Goal: Task Accomplishment & Management: Complete application form

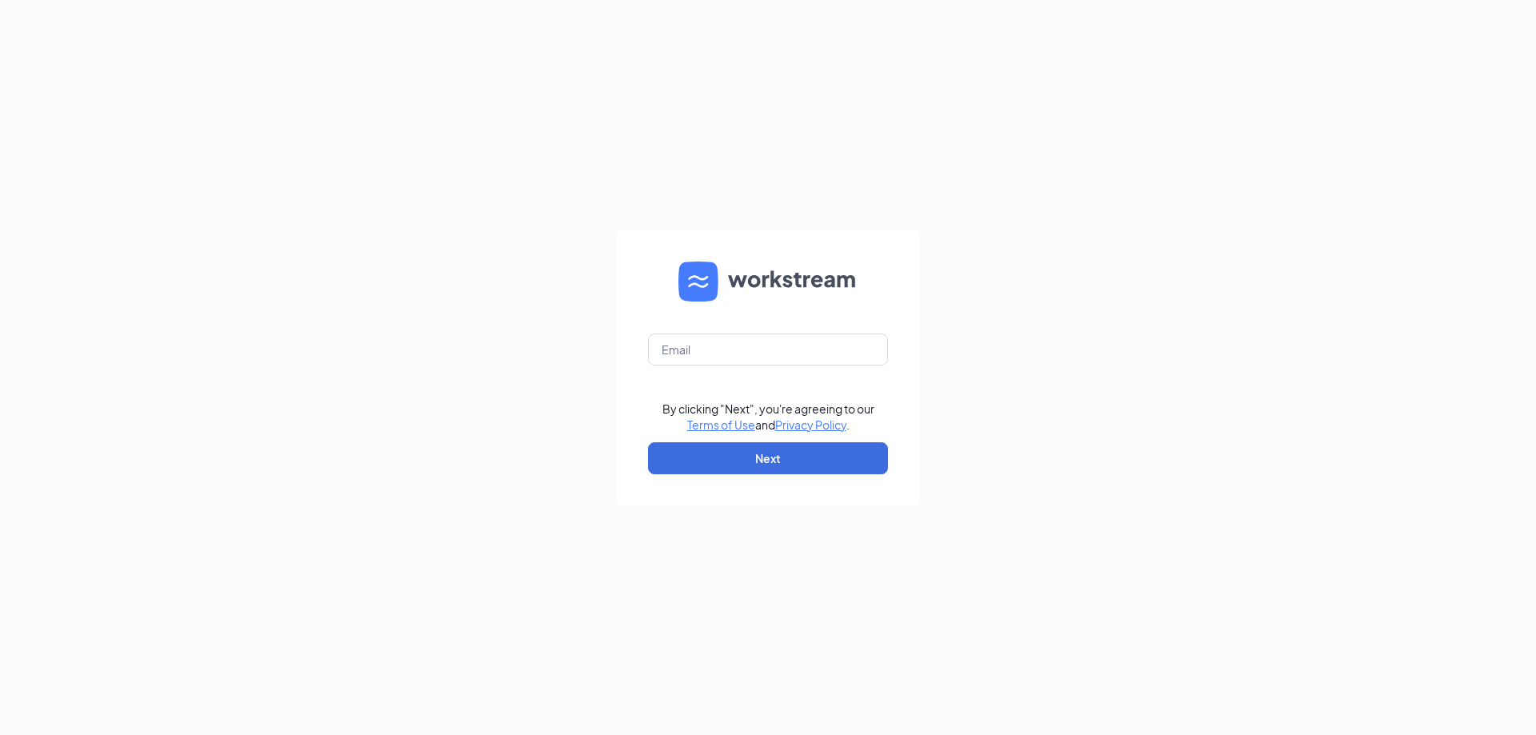
click at [691, 369] on form "By clicking "Next", you're agreeing to our Terms of Use and Privacy Policy . Ne…" at bounding box center [768, 368] width 304 height 277
click at [694, 356] on input "text" at bounding box center [768, 350] width 240 height 32
type input "josh@morristrueblue.com"
click at [782, 452] on button "Next" at bounding box center [768, 458] width 240 height 32
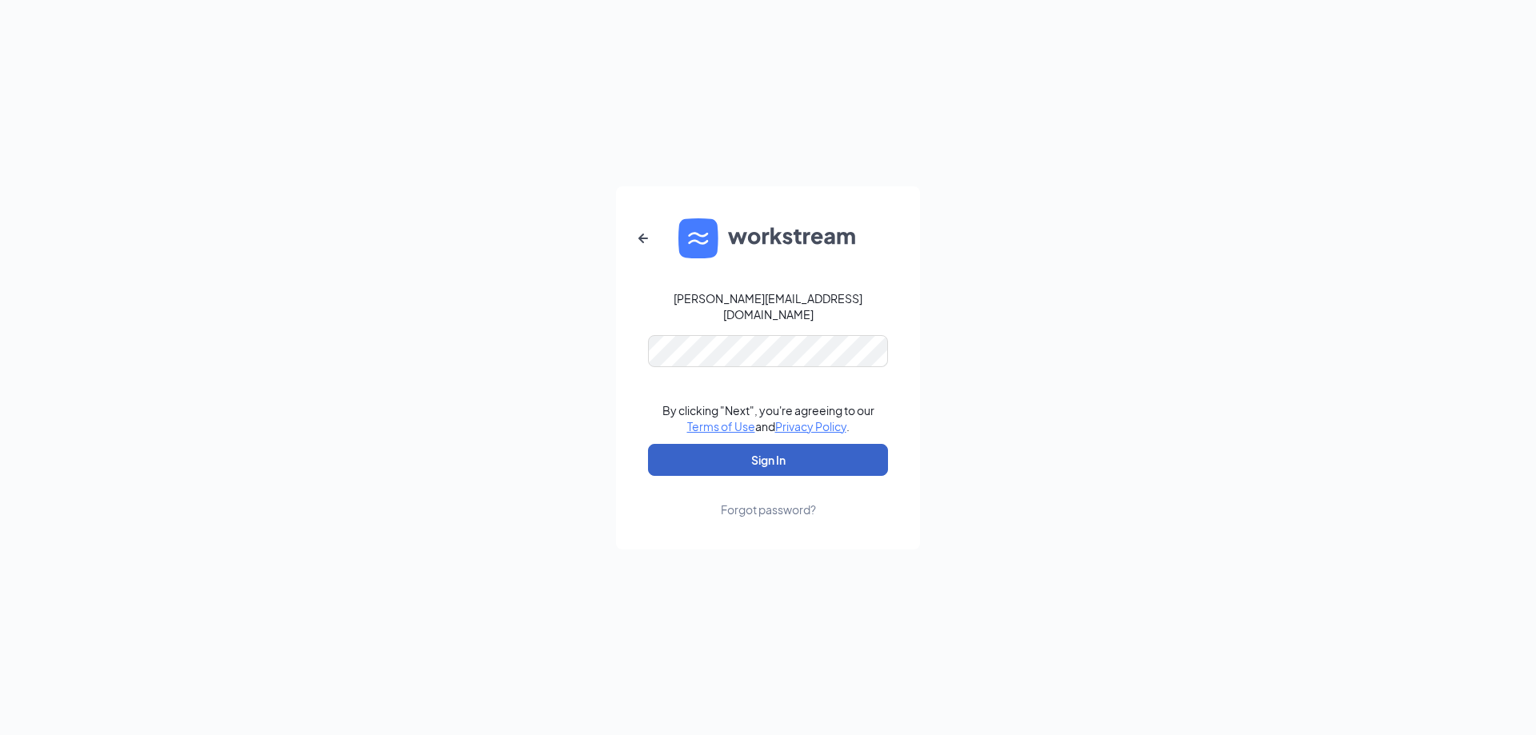
click at [800, 460] on button "Sign In" at bounding box center [768, 460] width 240 height 32
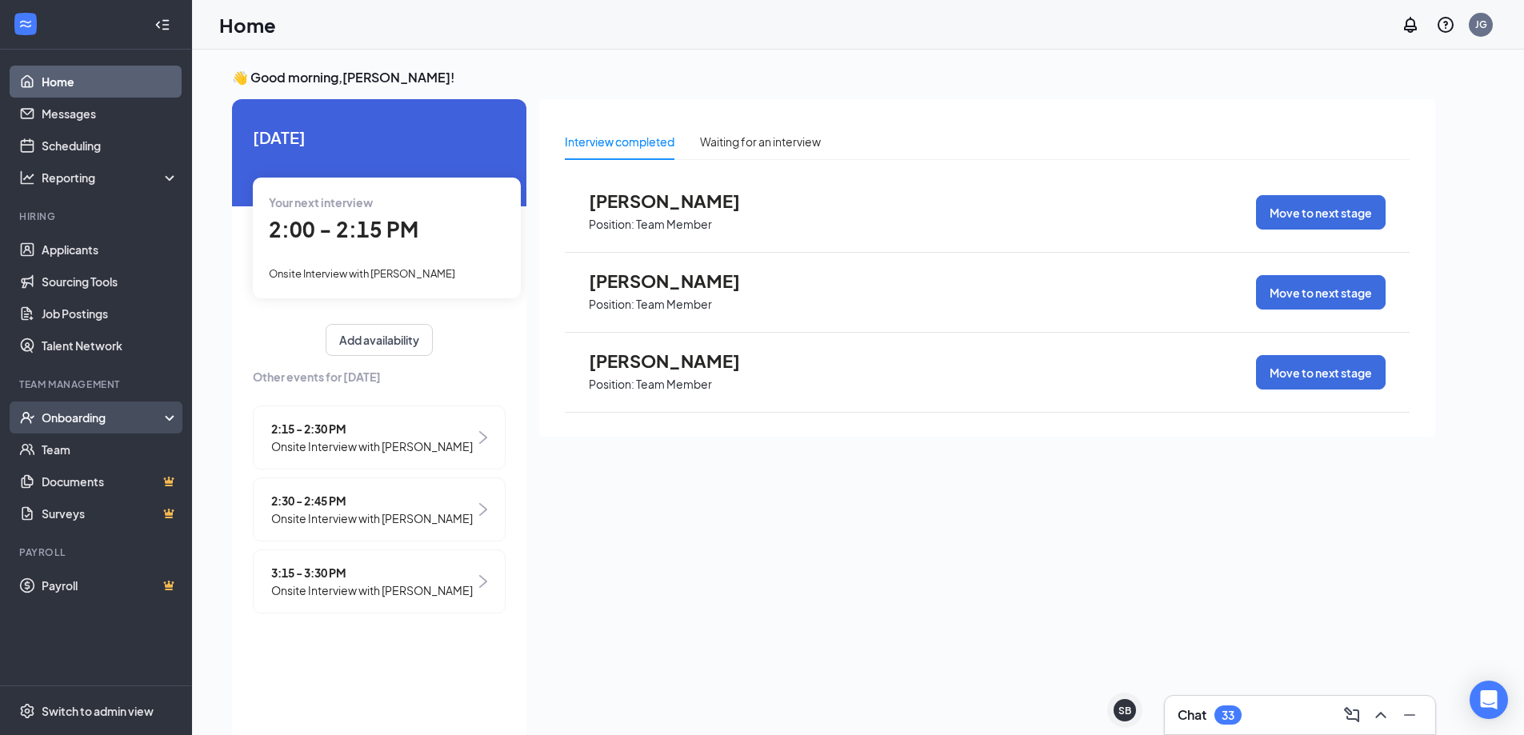
click at [72, 418] on div "Onboarding" at bounding box center [103, 418] width 123 height 16
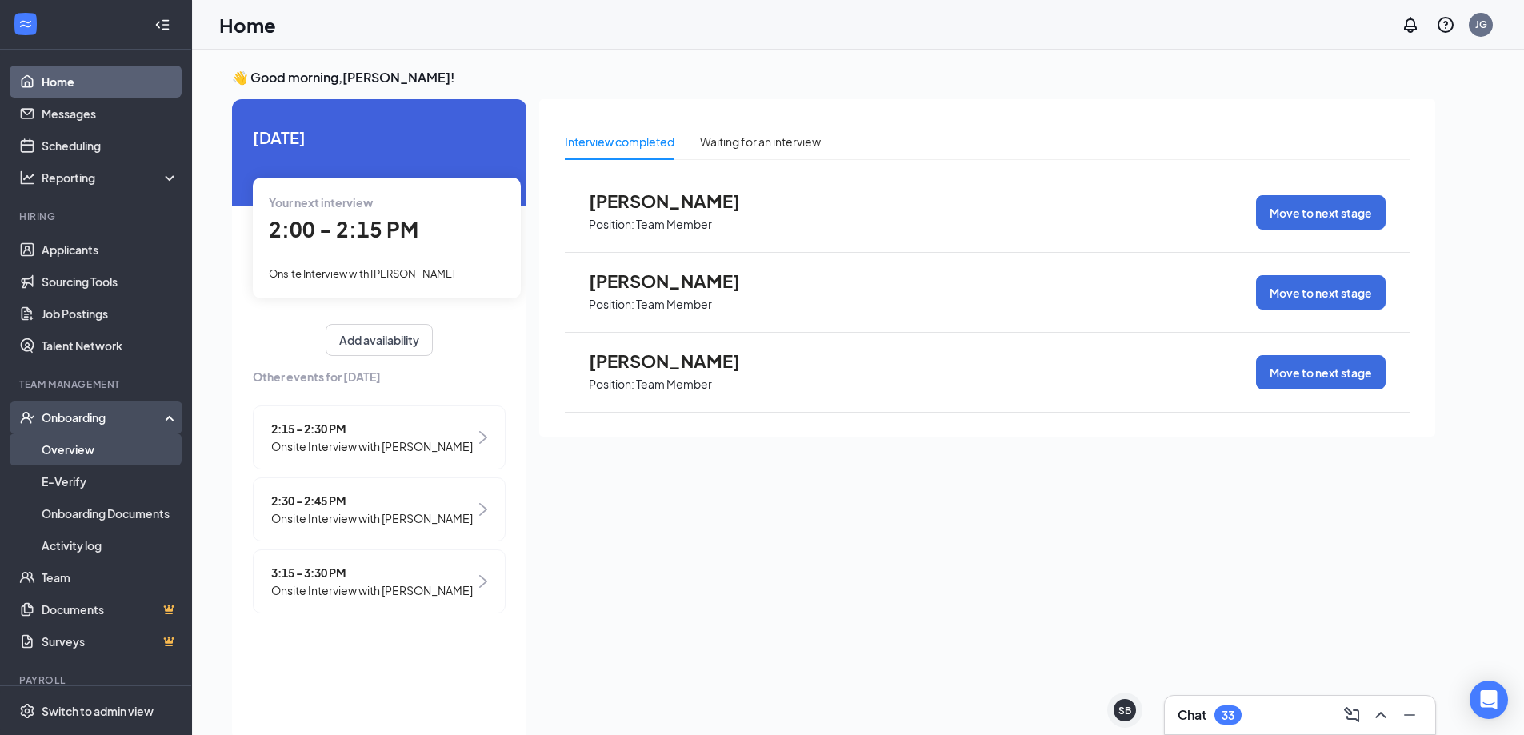
click at [87, 442] on link "Overview" at bounding box center [110, 450] width 137 height 32
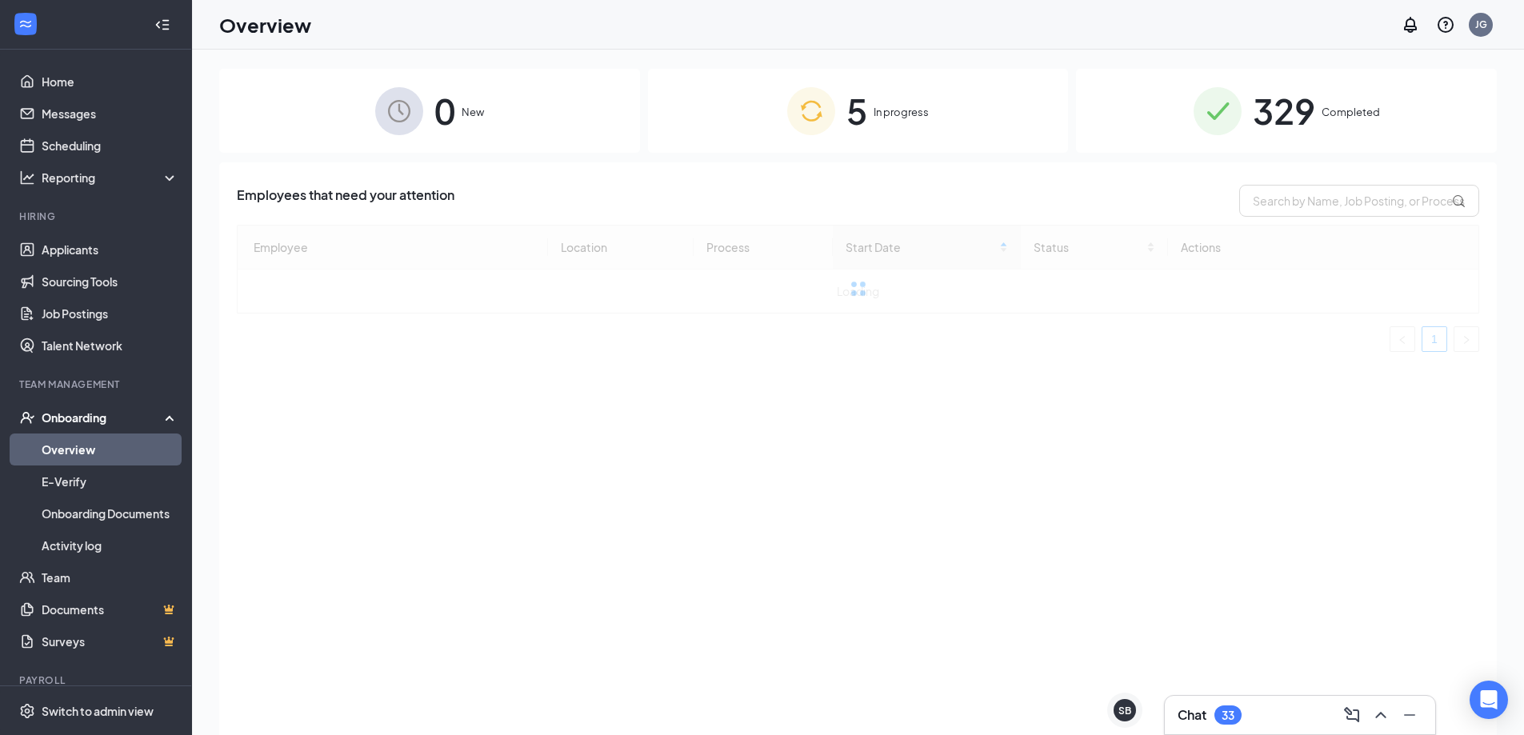
click at [877, 111] on span "In progress" at bounding box center [901, 112] width 55 height 16
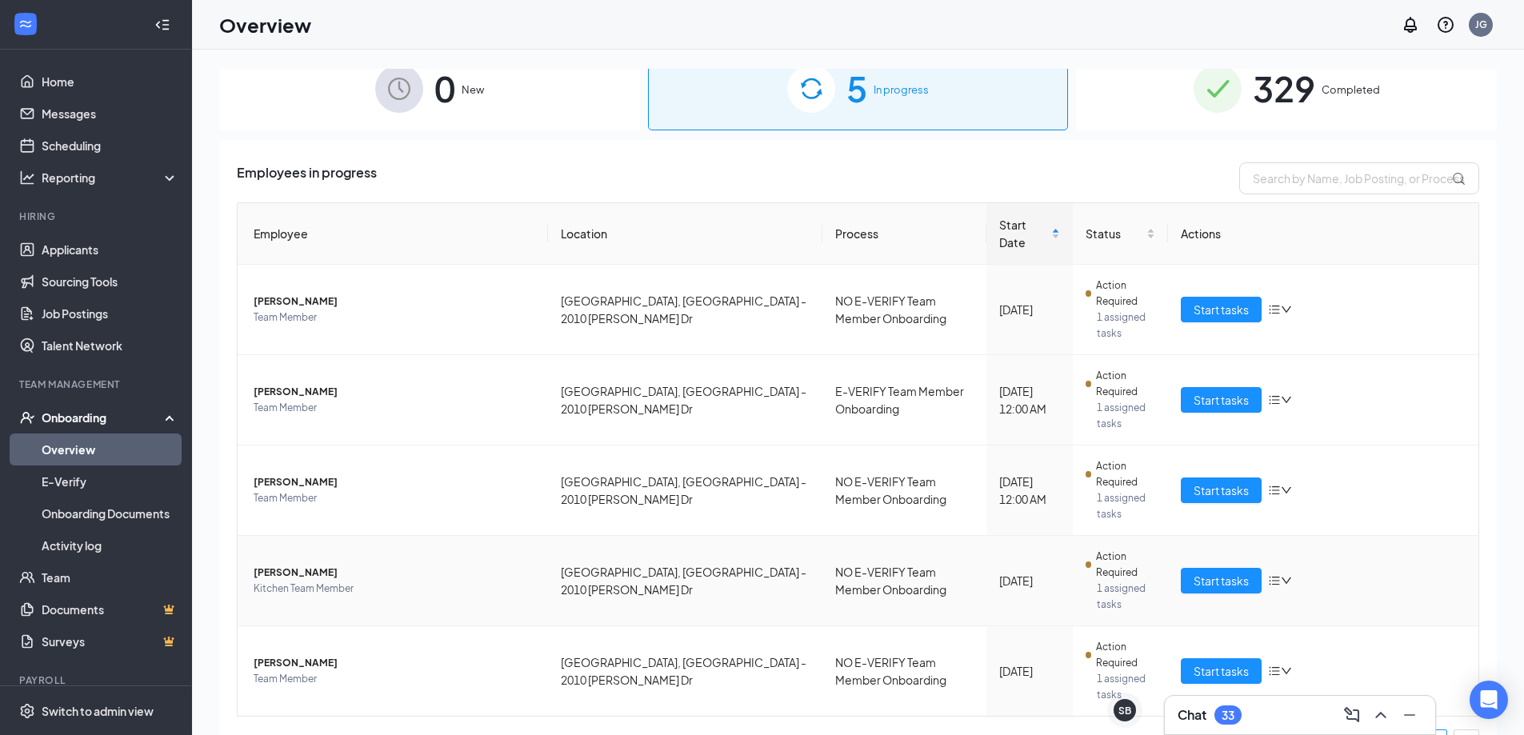
scroll to position [42, 0]
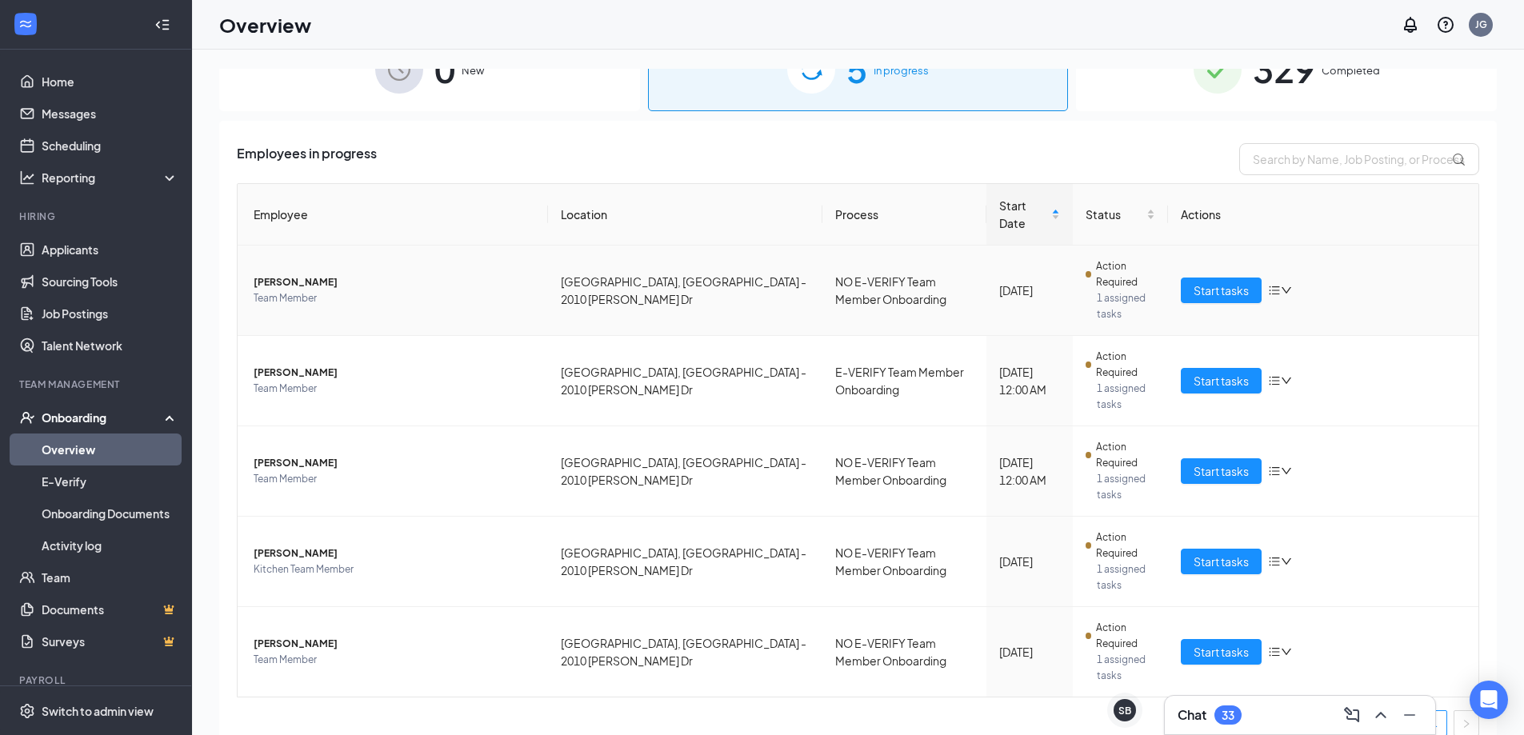
click at [300, 274] on span "Kendal N Walls" at bounding box center [395, 282] width 282 height 16
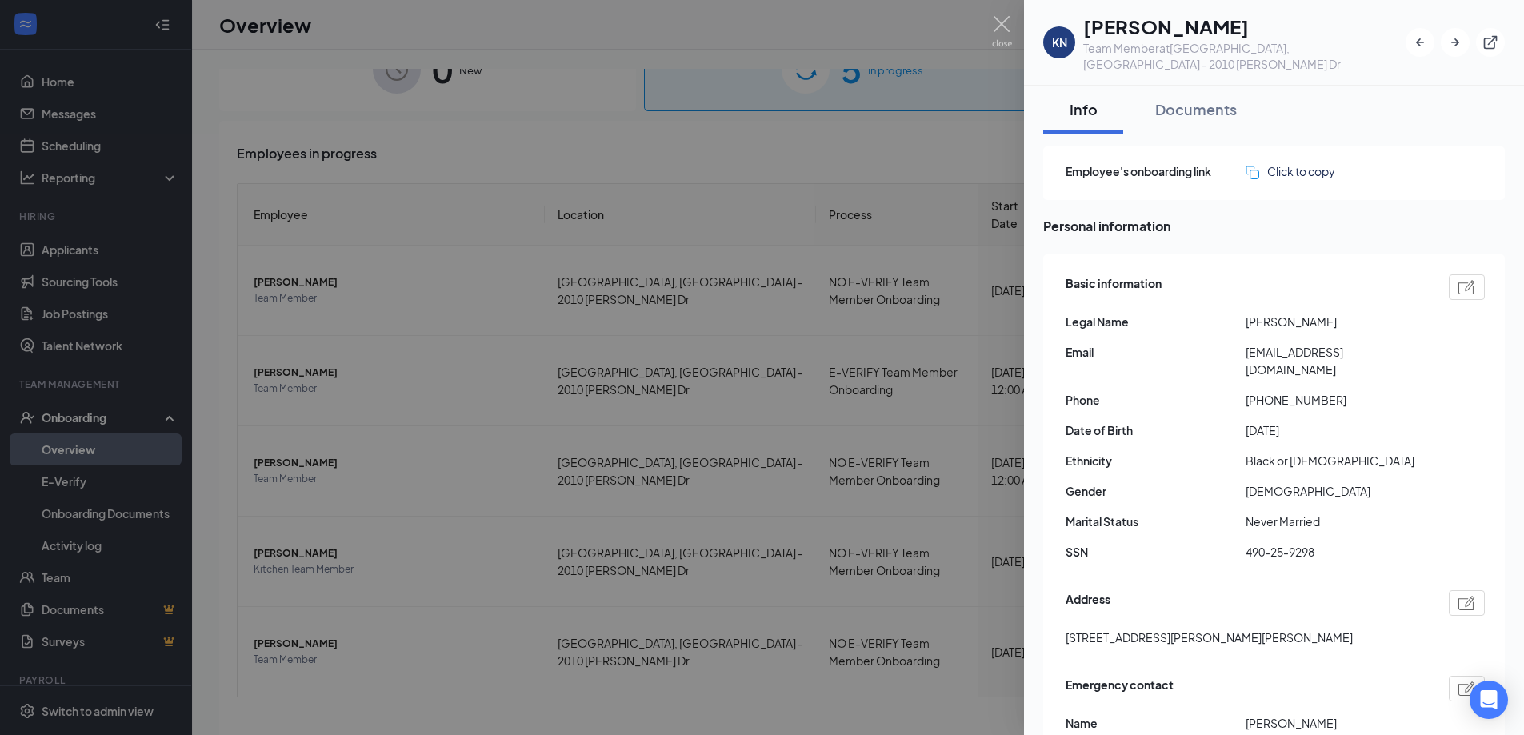
scroll to position [72, 0]
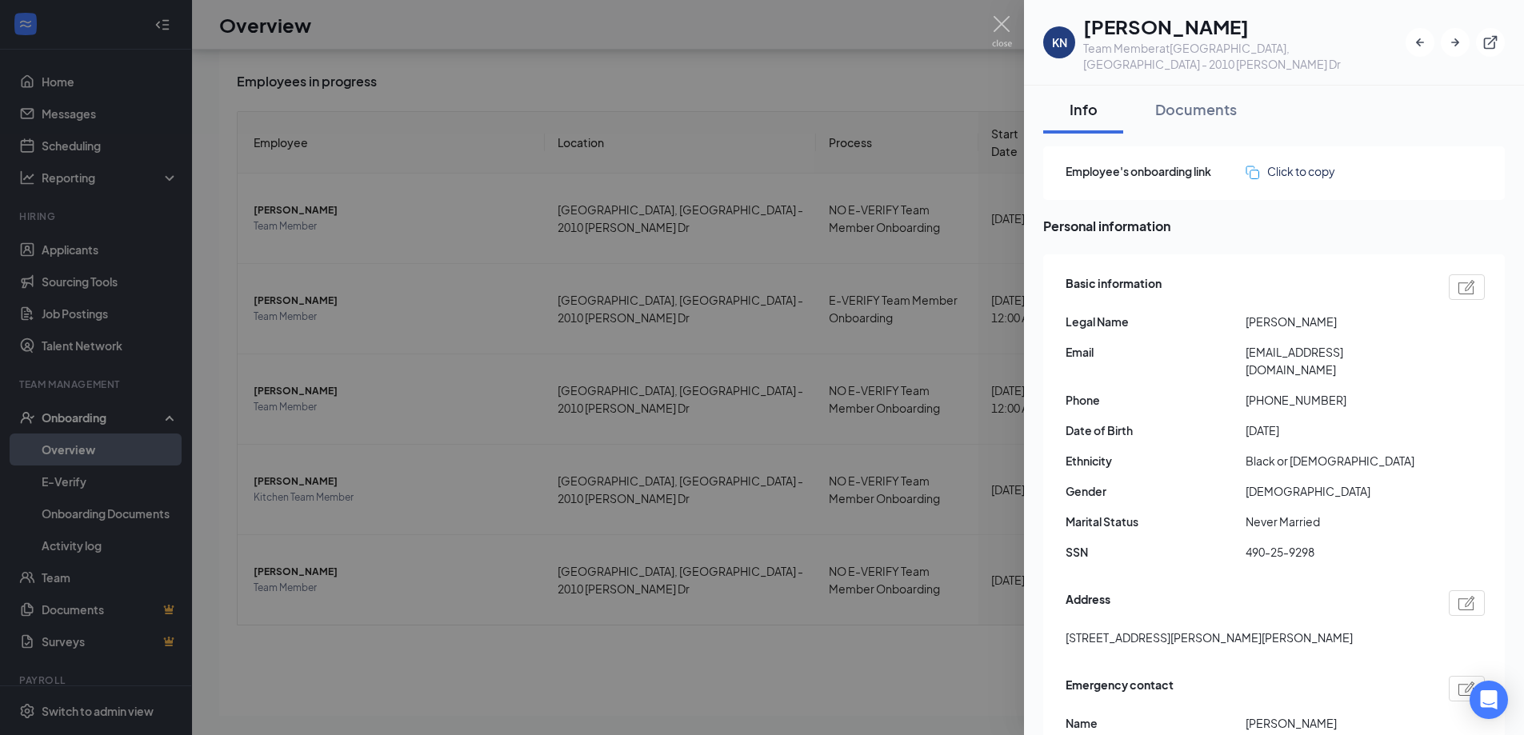
click at [674, 179] on div at bounding box center [762, 367] width 1524 height 735
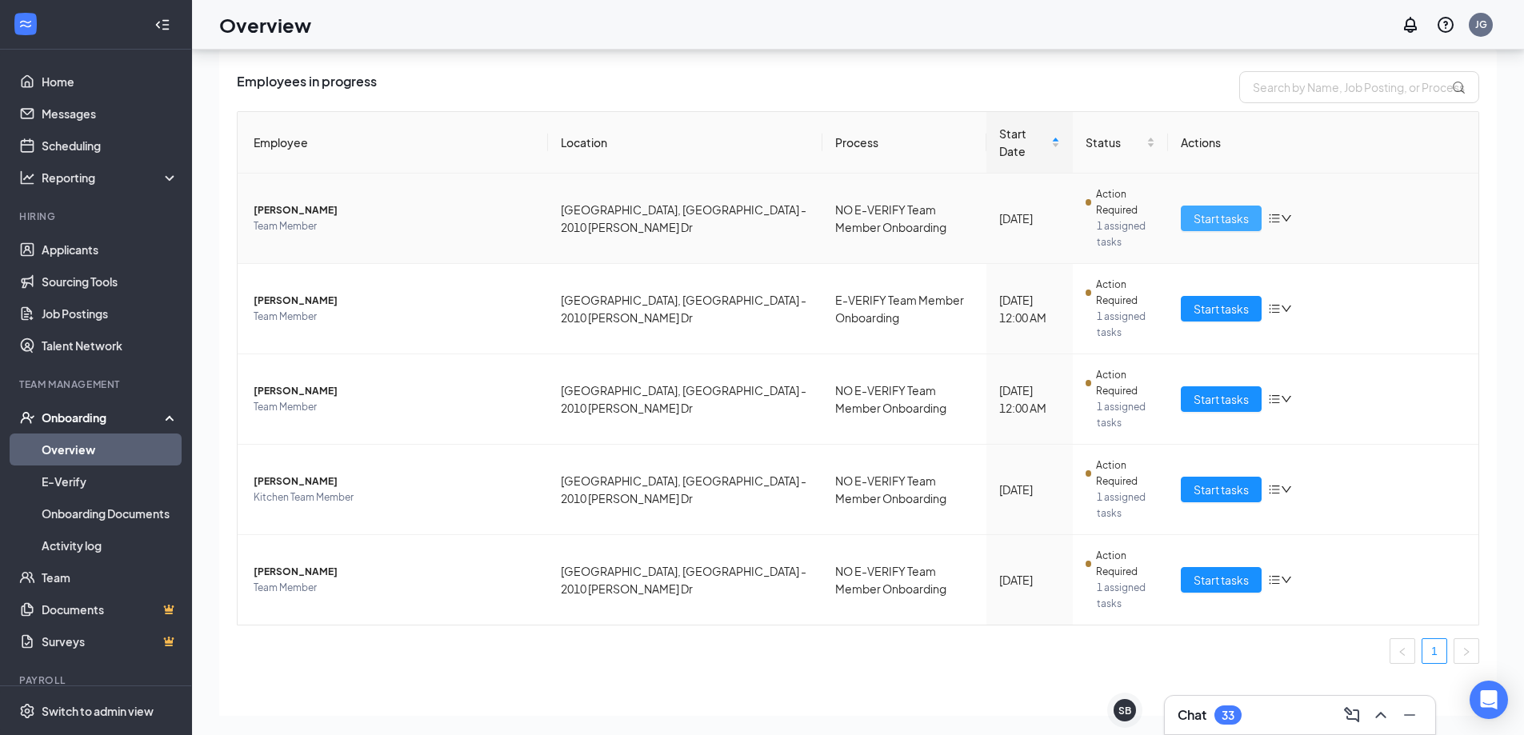
click at [1235, 210] on span "Start tasks" at bounding box center [1221, 219] width 55 height 18
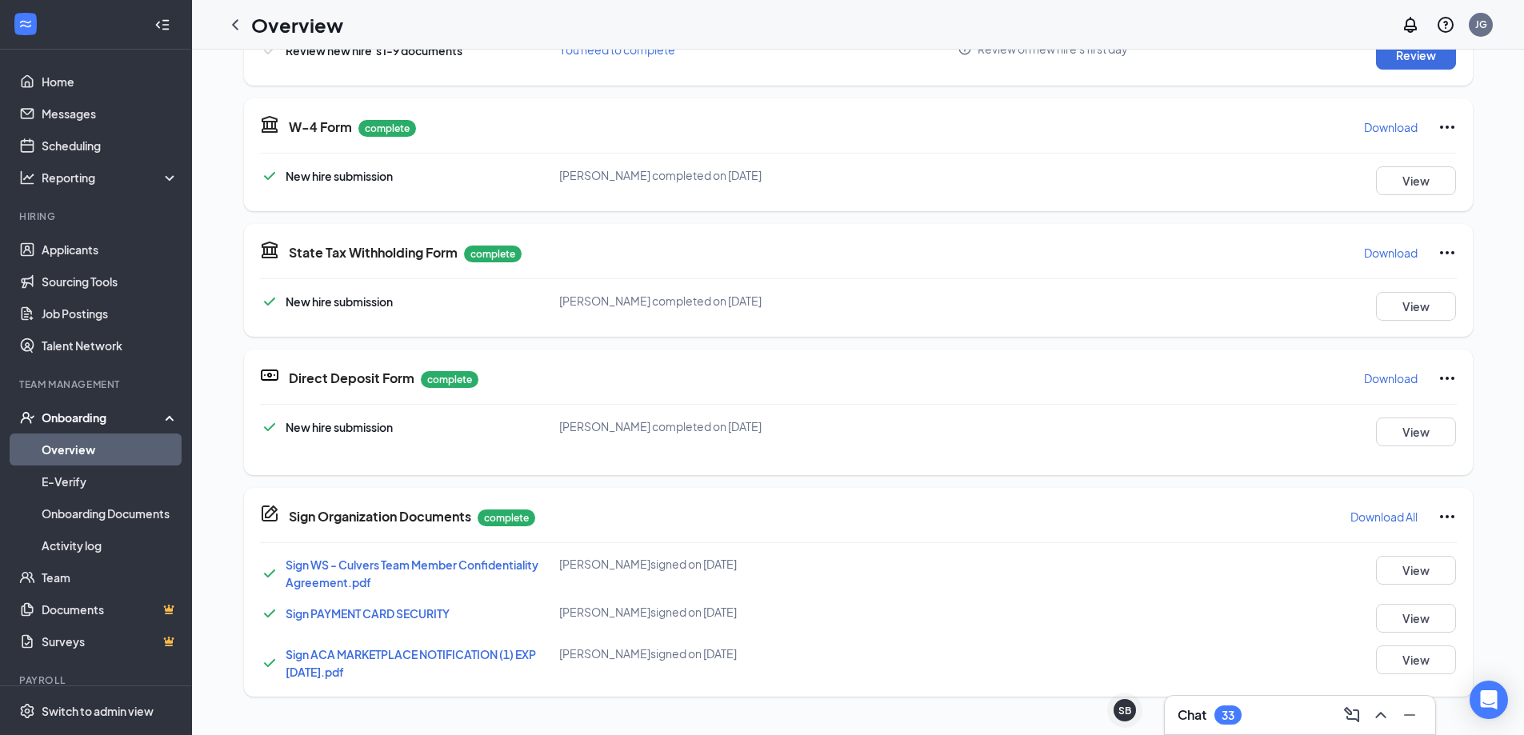
scroll to position [80, 0]
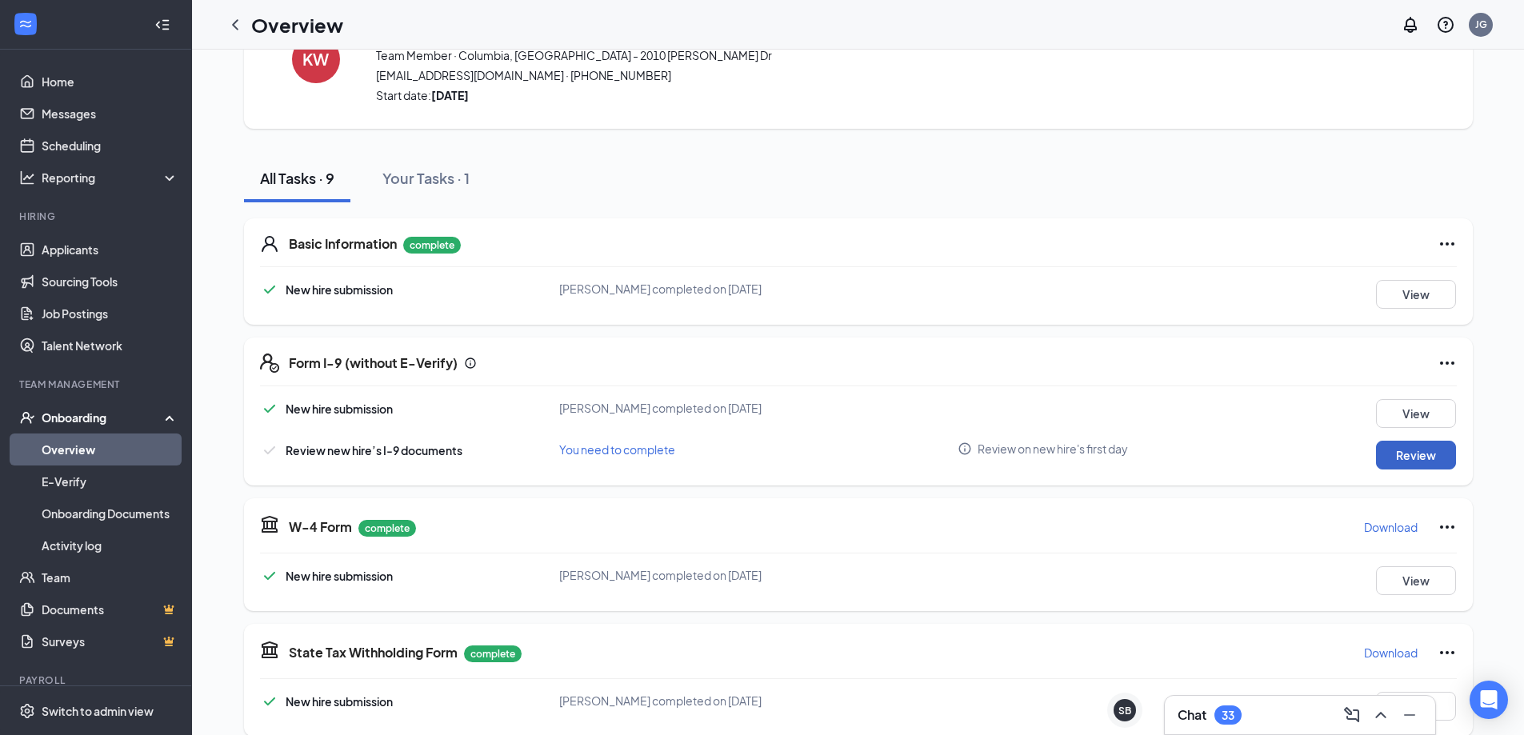
click at [1419, 459] on button "Review" at bounding box center [1416, 455] width 80 height 29
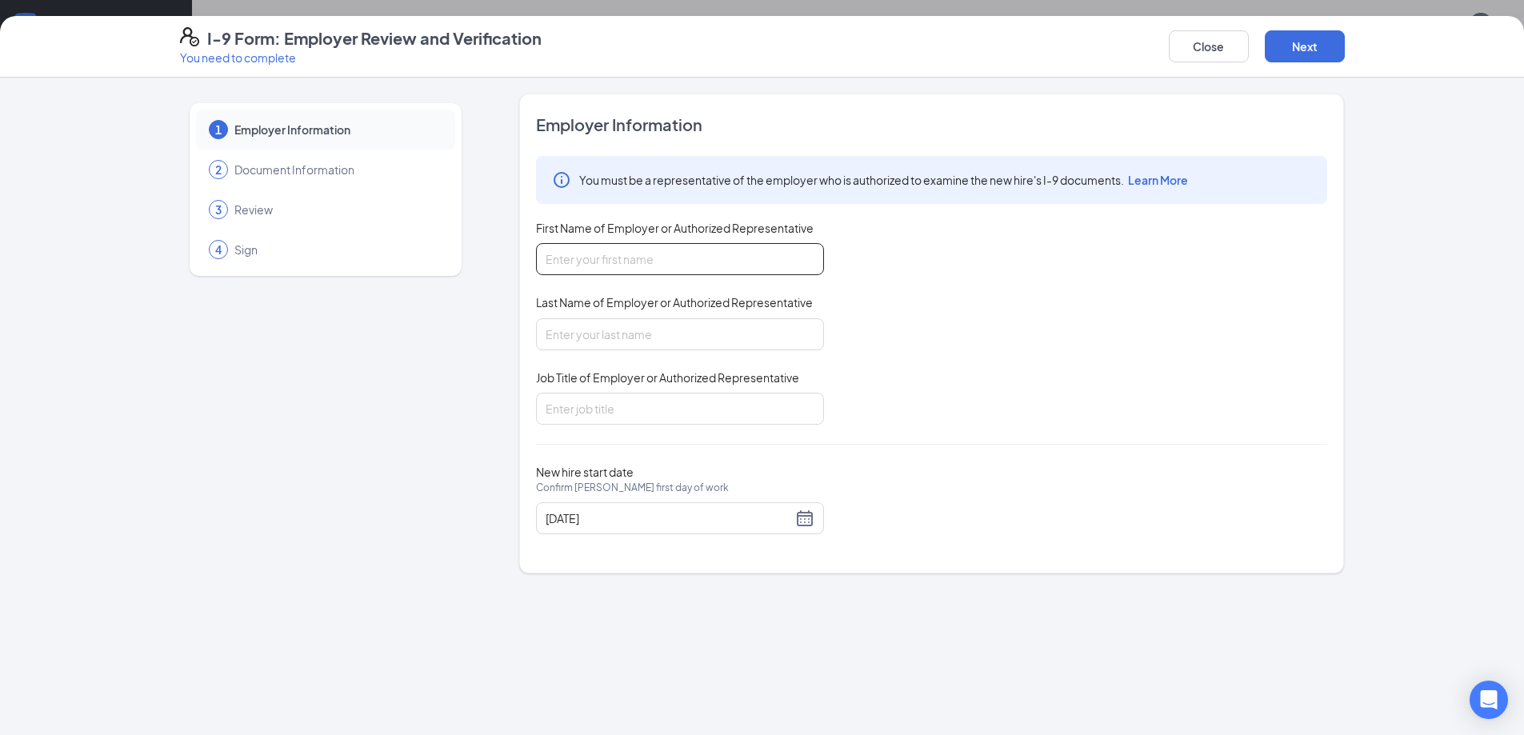
click at [721, 247] on input "First Name of Employer or Authorized Representative" at bounding box center [680, 259] width 288 height 32
type input "Joshua"
type input "Grantham"
type input "AGM"
click at [1331, 54] on button "Next" at bounding box center [1305, 46] width 80 height 32
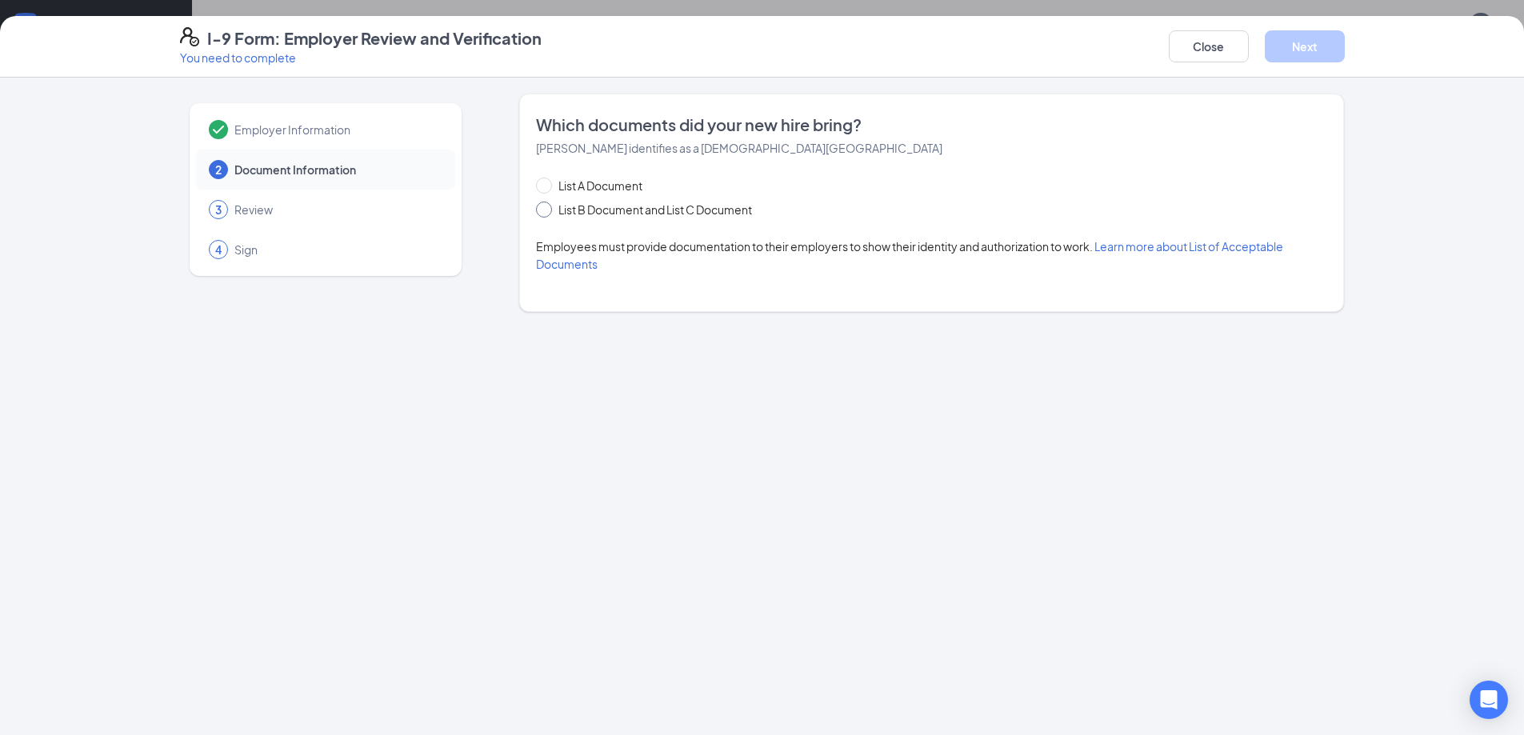
click at [581, 210] on span "List B Document and List C Document" at bounding box center [655, 210] width 206 height 18
click at [547, 210] on input "List B Document and List C Document" at bounding box center [541, 207] width 11 height 11
radio input "true"
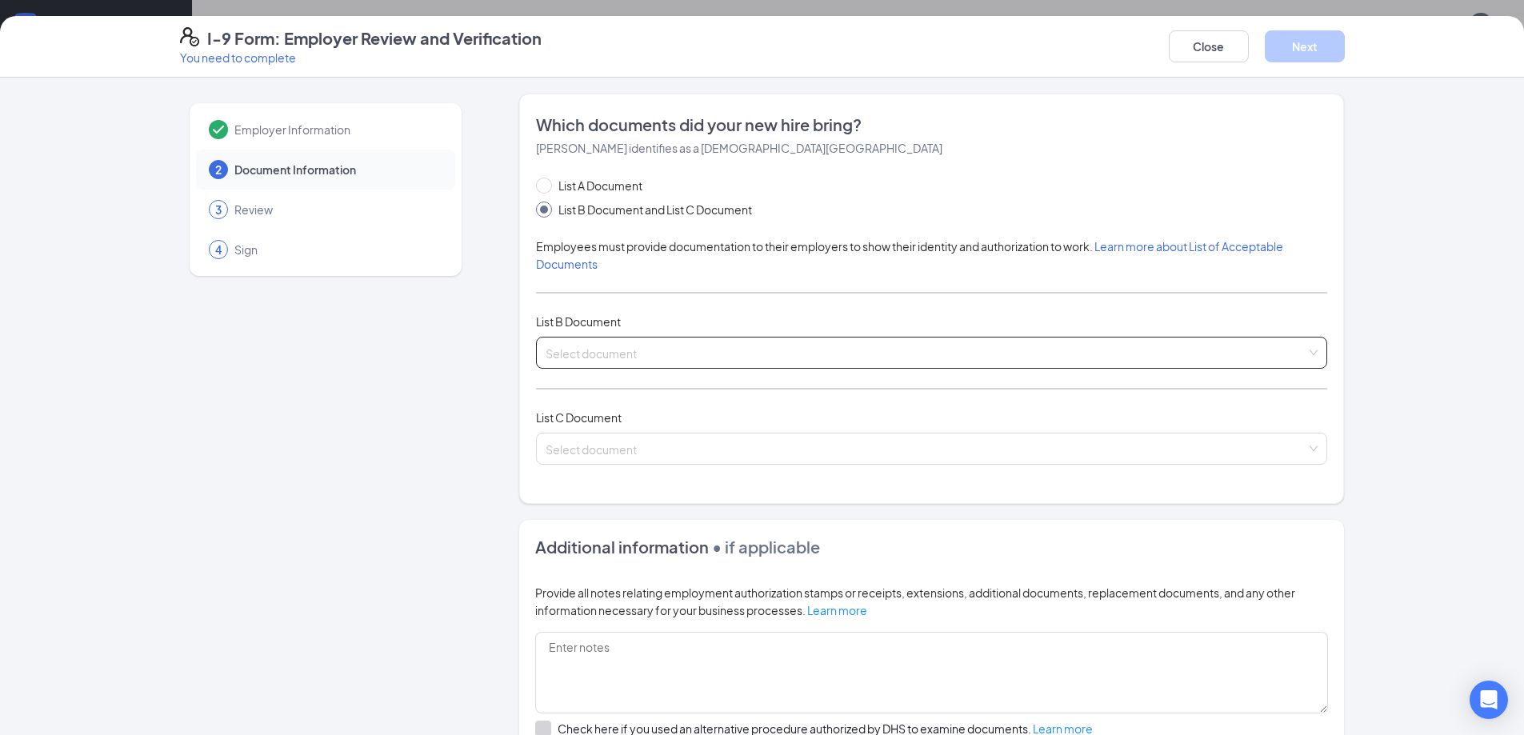
click at [610, 359] on input "search" at bounding box center [926, 350] width 761 height 24
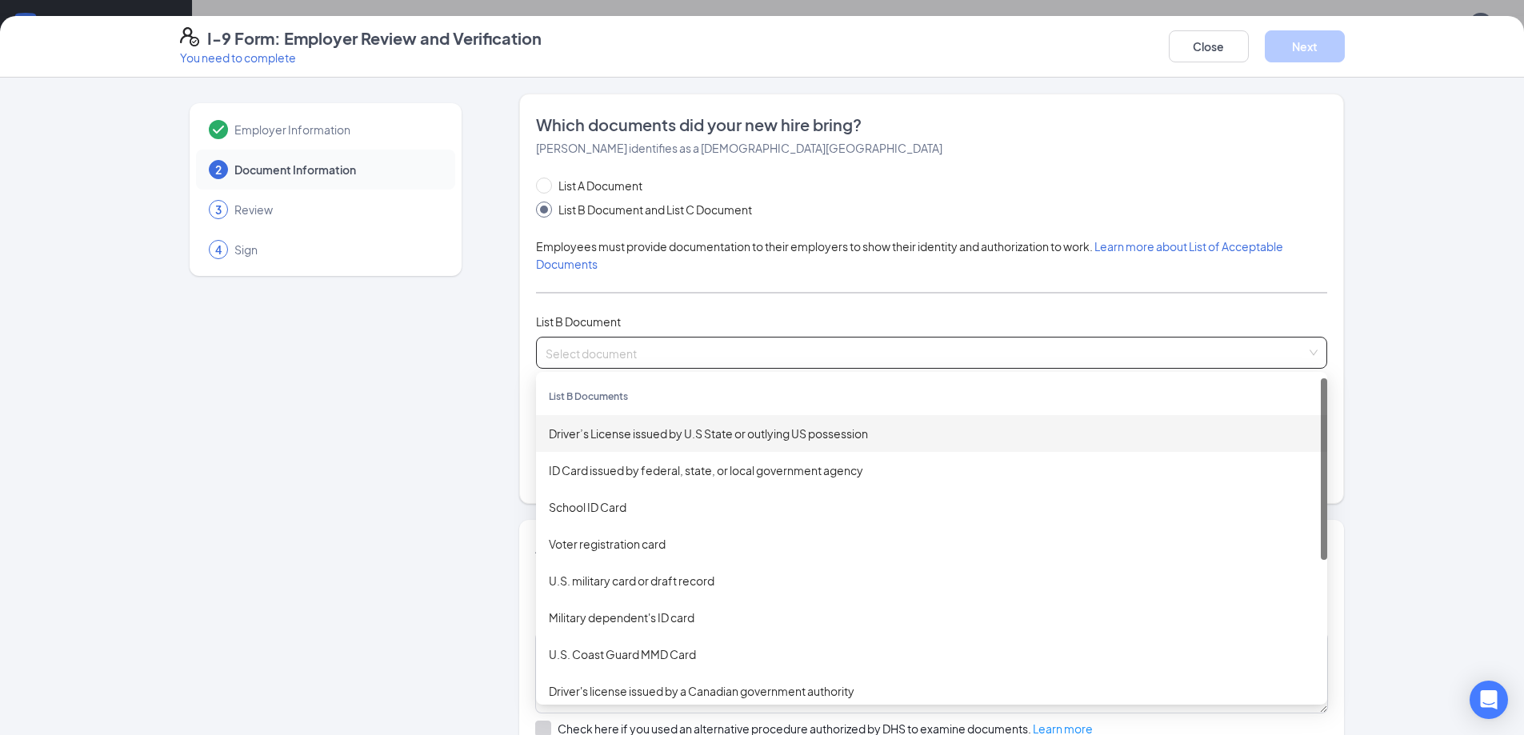
click at [631, 437] on div "Driver’s License issued by U.S State or outlying US possession" at bounding box center [932, 434] width 766 height 18
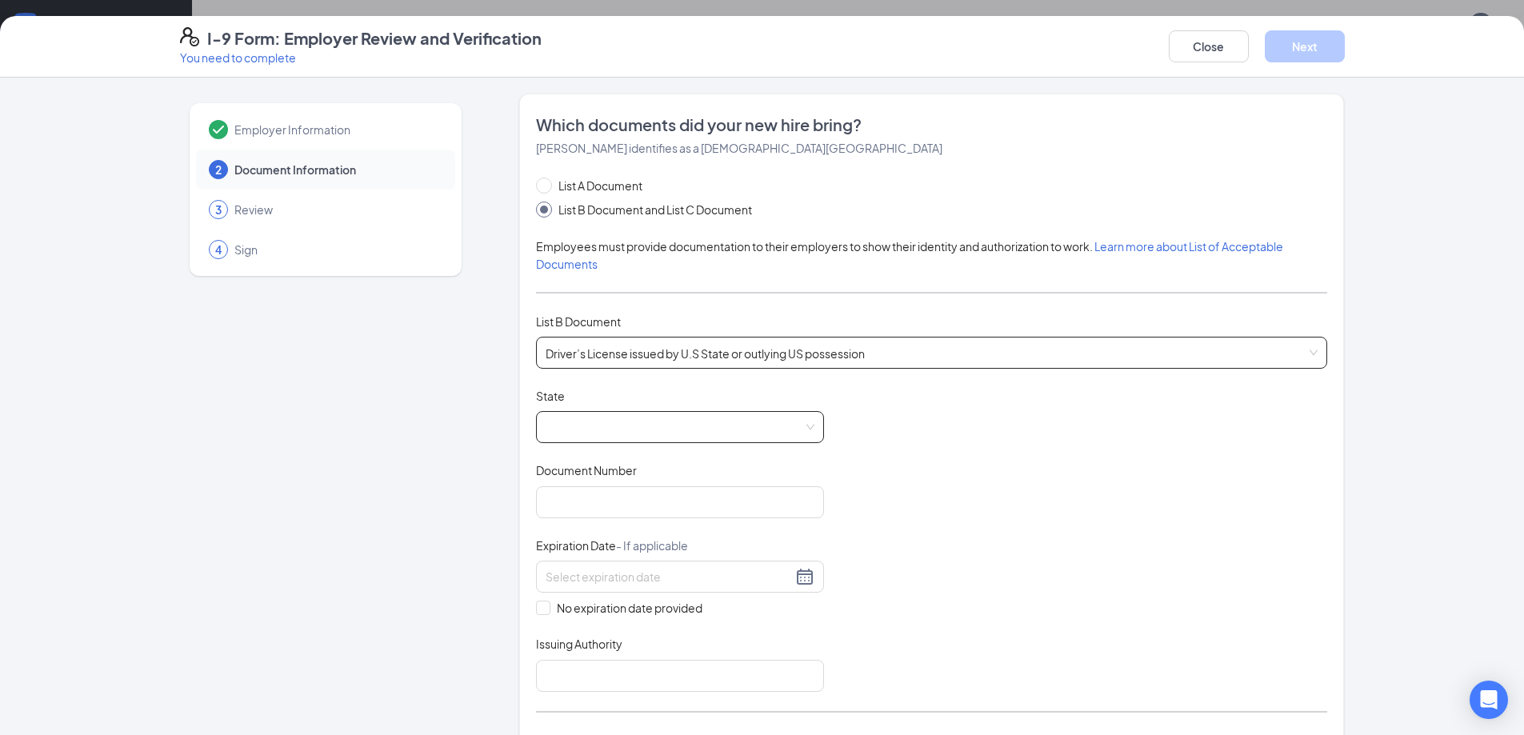
click at [645, 429] on span at bounding box center [680, 427] width 269 height 30
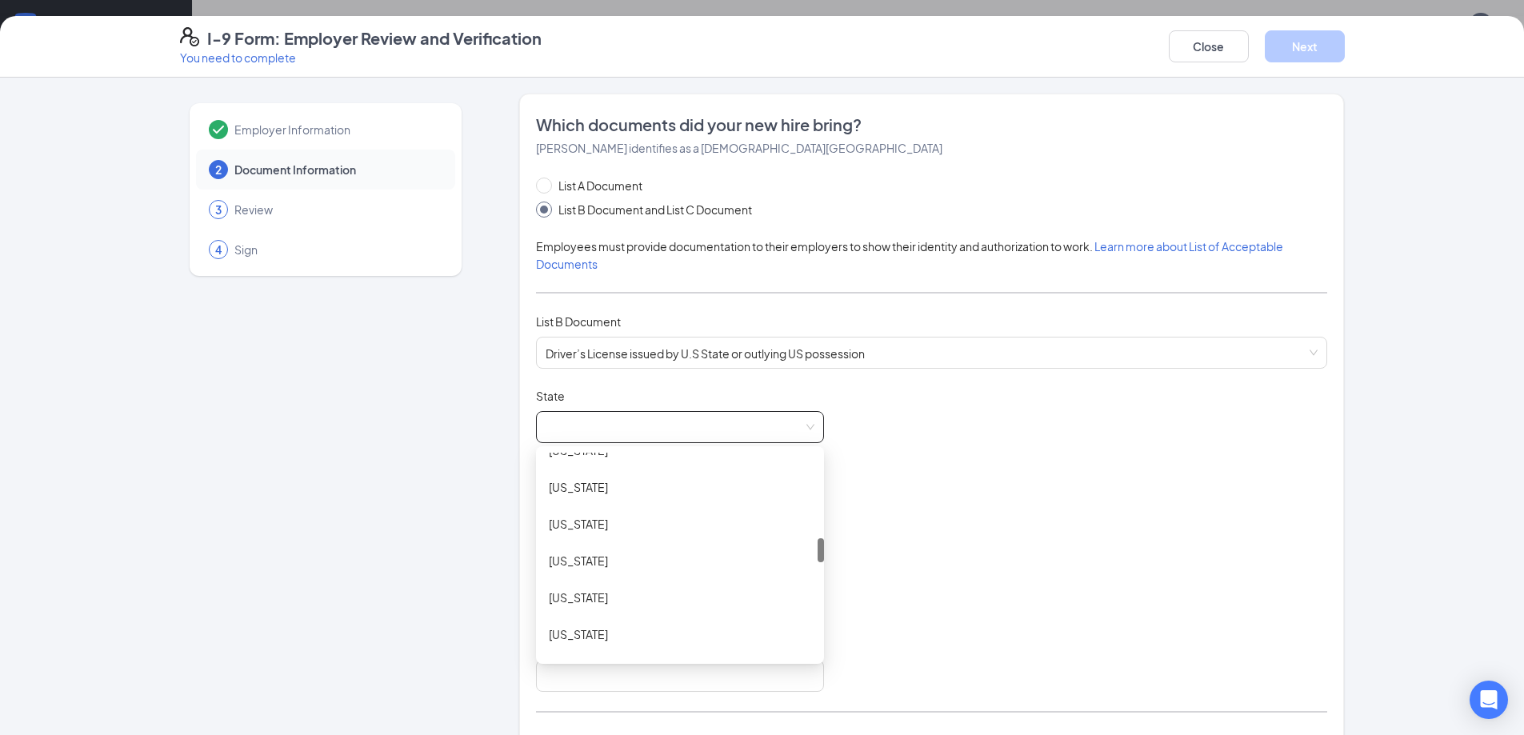
scroll to position [880, 0]
click at [593, 580] on div "Missouri" at bounding box center [680, 585] width 262 height 18
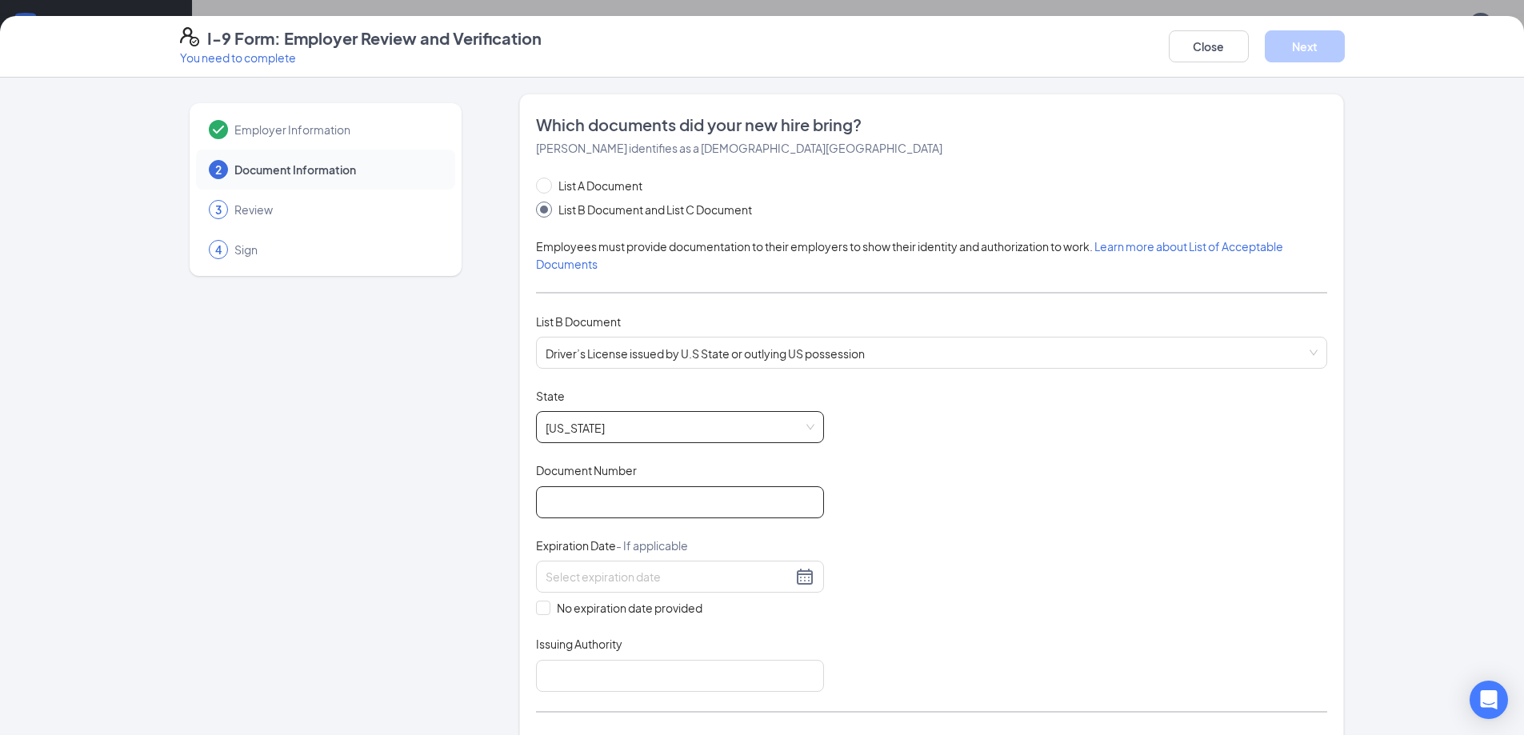
click at [611, 500] on input "Document Number" at bounding box center [680, 502] width 288 height 32
type input "137c174008"
click at [801, 577] on div at bounding box center [680, 576] width 269 height 19
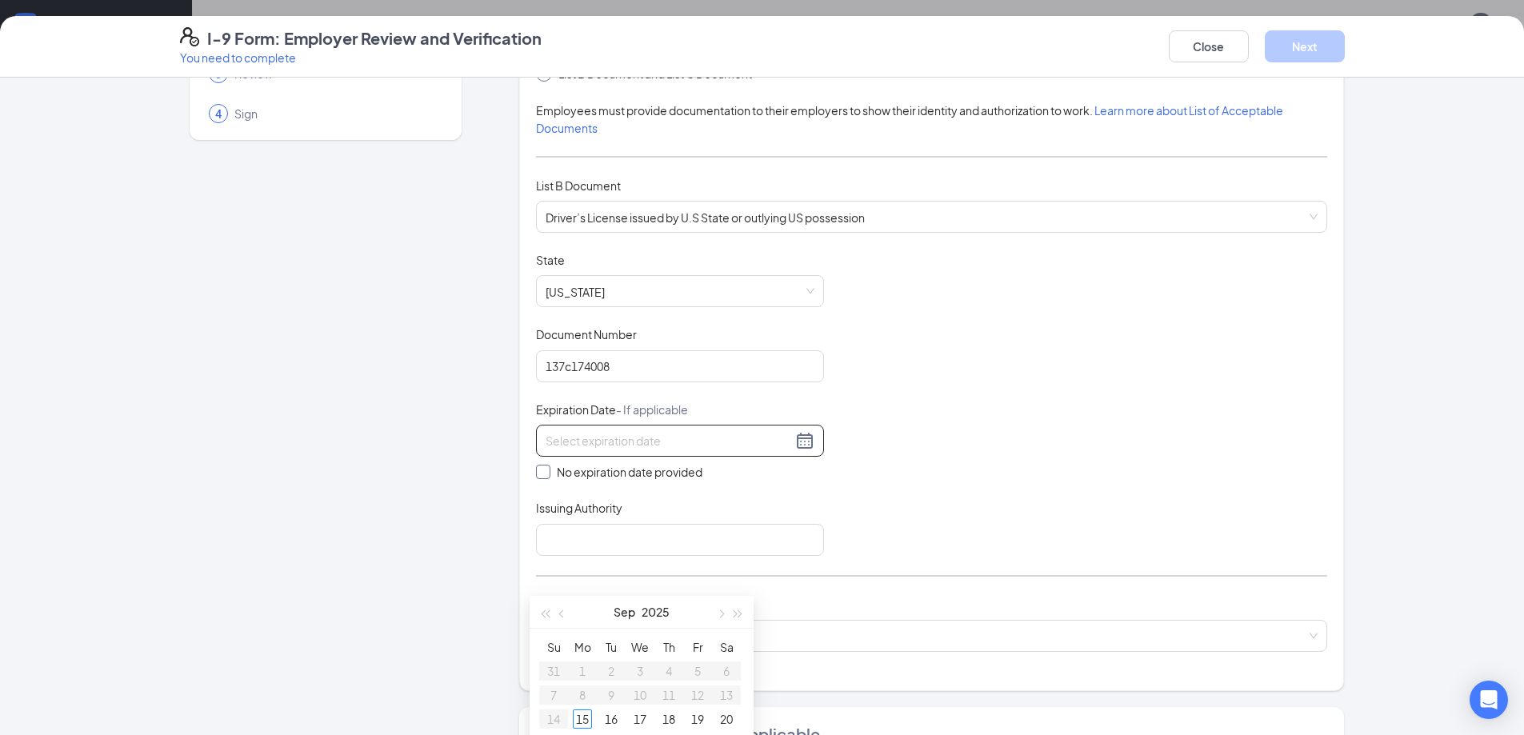
scroll to position [160, 0]
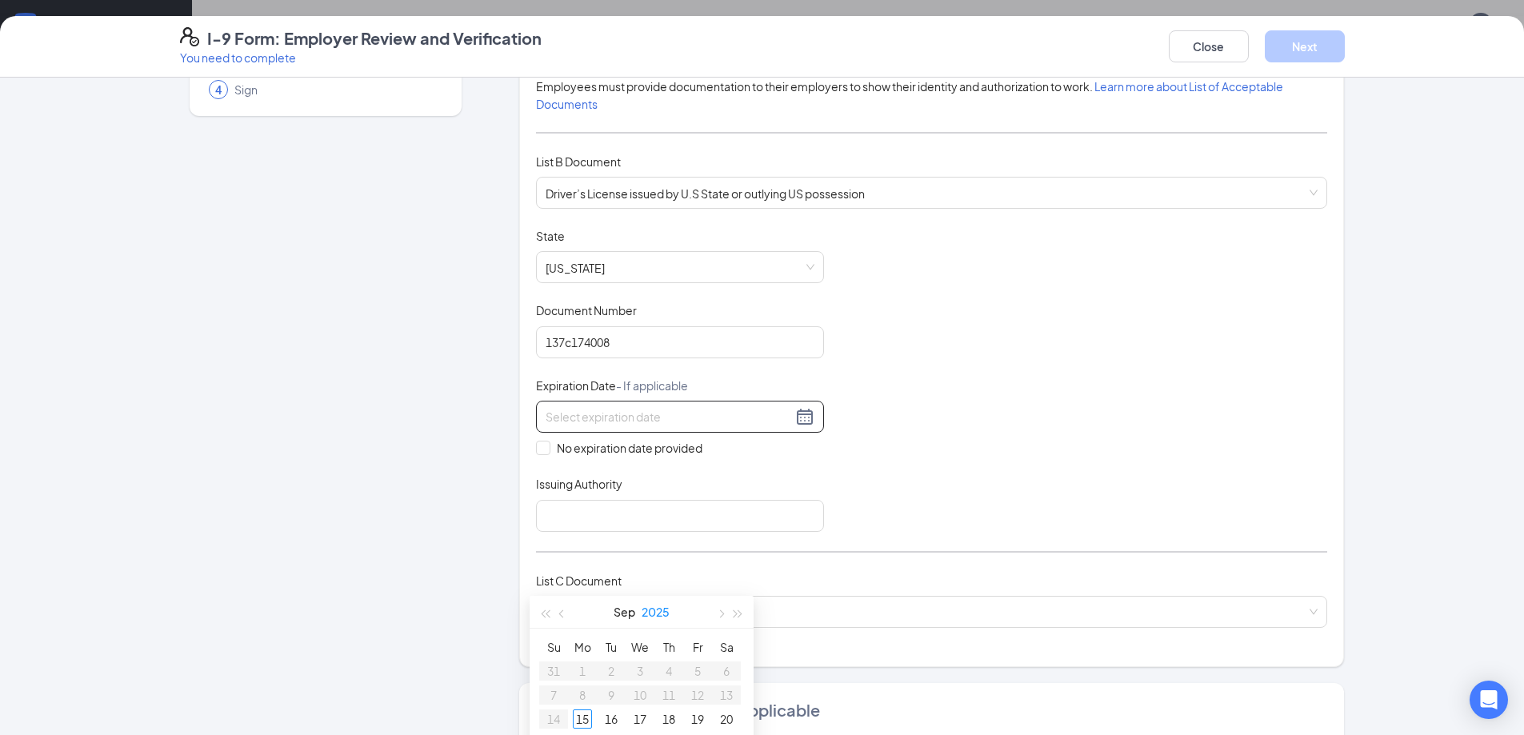
click at [661, 607] on button "2025" at bounding box center [656, 612] width 28 height 32
type input "09/15/2028"
click at [584, 658] on div "2028" at bounding box center [571, 653] width 48 height 19
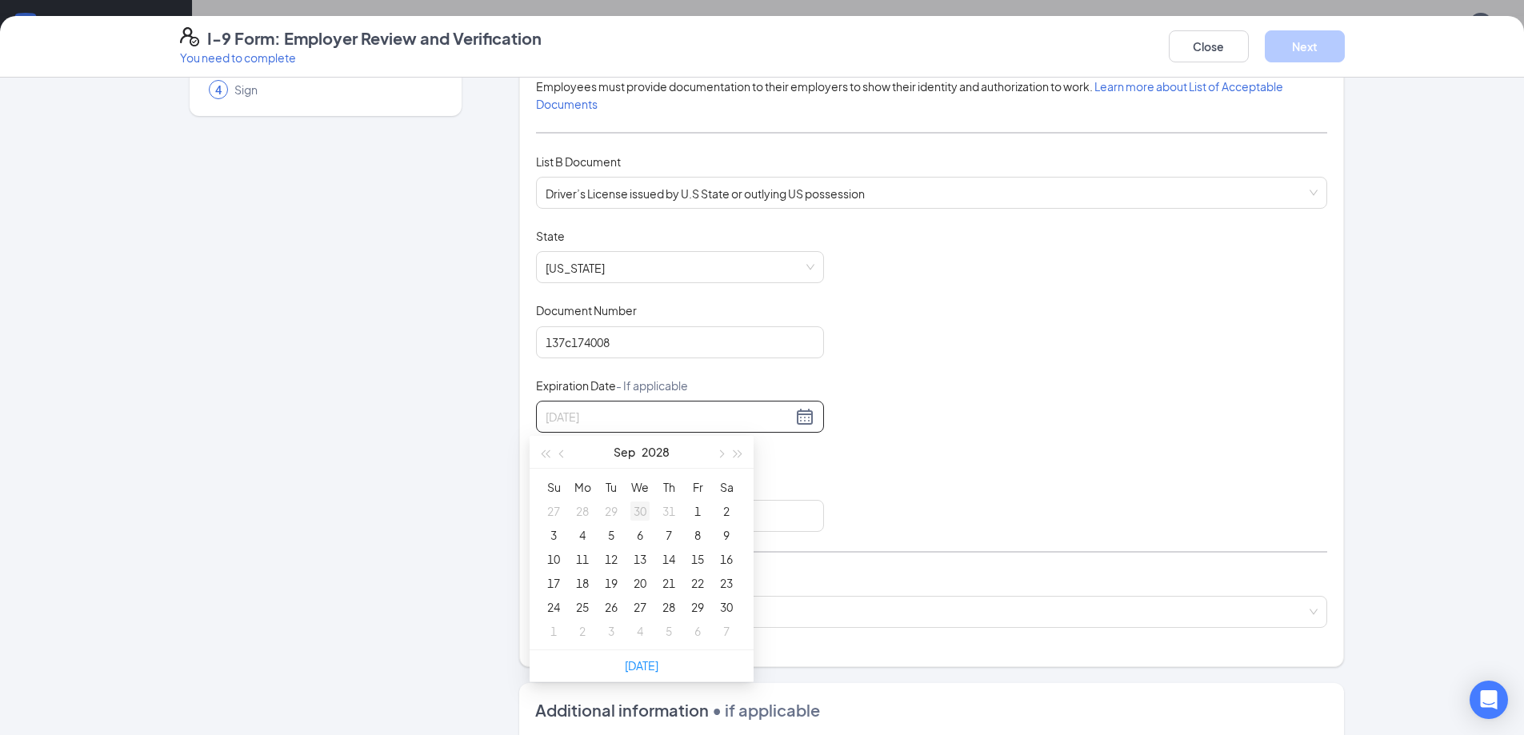
type input "08/30/2028"
click at [623, 450] on button "Sep" at bounding box center [625, 452] width 22 height 32
click at [580, 550] on div "Apr" at bounding box center [571, 547] width 48 height 19
type input "04/15/2028"
click at [722, 558] on div "15" at bounding box center [726, 559] width 19 height 19
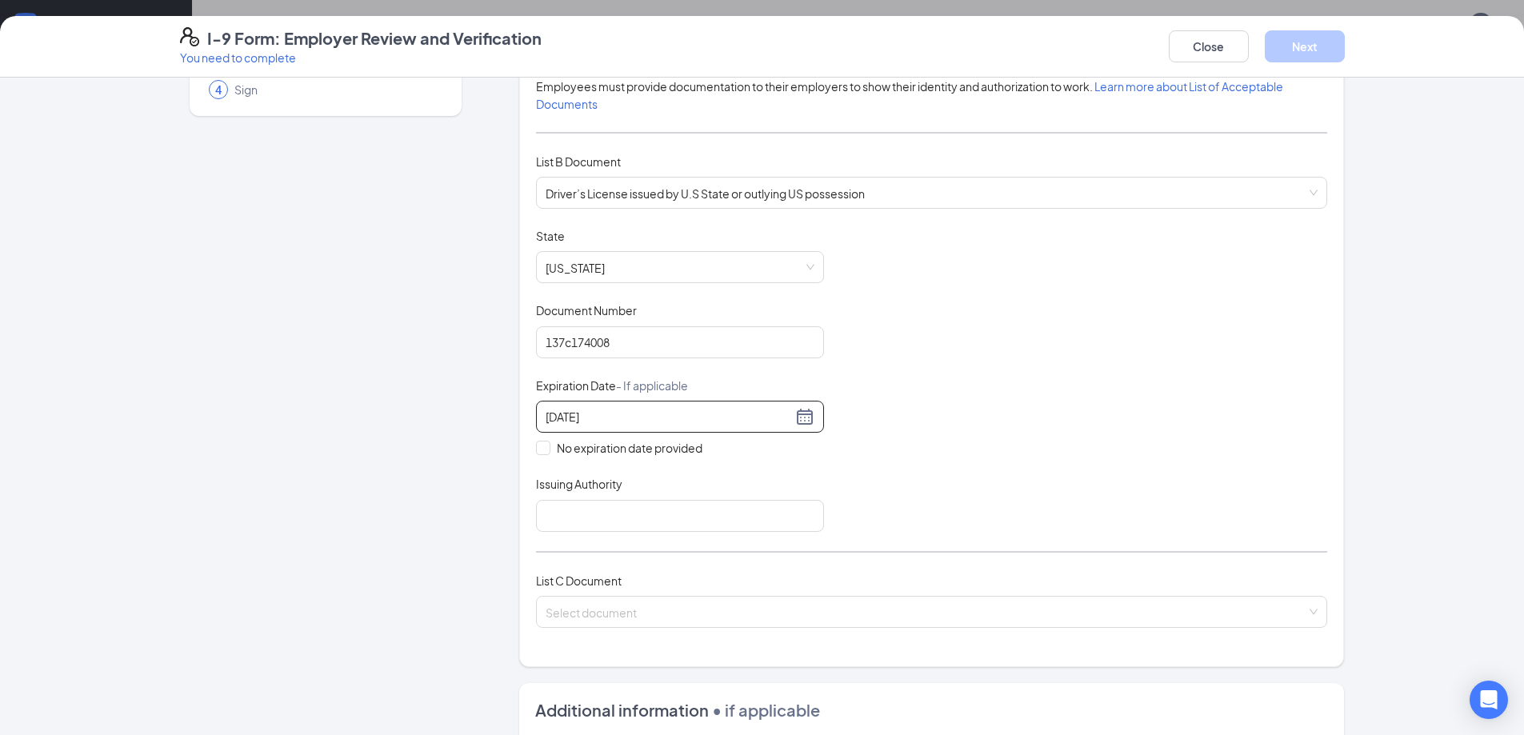
click at [914, 462] on div "Document Title Driver’s License issued by U.S State or outlying US possession S…" at bounding box center [931, 380] width 791 height 304
click at [612, 527] on input "Issuing Authority" at bounding box center [680, 516] width 288 height 32
type input "State of Missouri"
click at [661, 597] on input "search" at bounding box center [926, 609] width 761 height 24
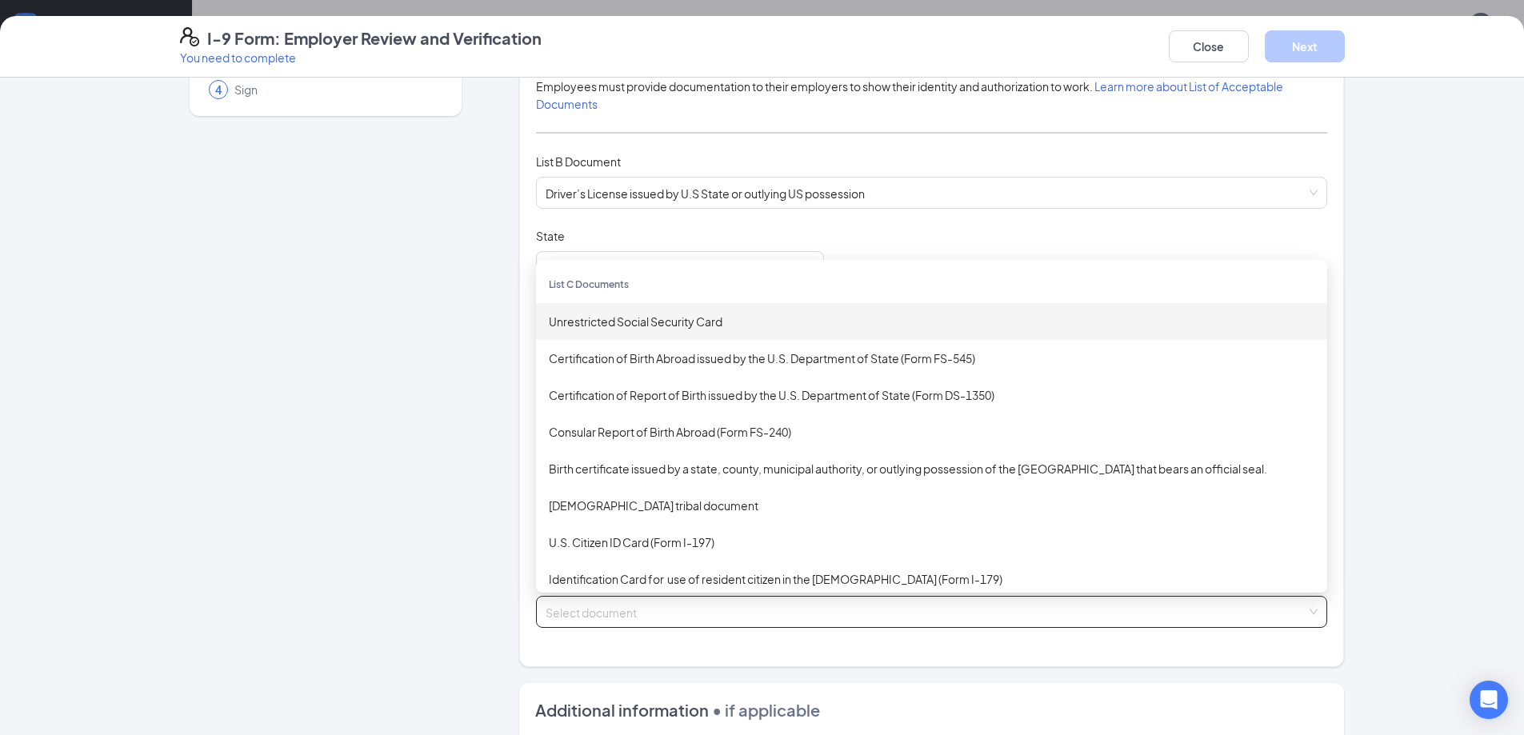
click at [681, 322] on div "Unrestricted Social Security Card" at bounding box center [932, 322] width 766 height 18
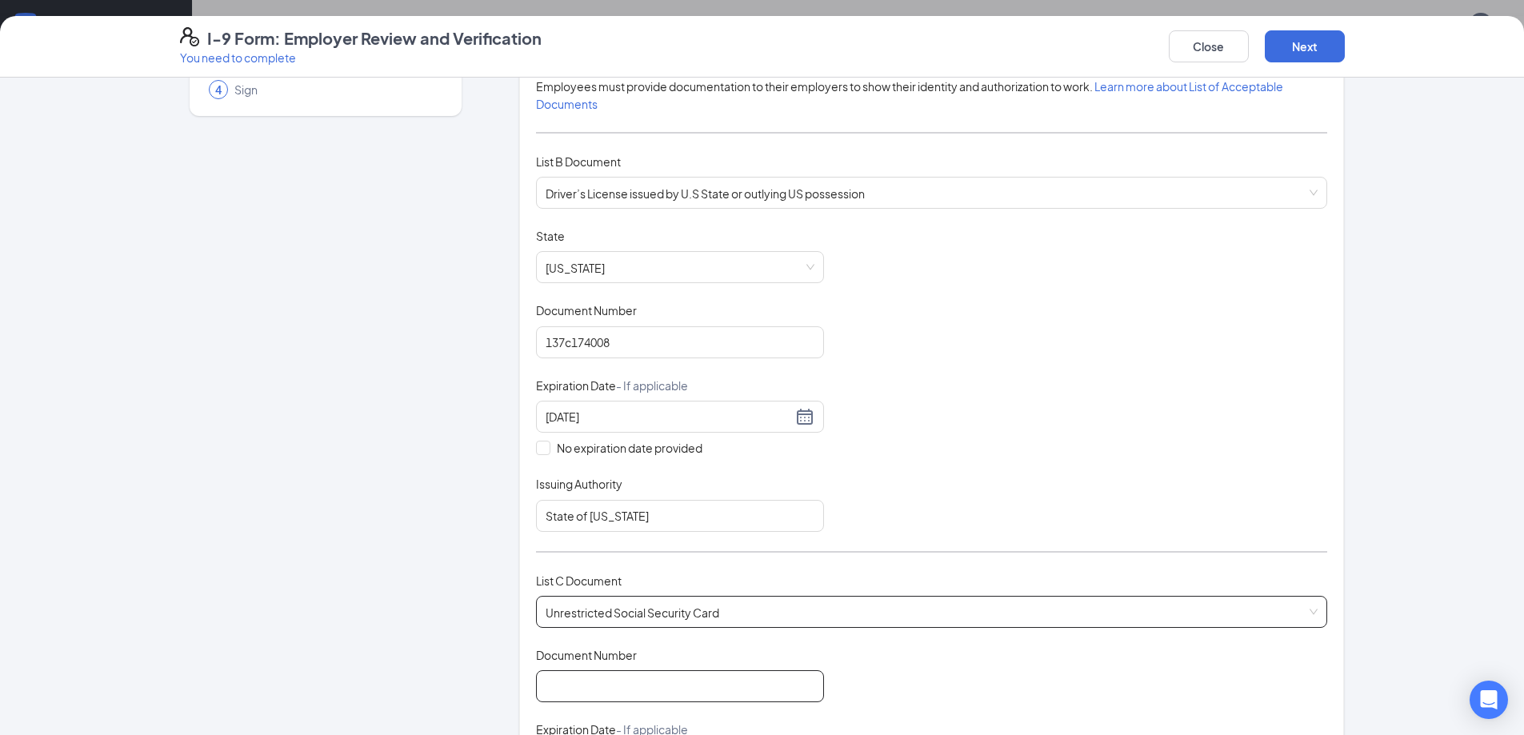
click at [603, 678] on input "Document Number" at bounding box center [680, 686] width 288 height 32
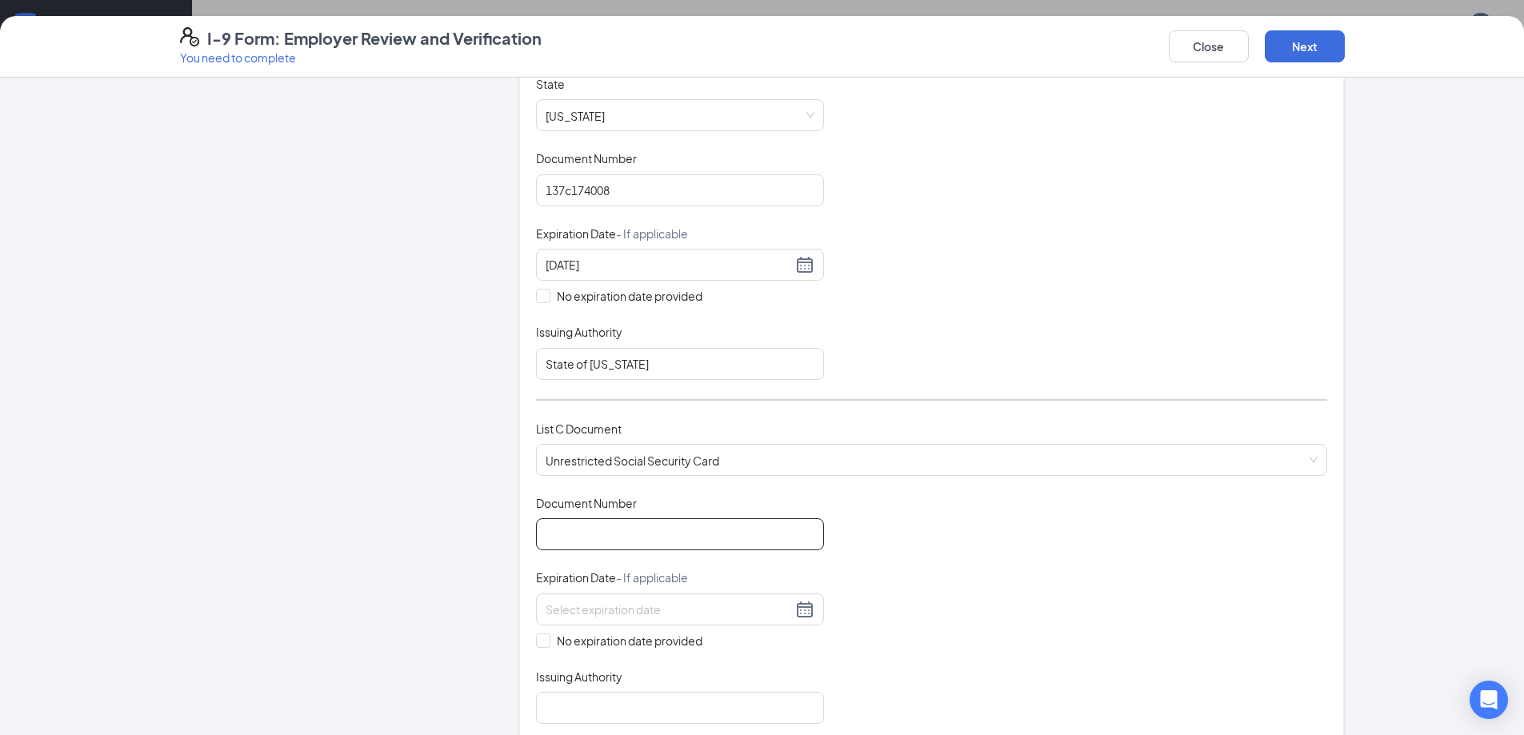
scroll to position [320, 0]
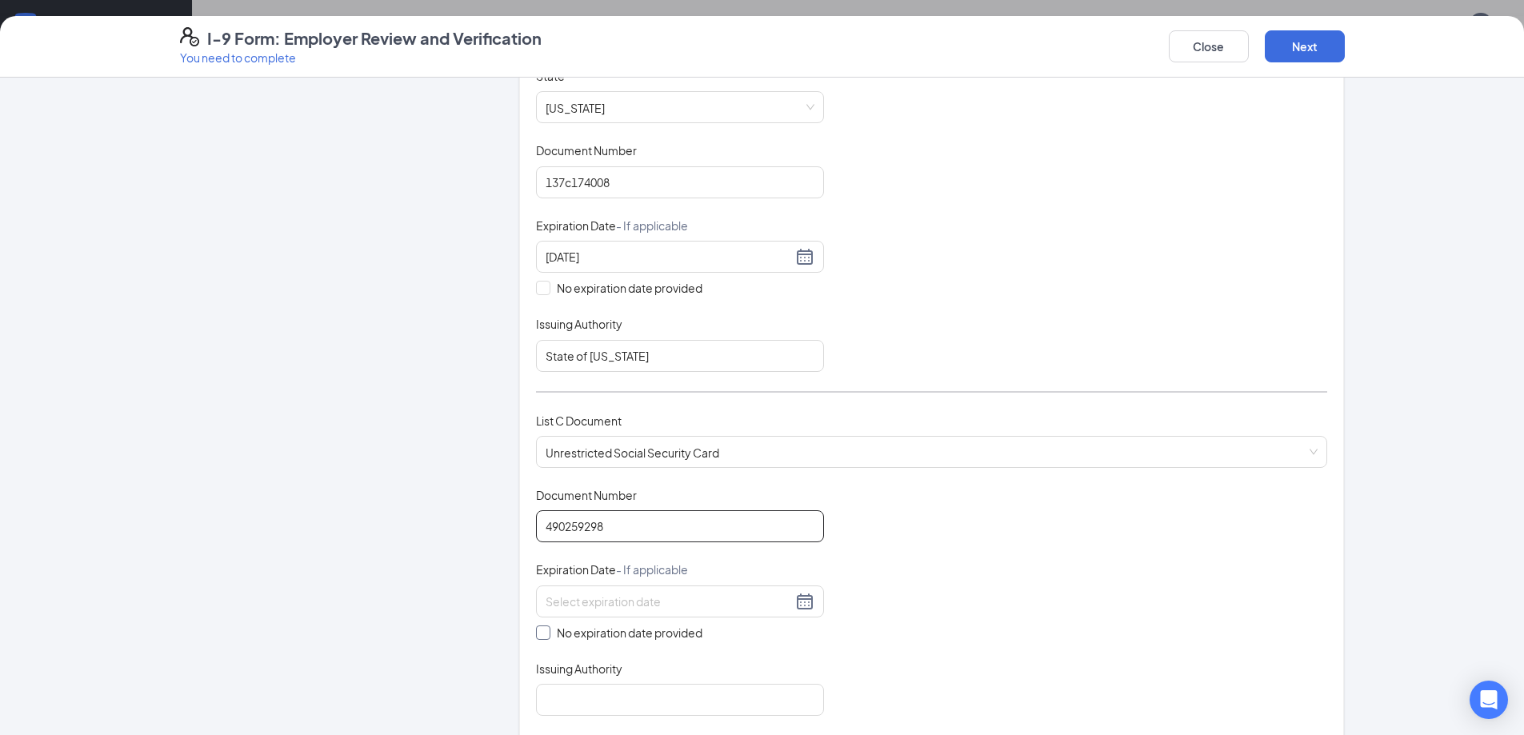
type input "490259298"
click at [553, 637] on span "No expiration date provided" at bounding box center [629, 633] width 158 height 18
click at [547, 637] on input "No expiration date provided" at bounding box center [541, 631] width 11 height 11
checkbox input "true"
click at [590, 700] on input "Issuing Authority" at bounding box center [680, 703] width 288 height 32
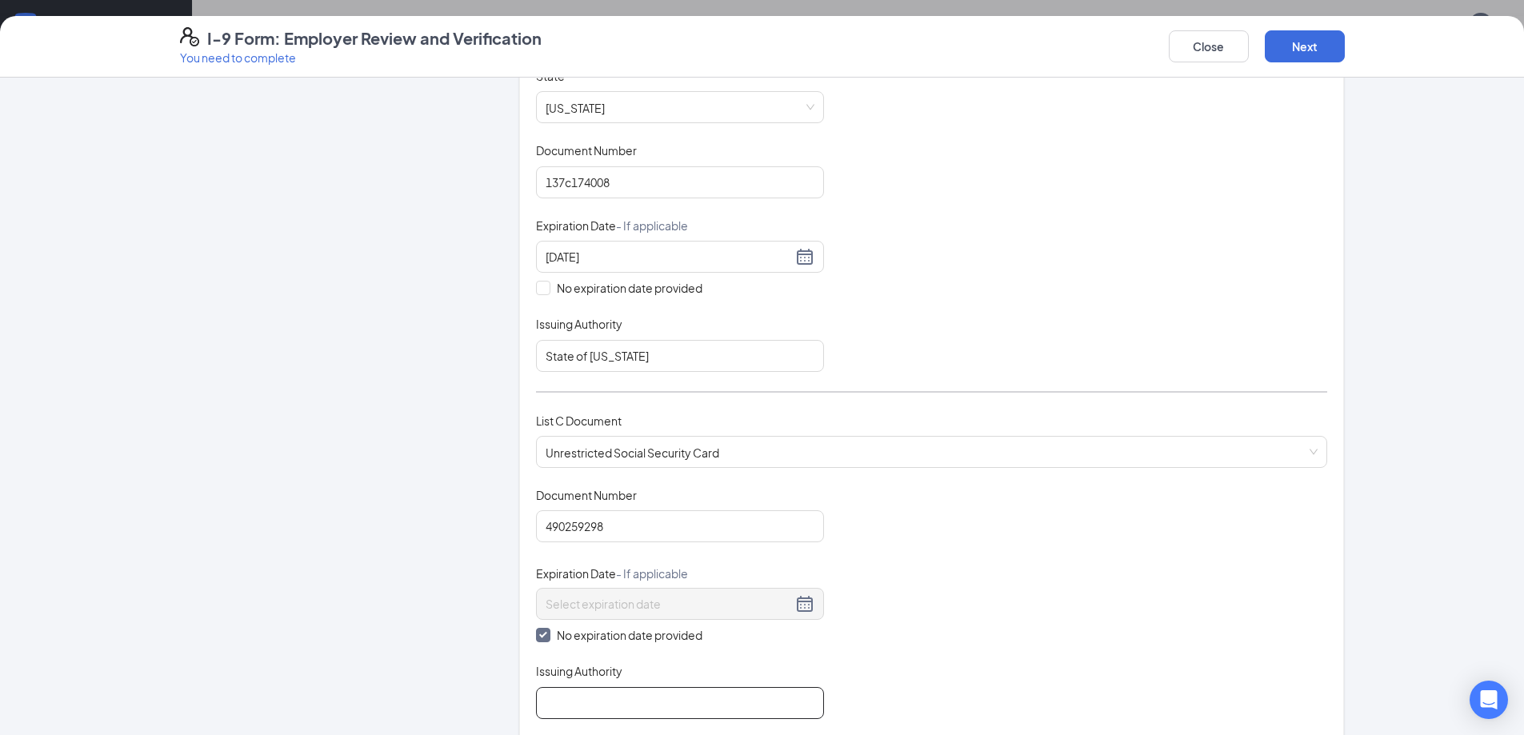
type input "US Government"
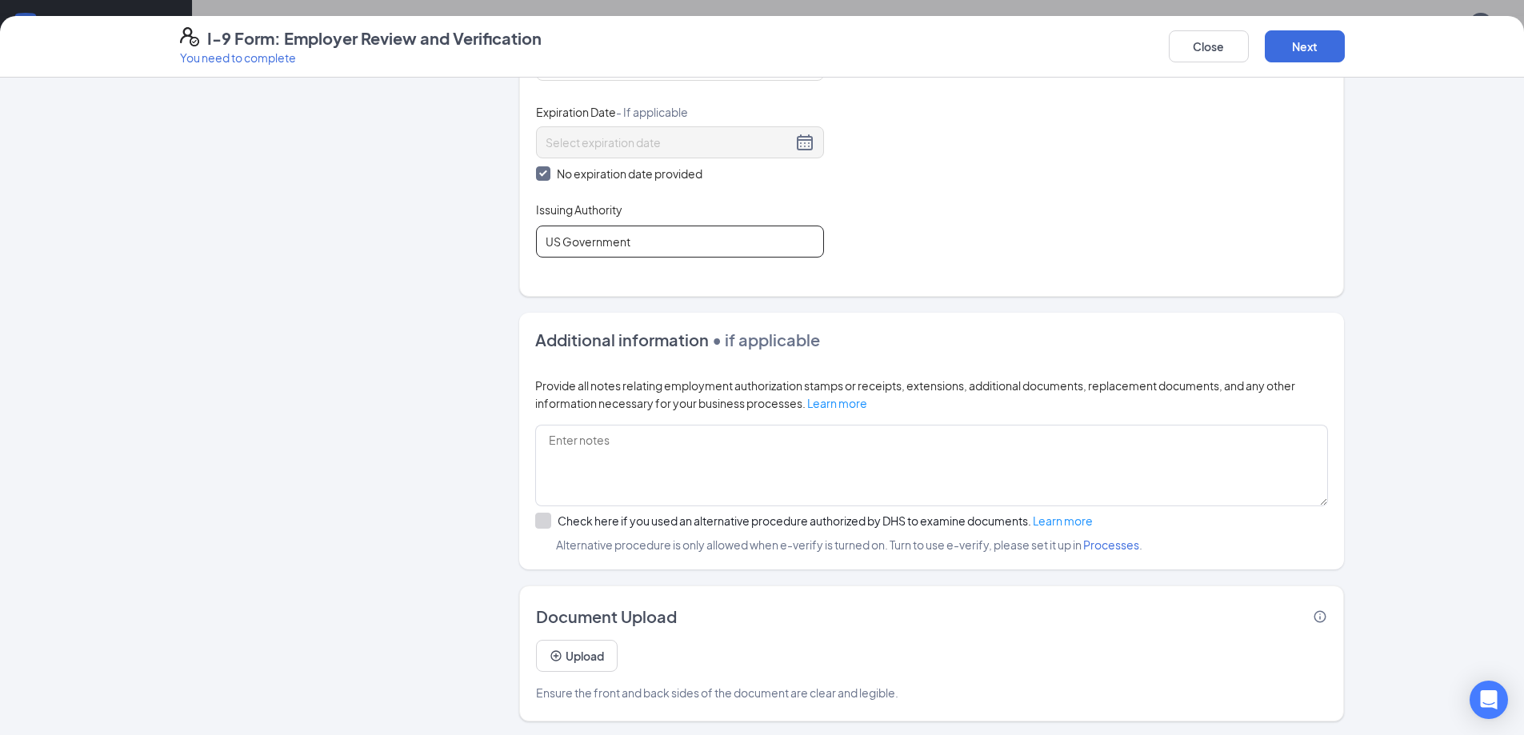
scroll to position [784, 0]
click at [610, 246] on input "US Government" at bounding box center [680, 239] width 288 height 32
type input "social security administration"
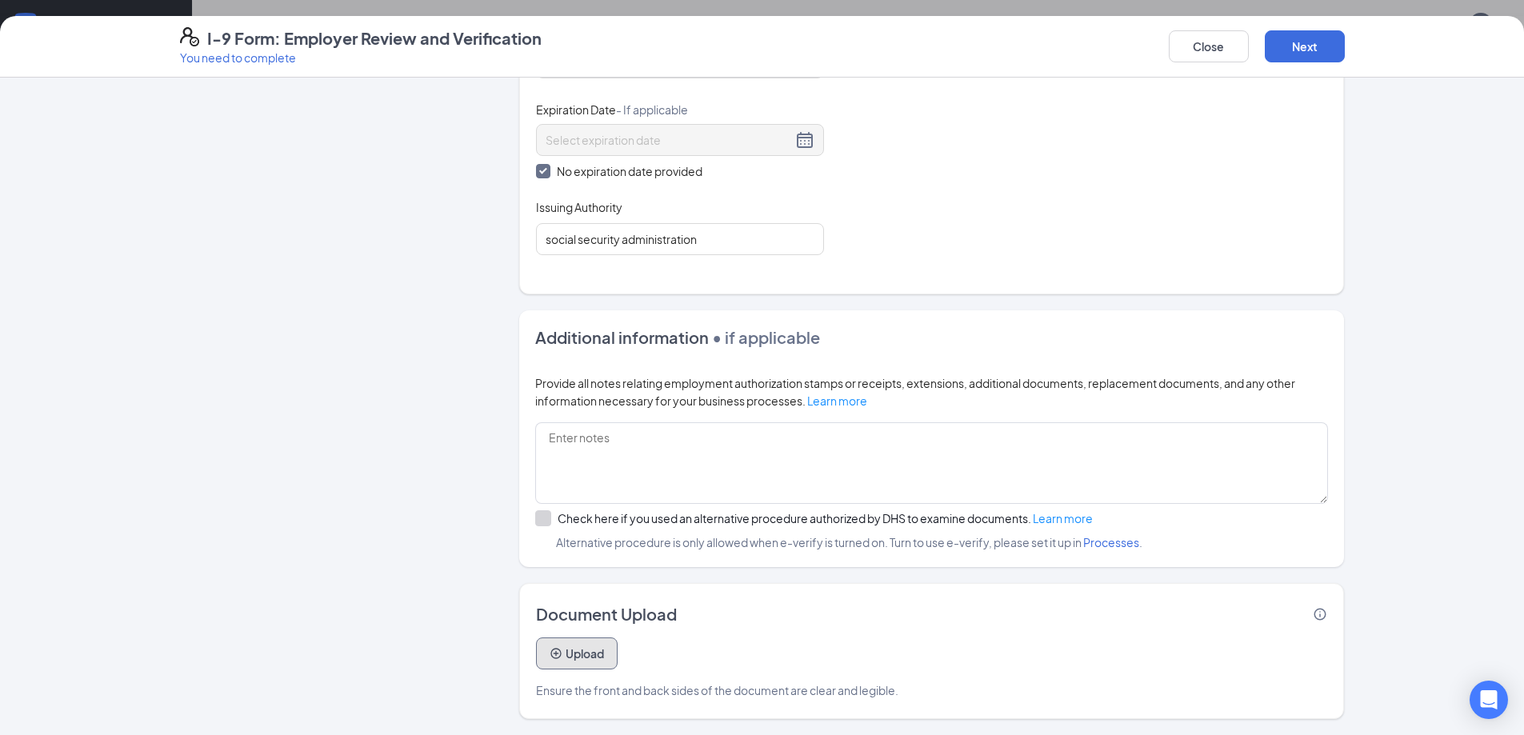
click at [593, 658] on button "Upload" at bounding box center [577, 654] width 82 height 32
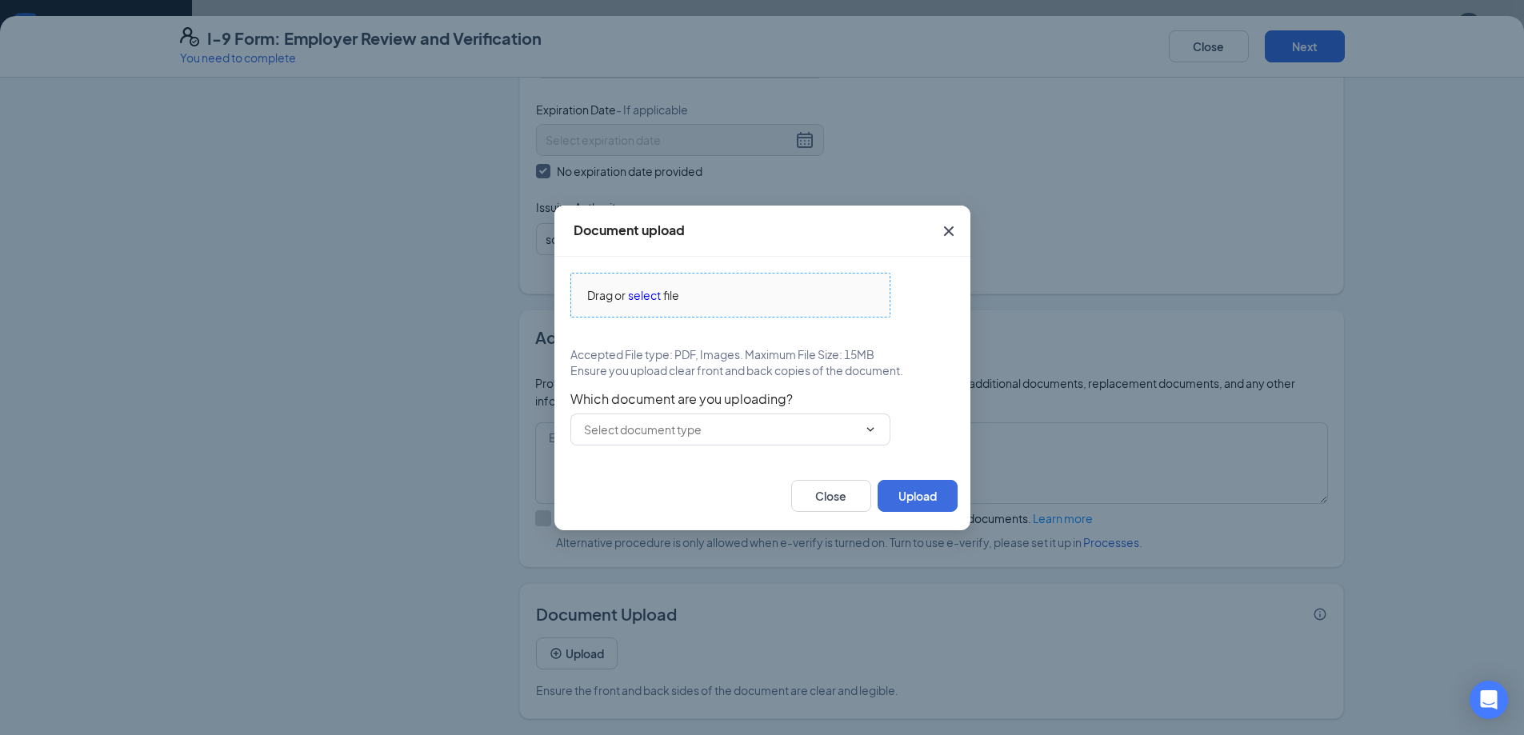
click at [642, 290] on span "select" at bounding box center [644, 295] width 33 height 18
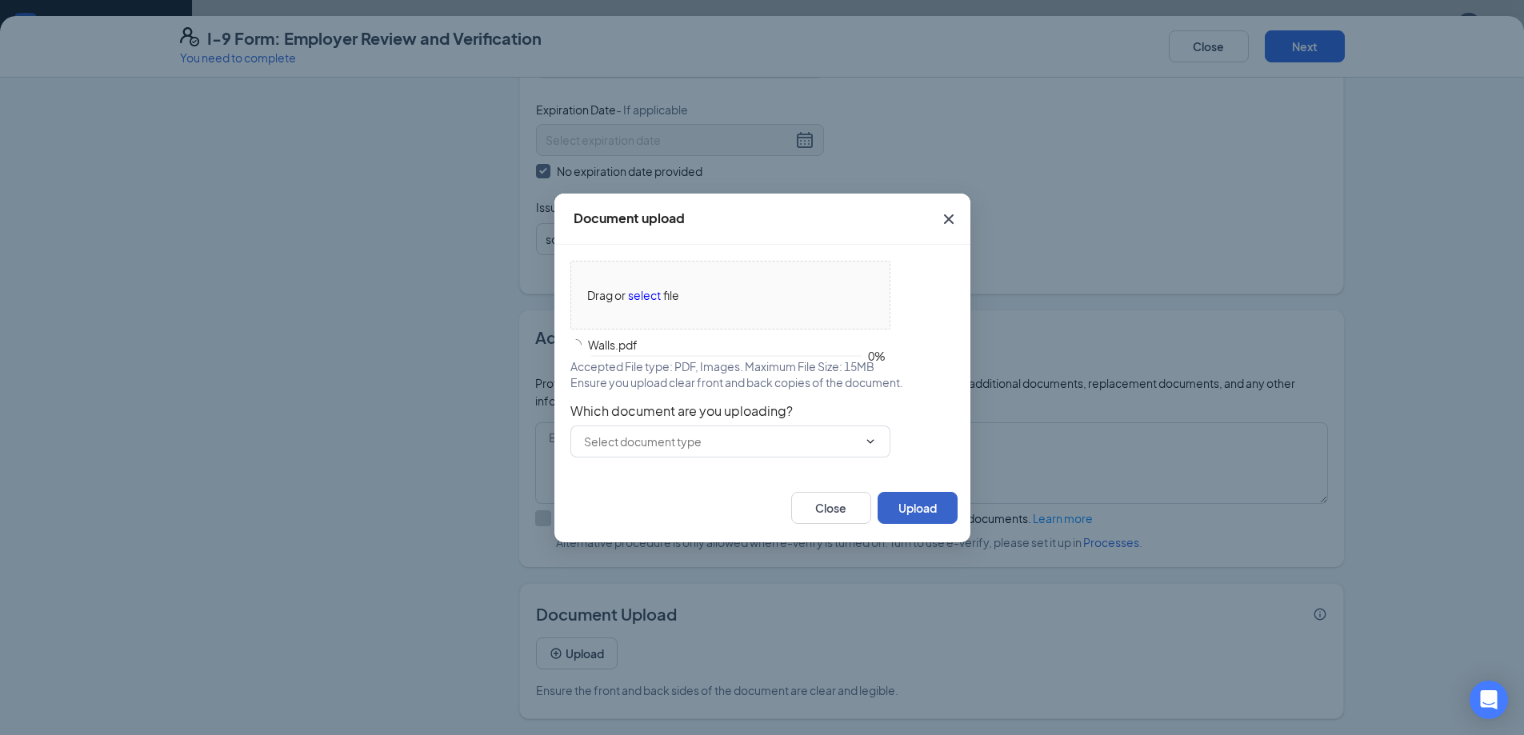
click at [930, 496] on button "Upload" at bounding box center [918, 508] width 80 height 32
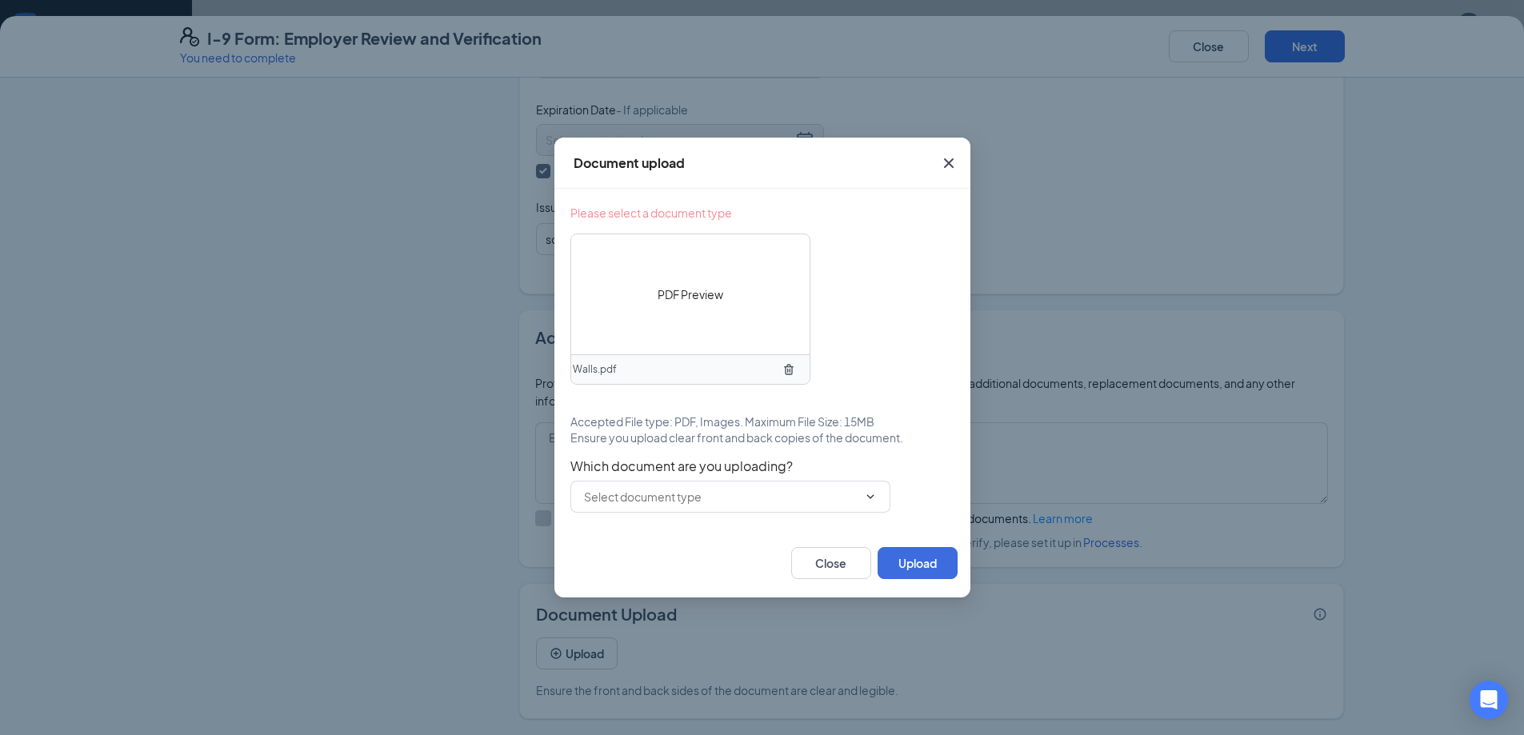
click at [946, 161] on icon "Cross" at bounding box center [948, 163] width 10 height 10
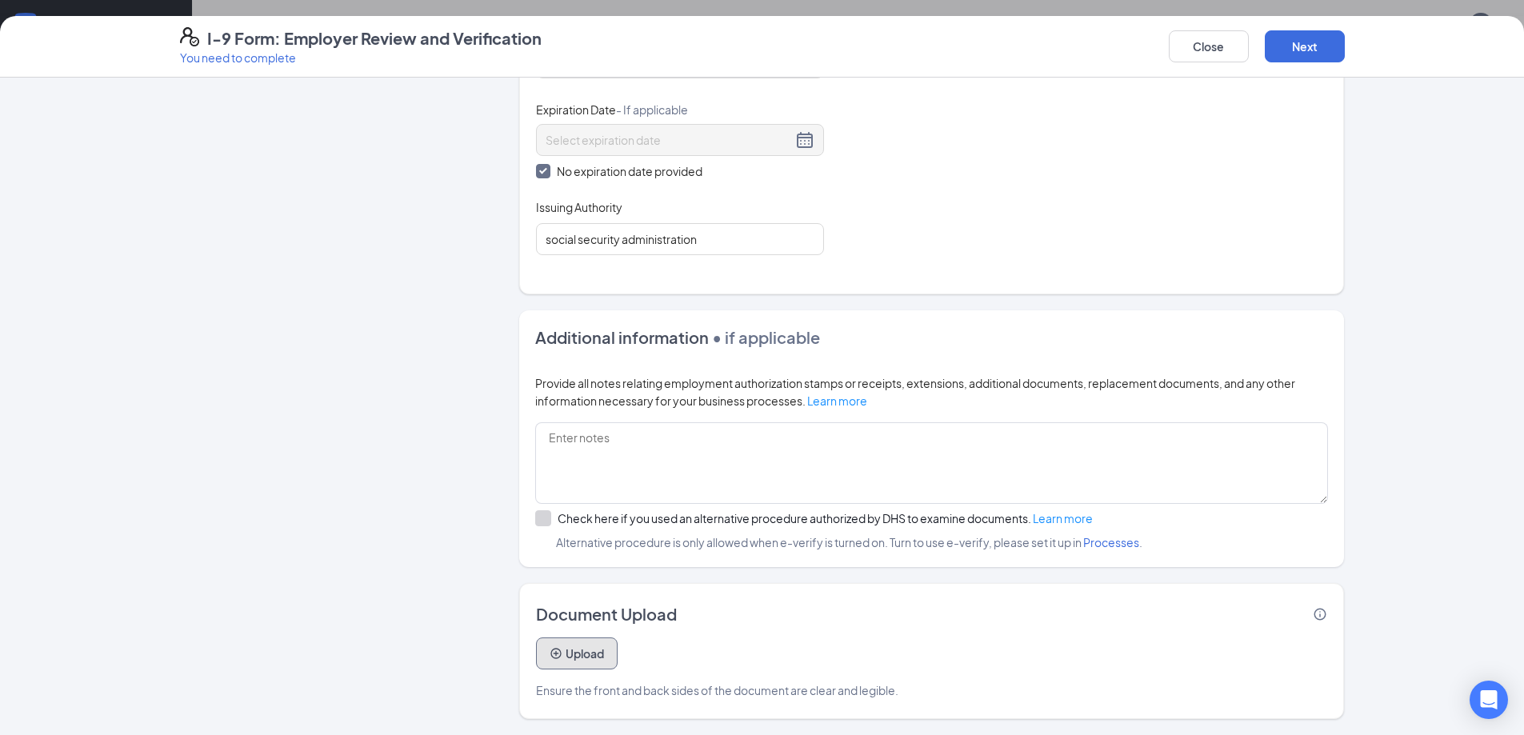
scroll to position [160, 0]
click at [591, 654] on button "Upload" at bounding box center [577, 654] width 82 height 32
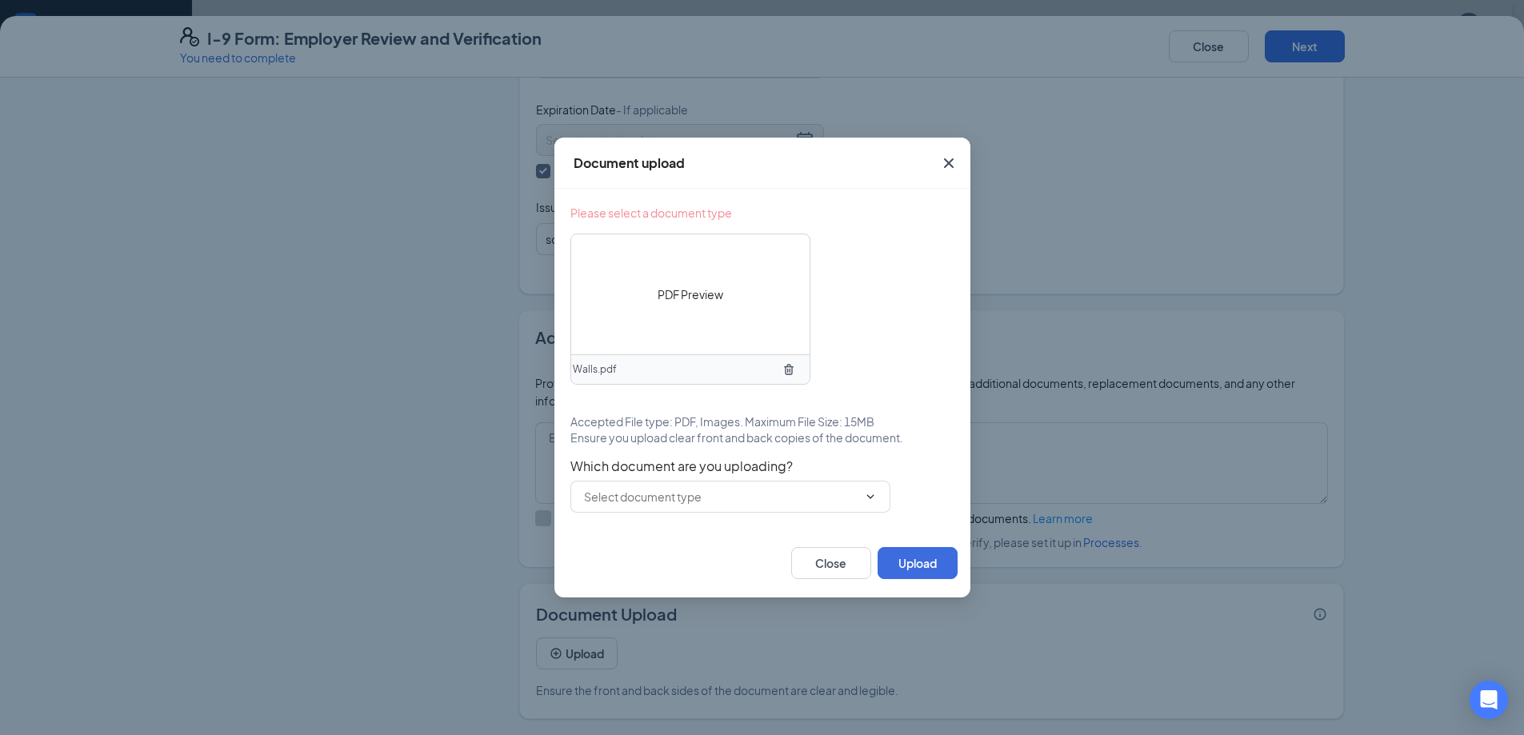
click at [722, 286] on span "PDF Preview" at bounding box center [691, 295] width 66 height 18
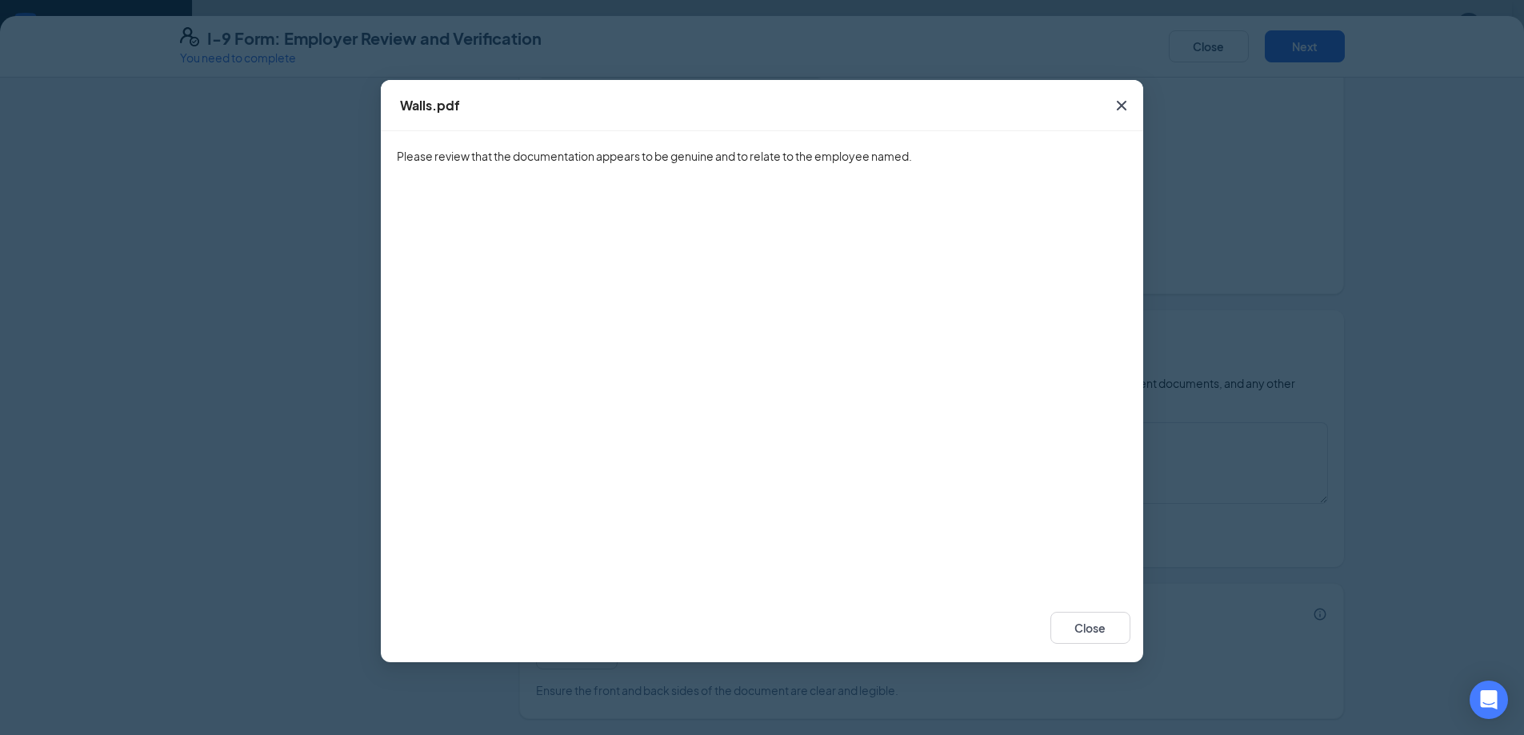
click at [1118, 96] on icon "Cross" at bounding box center [1121, 105] width 19 height 19
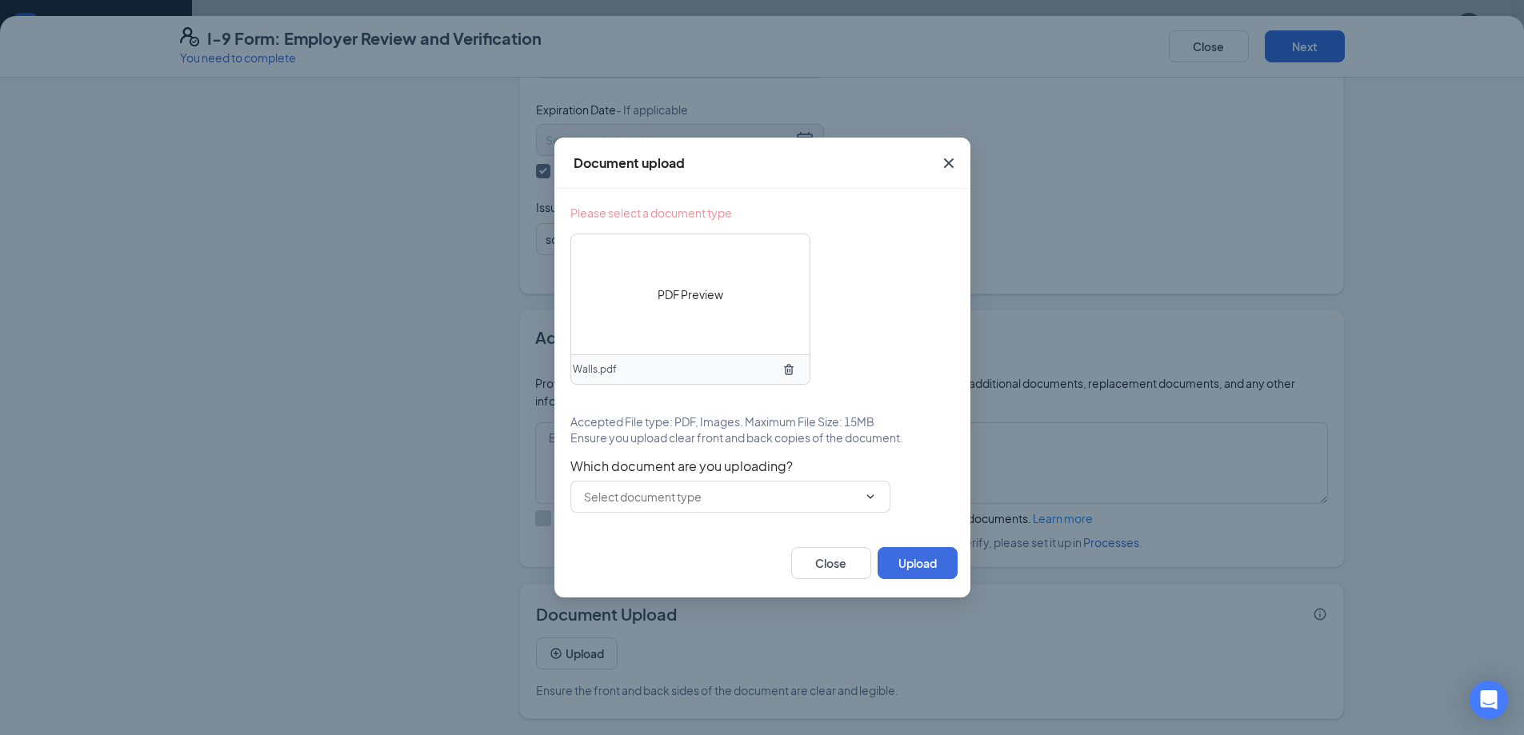
click at [1323, 49] on div "Document upload Please select a document type PDF Preview Walls.pdf Accepted Fi…" at bounding box center [762, 367] width 1524 height 735
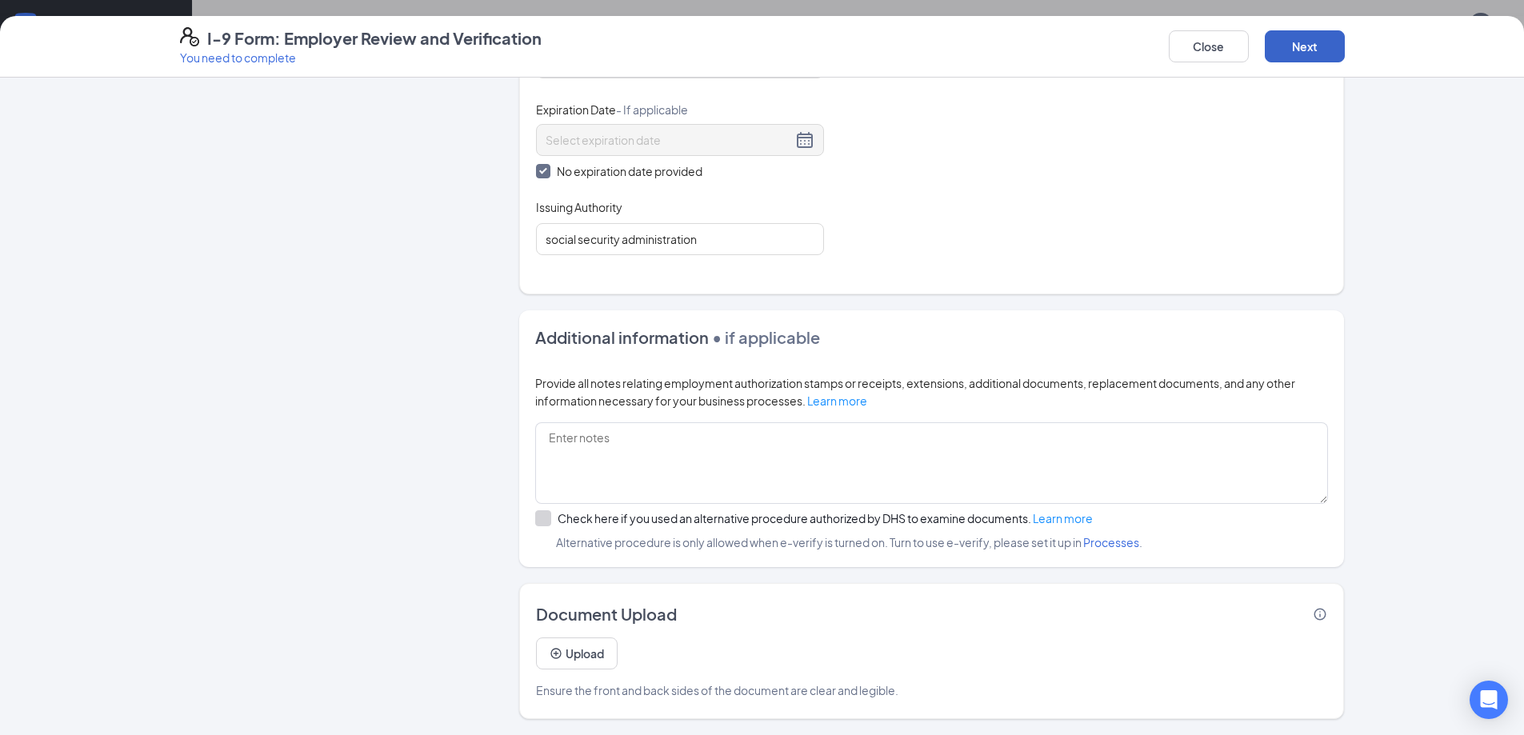
click at [1284, 42] on button "Next" at bounding box center [1305, 46] width 80 height 32
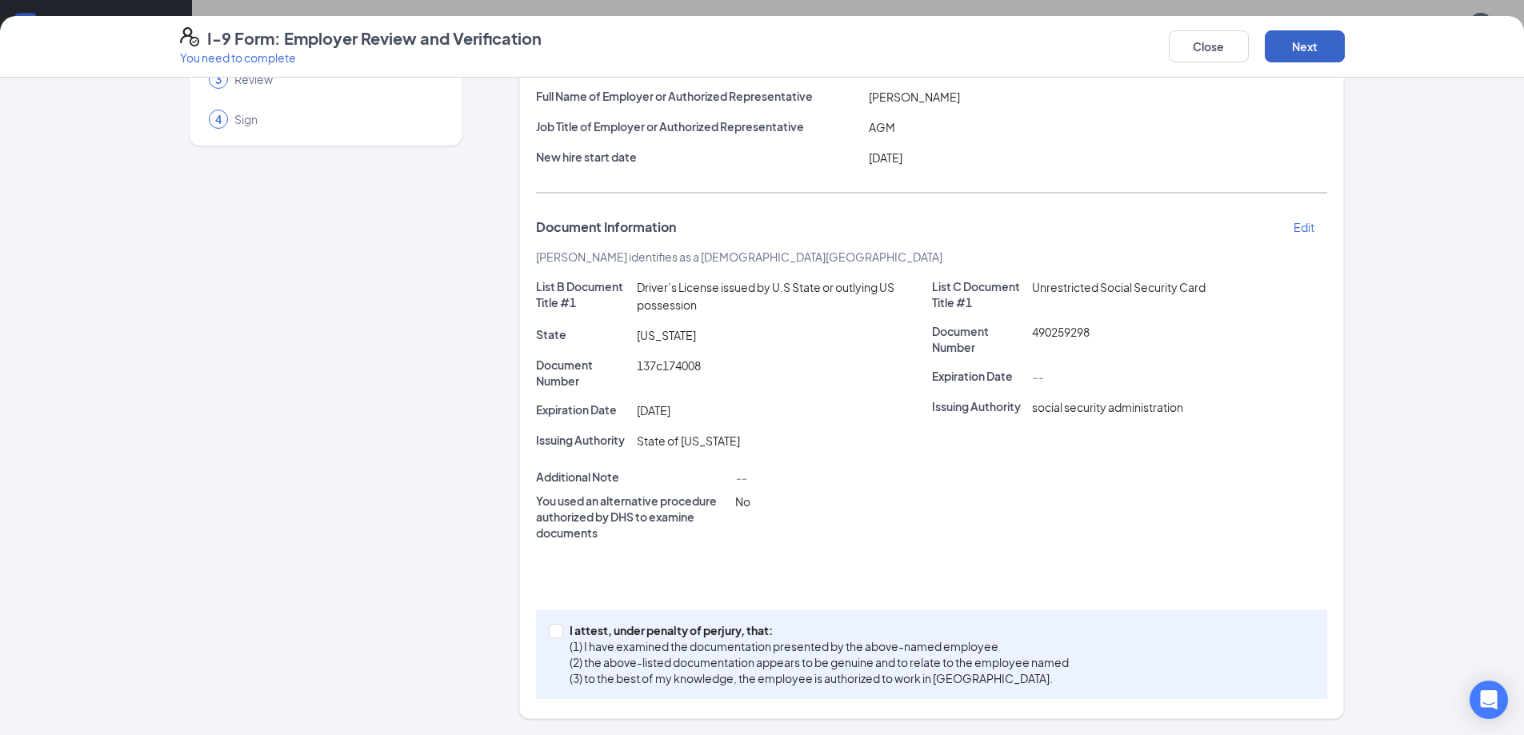
scroll to position [130, 0]
click at [556, 630] on span at bounding box center [556, 631] width 14 height 14
click at [556, 630] on input "I attest, under penalty of perjury, that: (1) I have examined the documentation…" at bounding box center [554, 629] width 11 height 11
checkbox input "true"
click at [1304, 48] on button "Next" at bounding box center [1305, 46] width 80 height 32
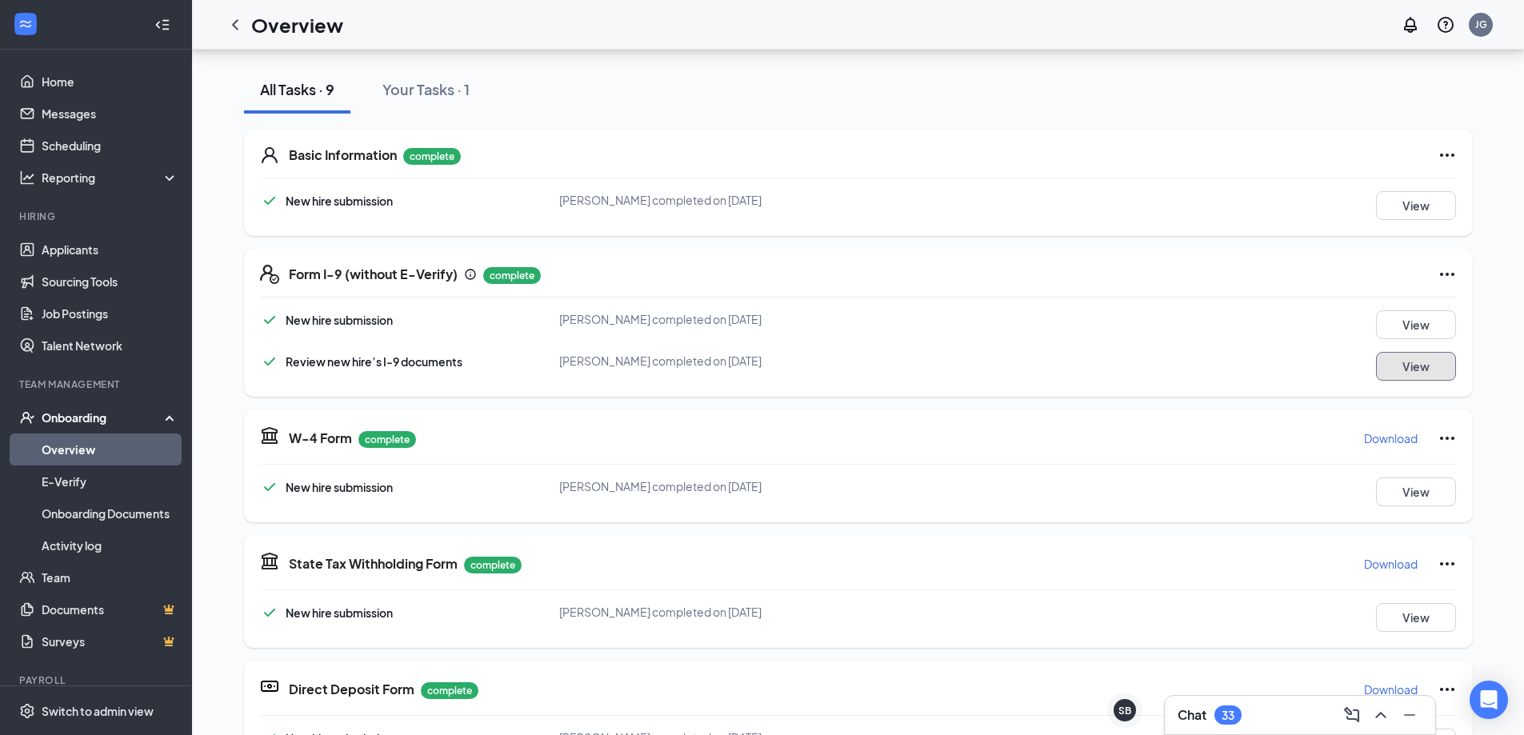
scroll to position [0, 0]
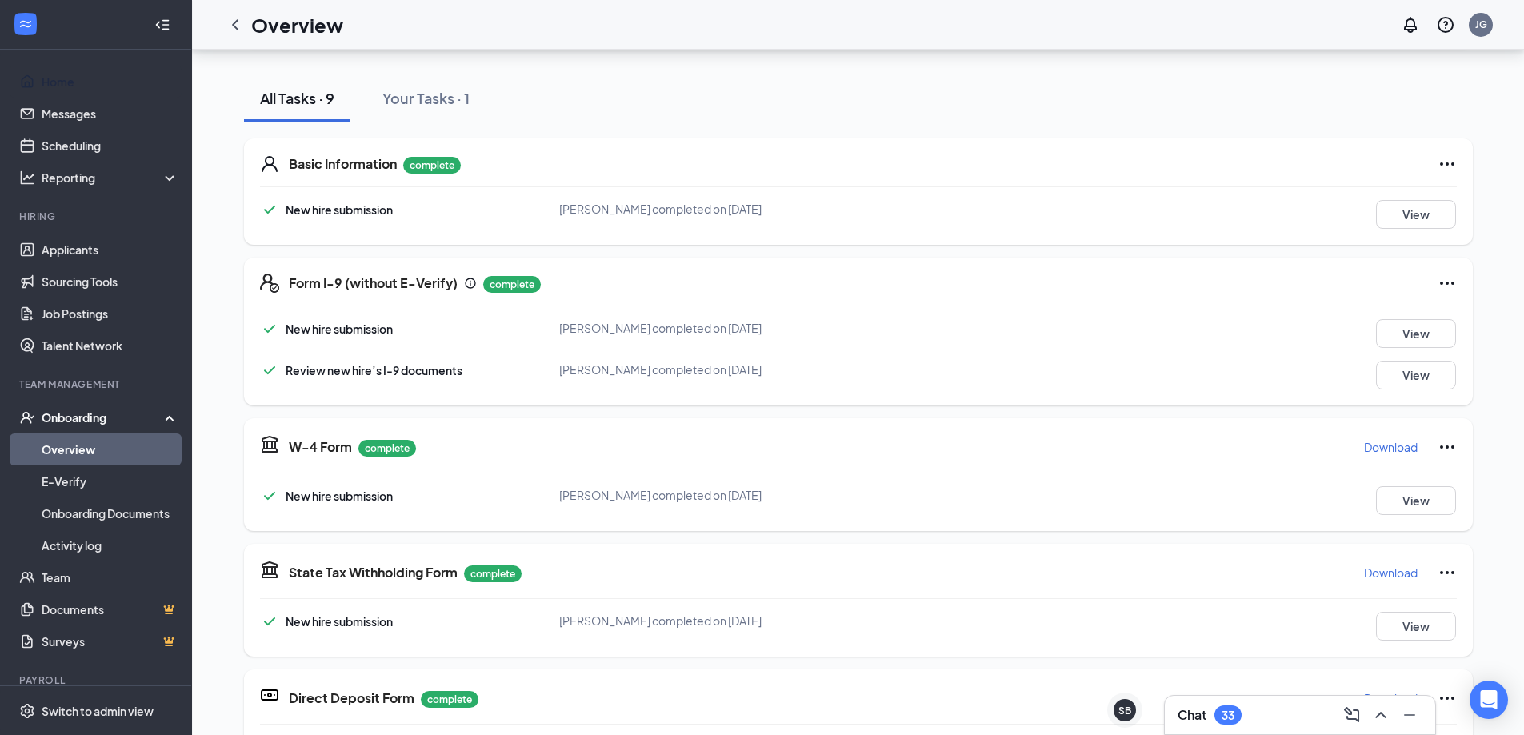
click at [97, 69] on link "Home" at bounding box center [110, 82] width 137 height 32
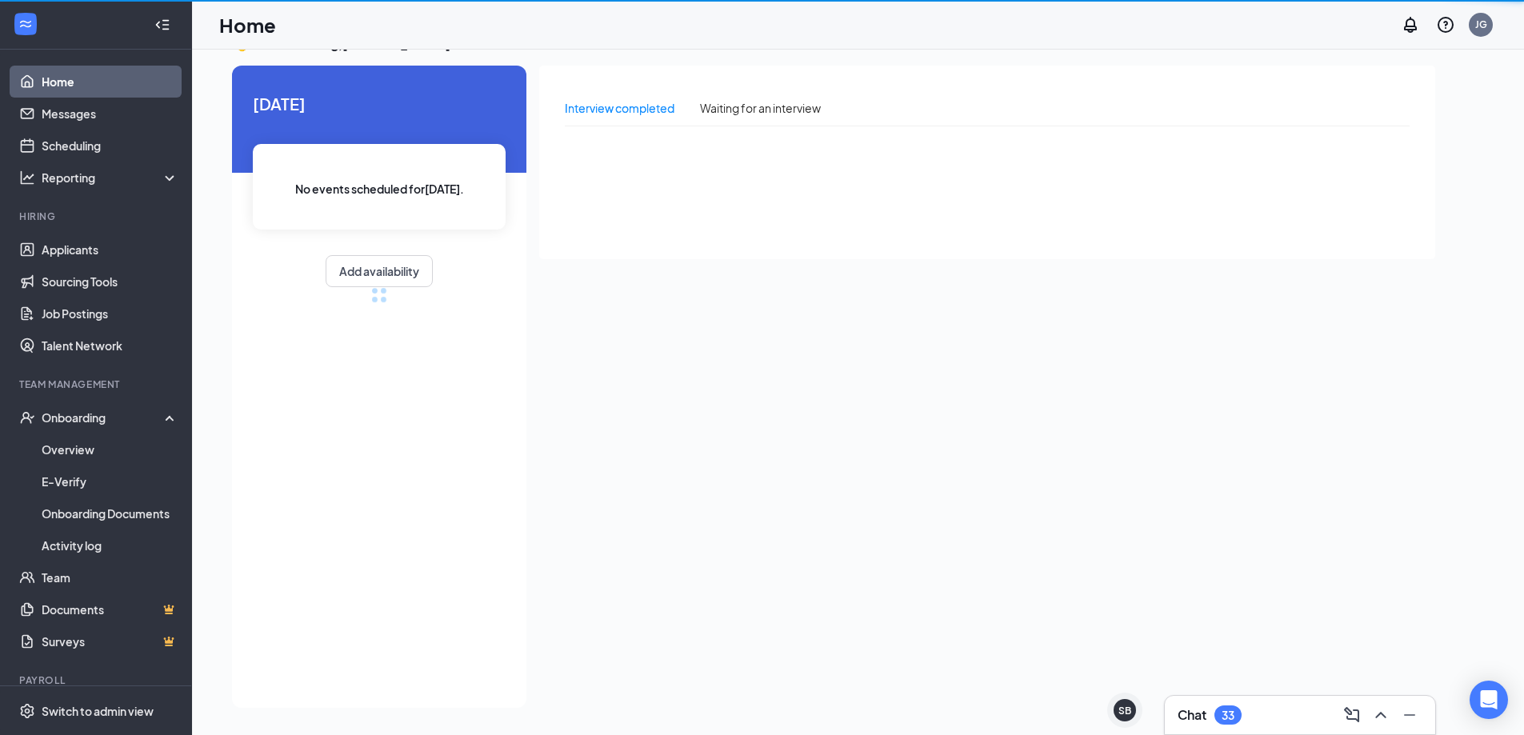
scroll to position [34, 0]
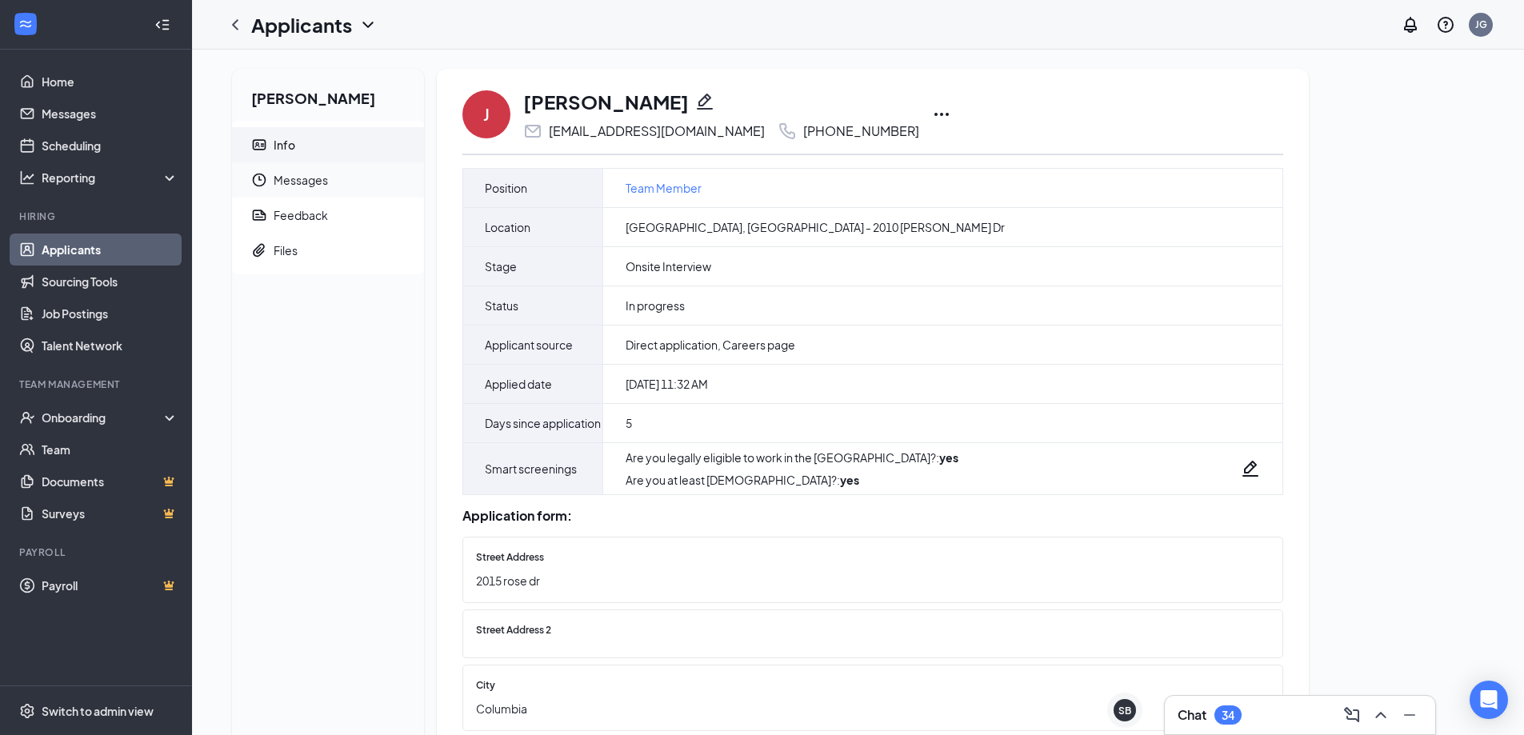
click at [300, 174] on span "Messages" at bounding box center [343, 179] width 138 height 35
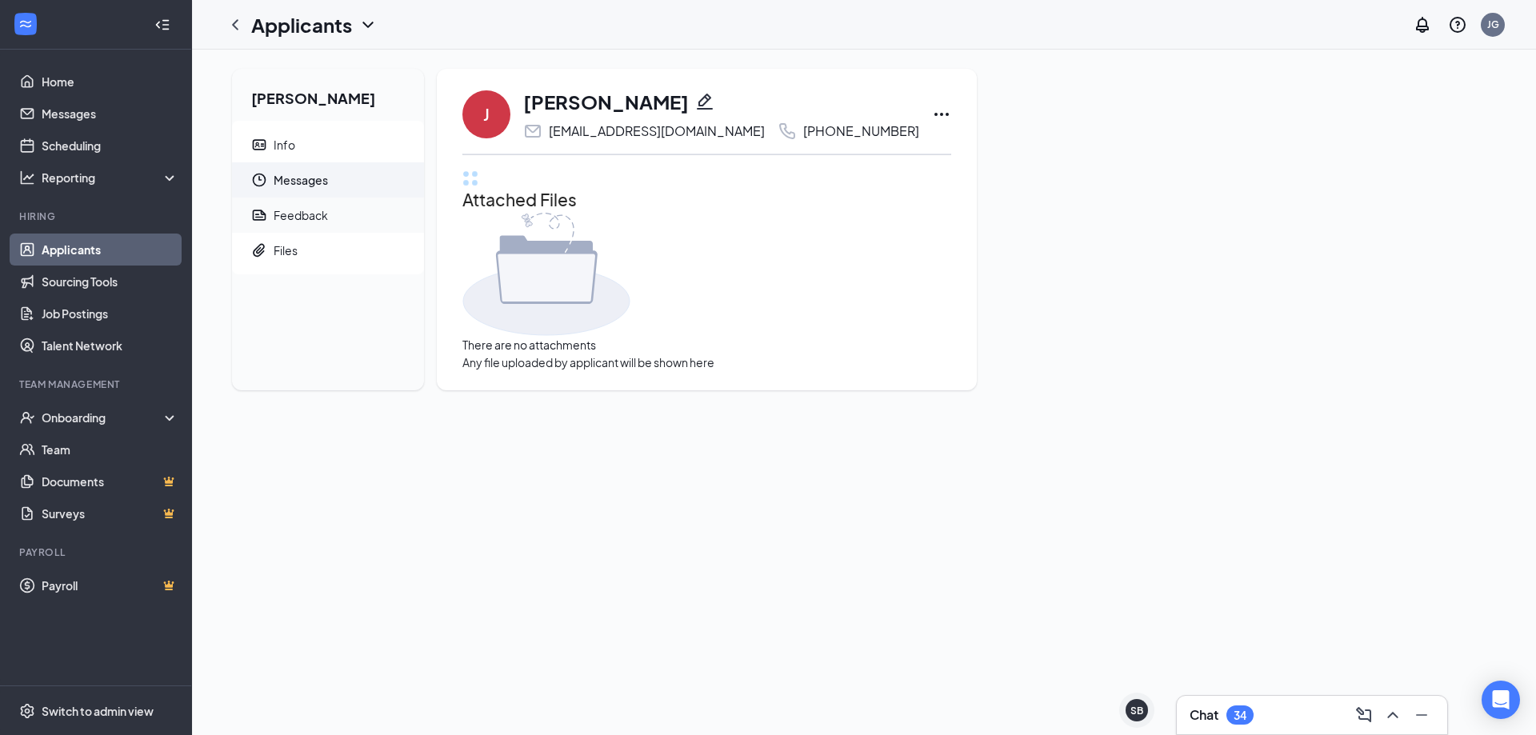
click at [292, 221] on div "Feedback" at bounding box center [301, 215] width 54 height 16
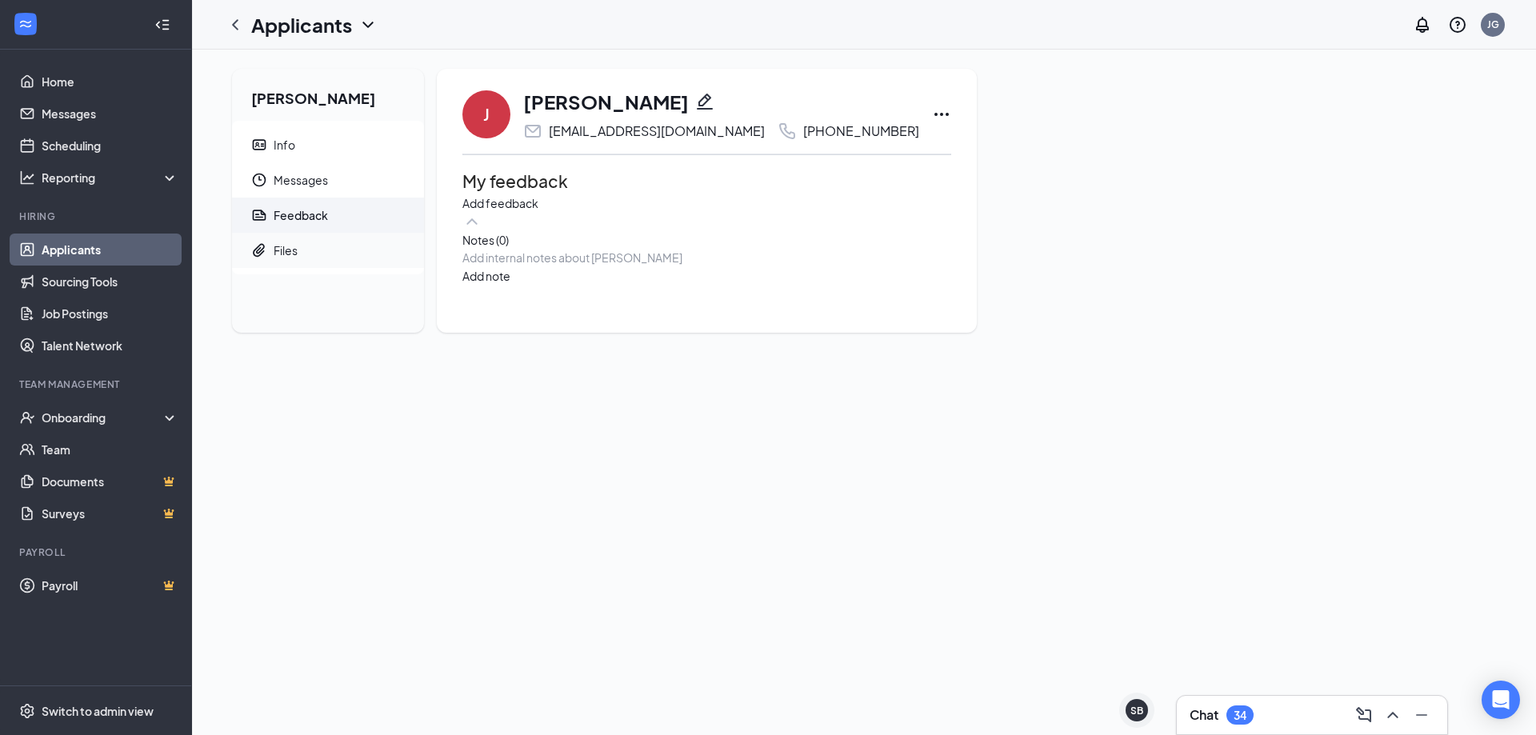
click at [282, 253] on div "Files" at bounding box center [286, 250] width 24 height 16
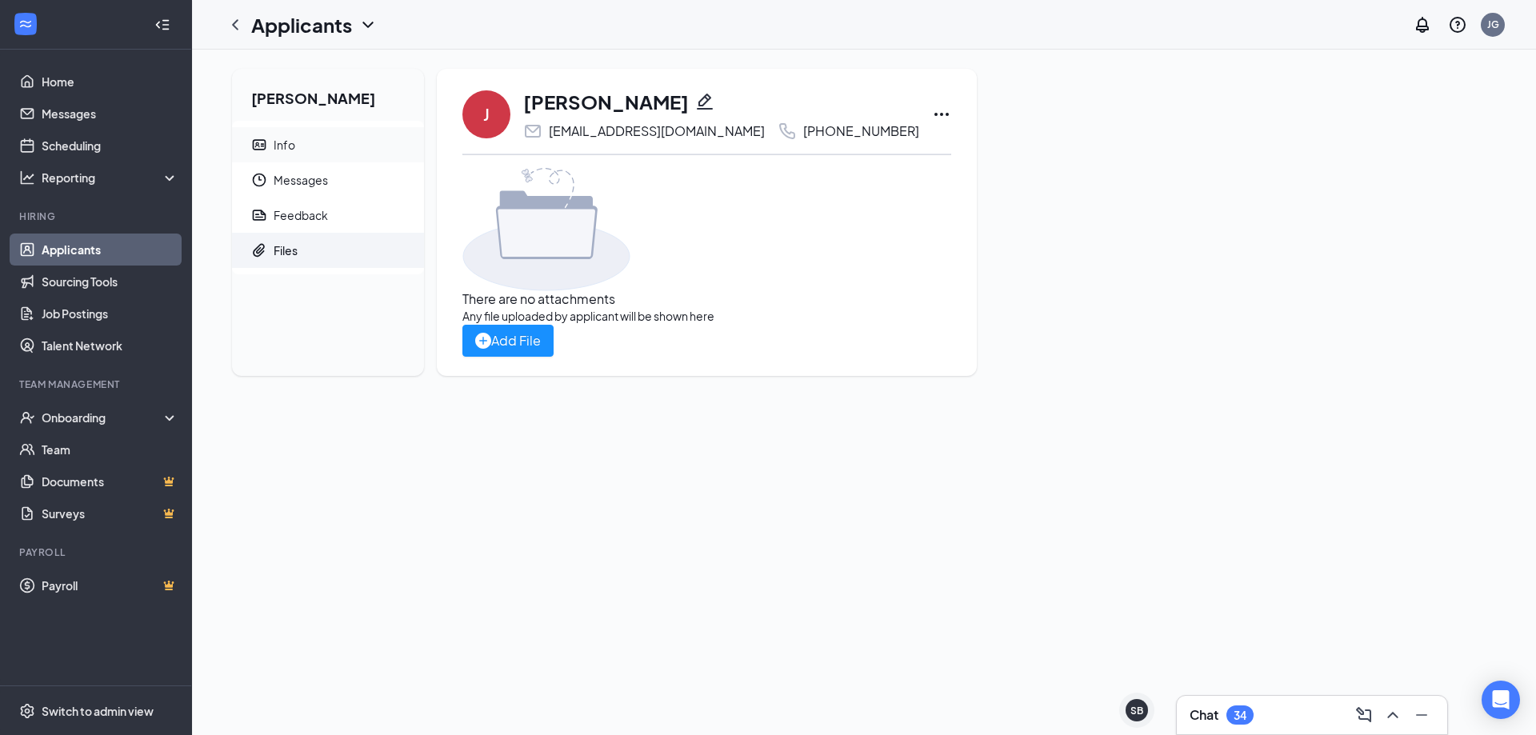
click at [278, 133] on span "Info" at bounding box center [343, 144] width 138 height 35
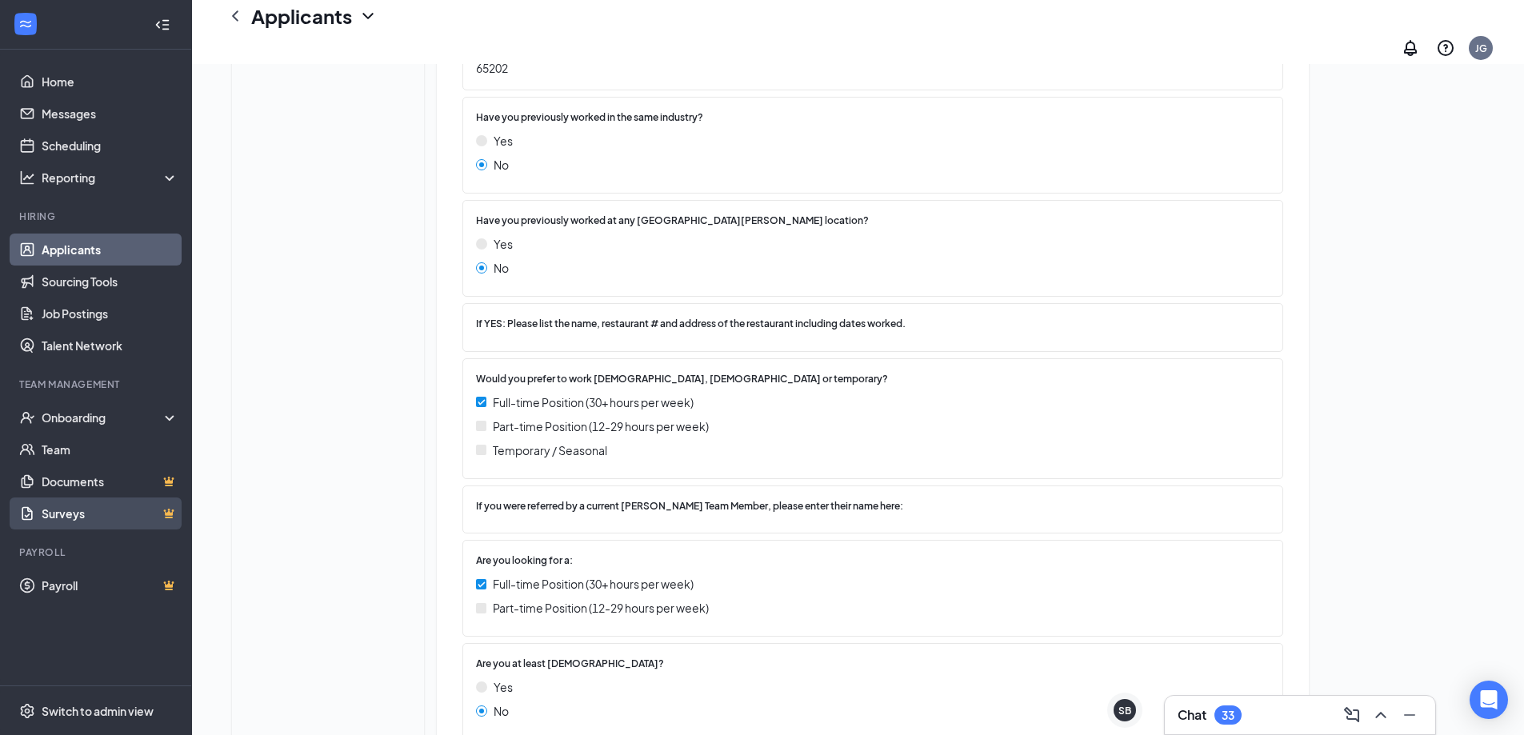
scroll to position [560, 0]
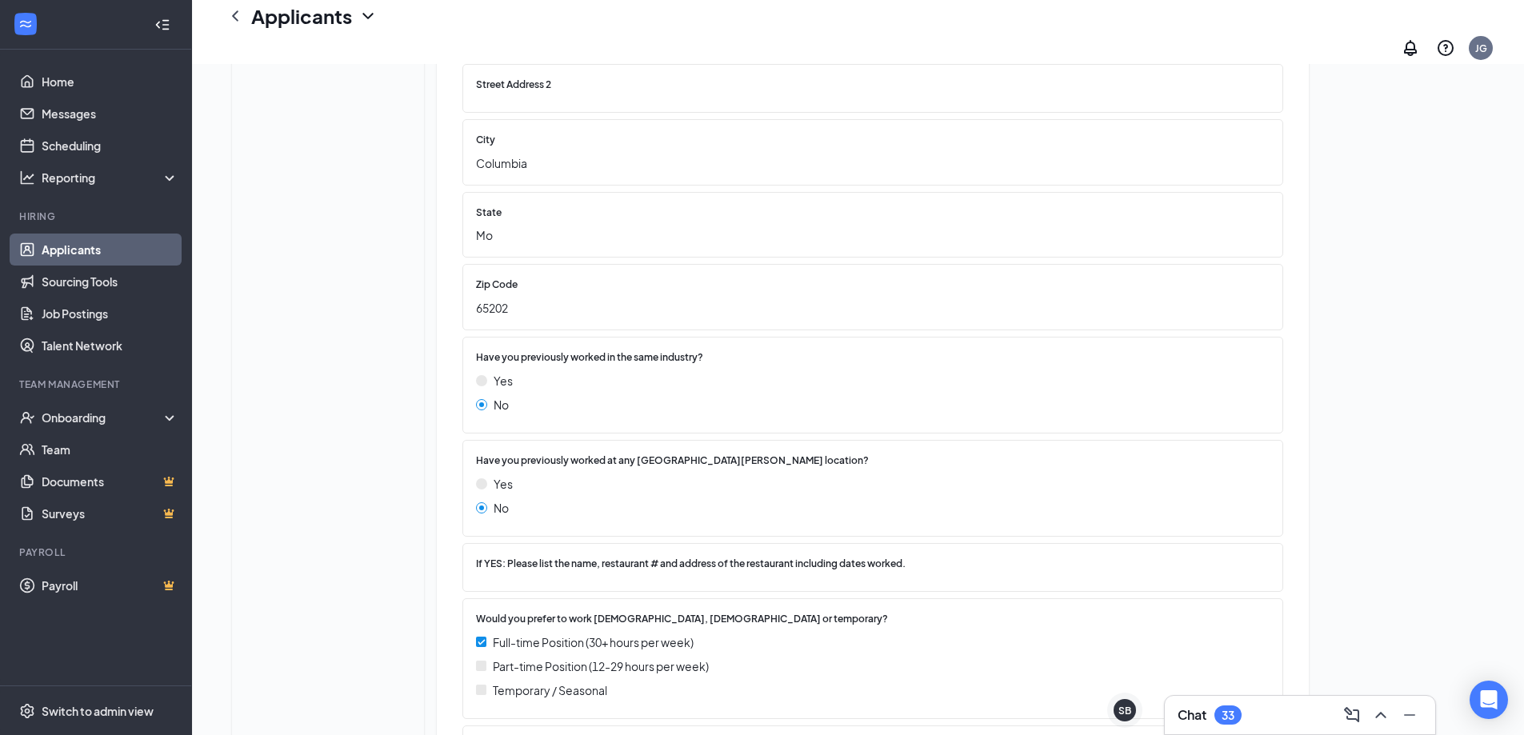
click at [114, 241] on link "Applicants" at bounding box center [110, 250] width 137 height 32
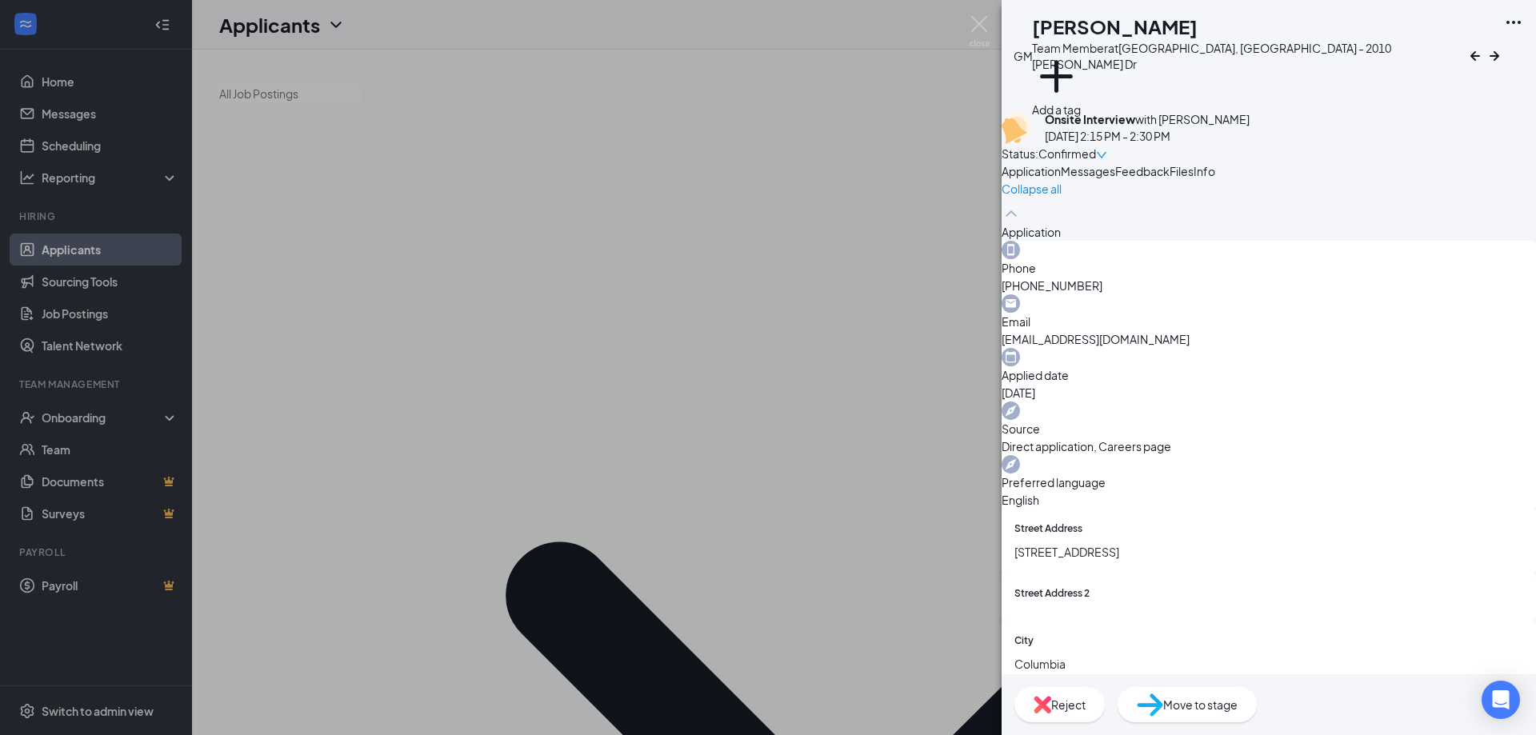
click at [1194, 180] on div "Files" at bounding box center [1182, 171] width 24 height 18
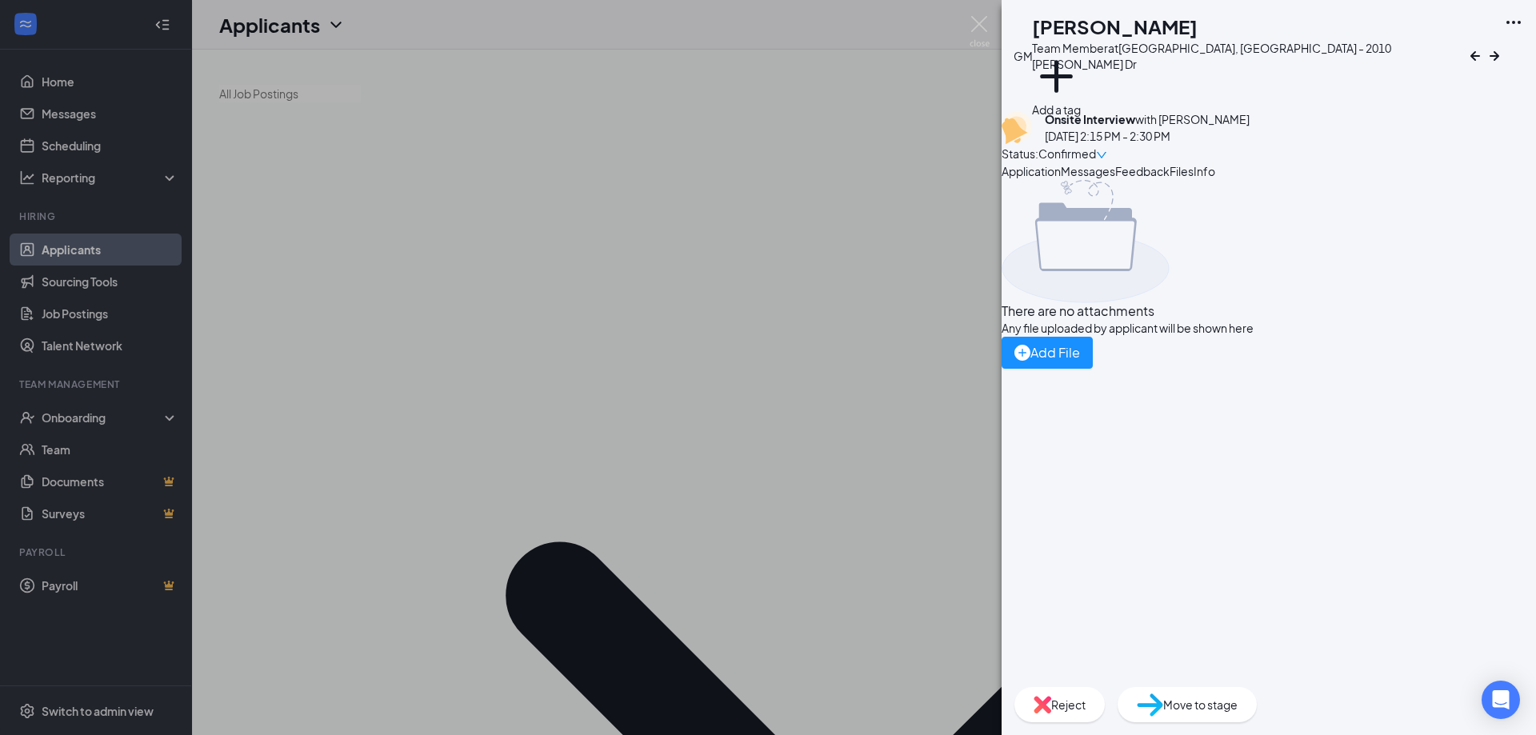
click at [1215, 178] on span "Info" at bounding box center [1205, 171] width 22 height 14
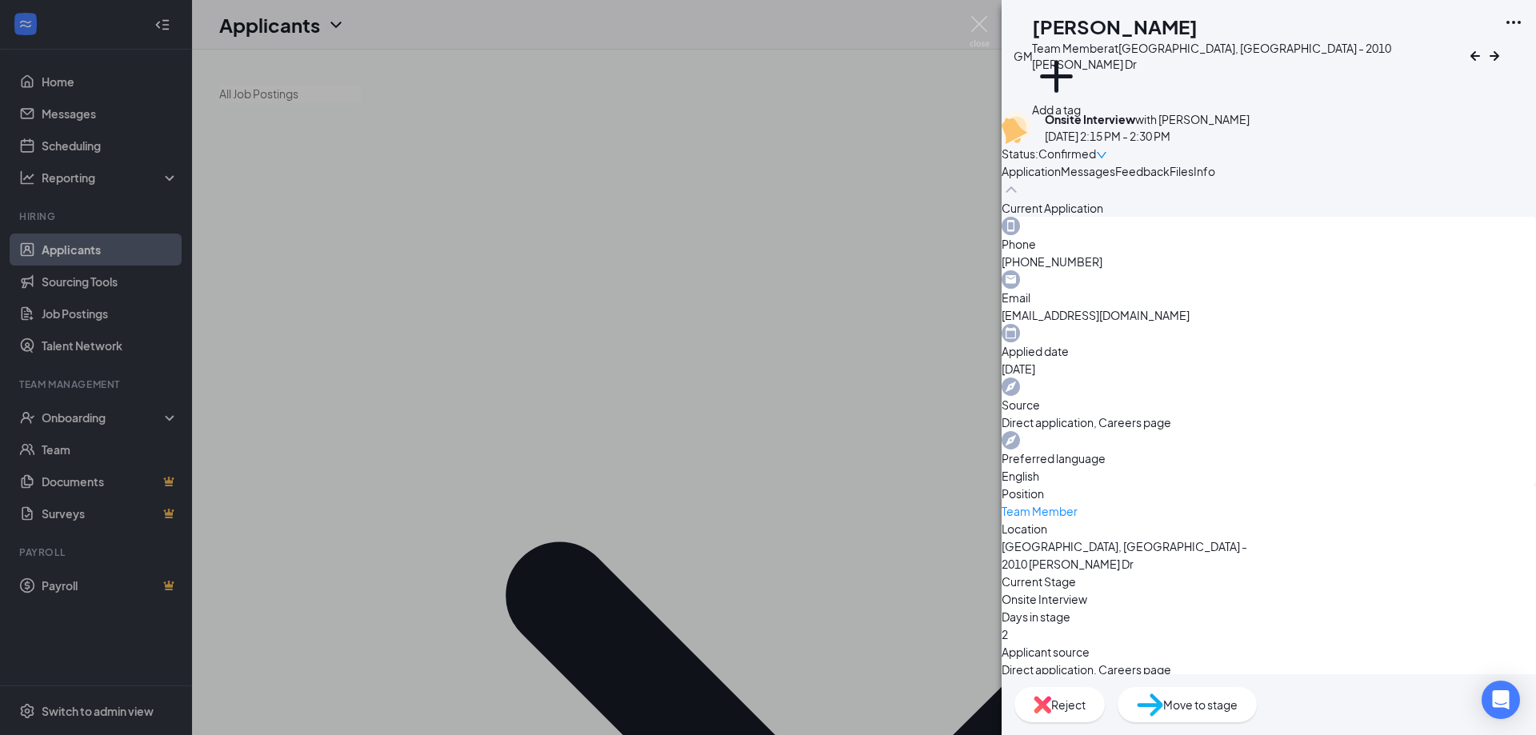
click at [1061, 178] on span "Application" at bounding box center [1031, 171] width 59 height 14
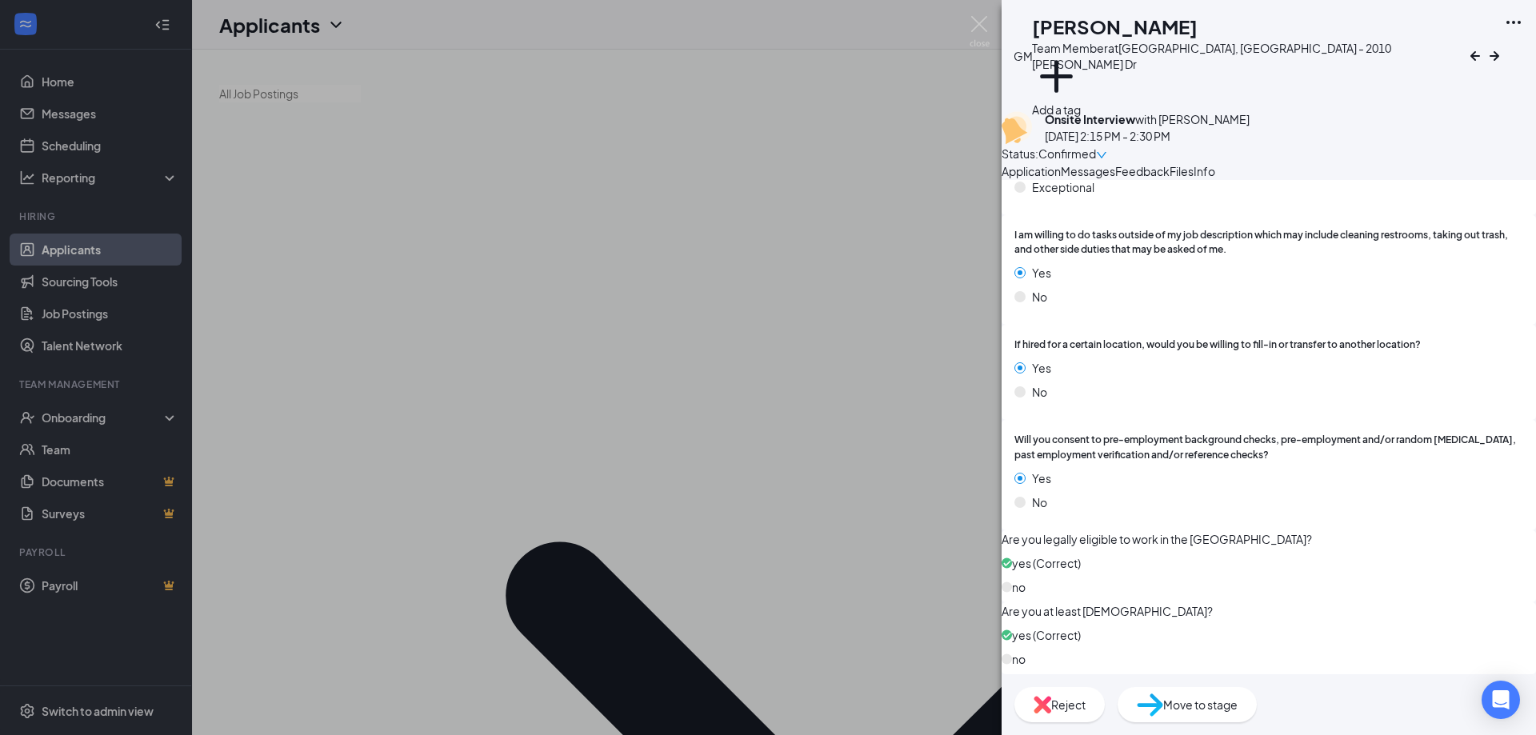
scroll to position [3938, 0]
click at [1194, 180] on button "Files" at bounding box center [1182, 171] width 24 height 18
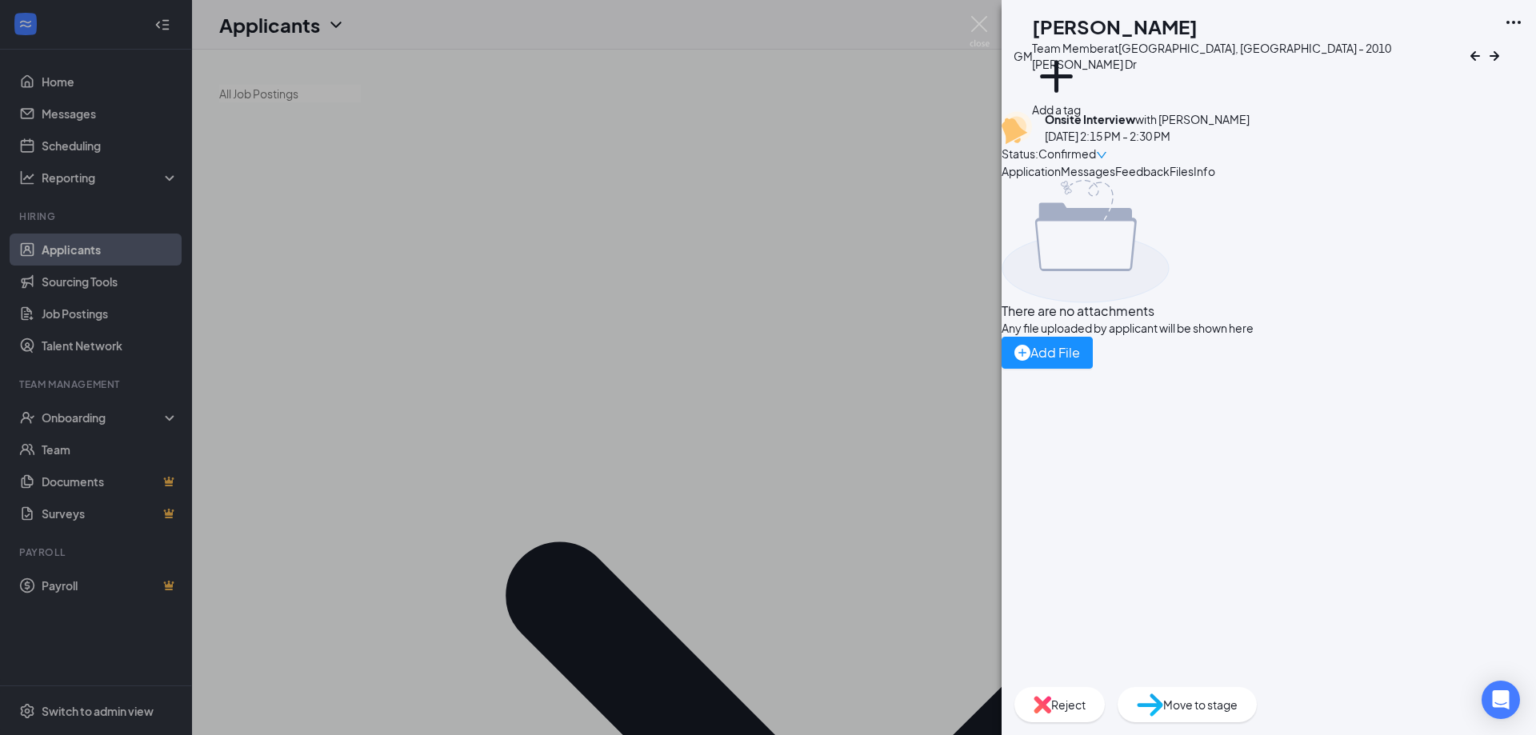
click at [1115, 178] on span "Messages" at bounding box center [1088, 171] width 54 height 14
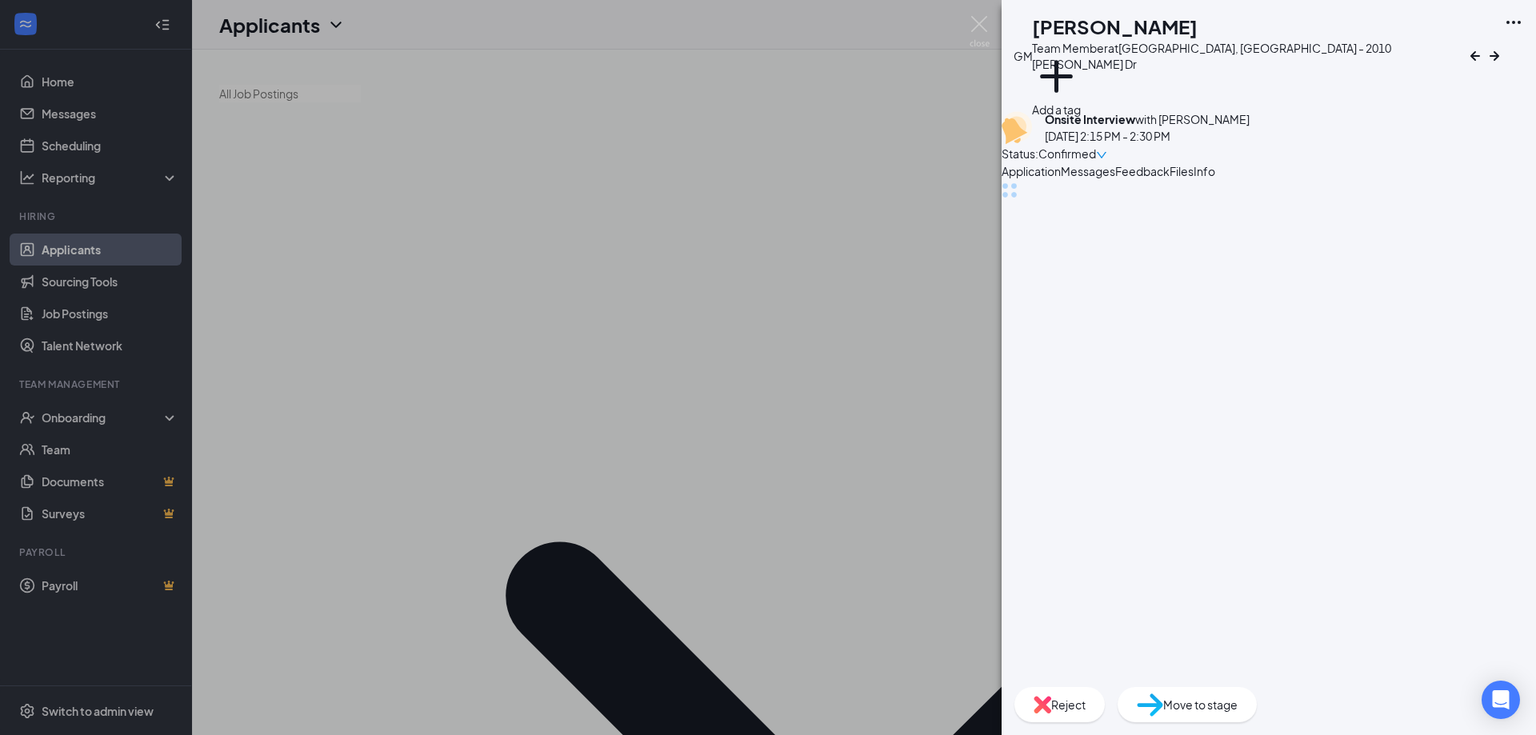
click at [1170, 178] on span "Feedback" at bounding box center [1142, 171] width 54 height 14
click at [1215, 178] on span "Info" at bounding box center [1205, 171] width 22 height 14
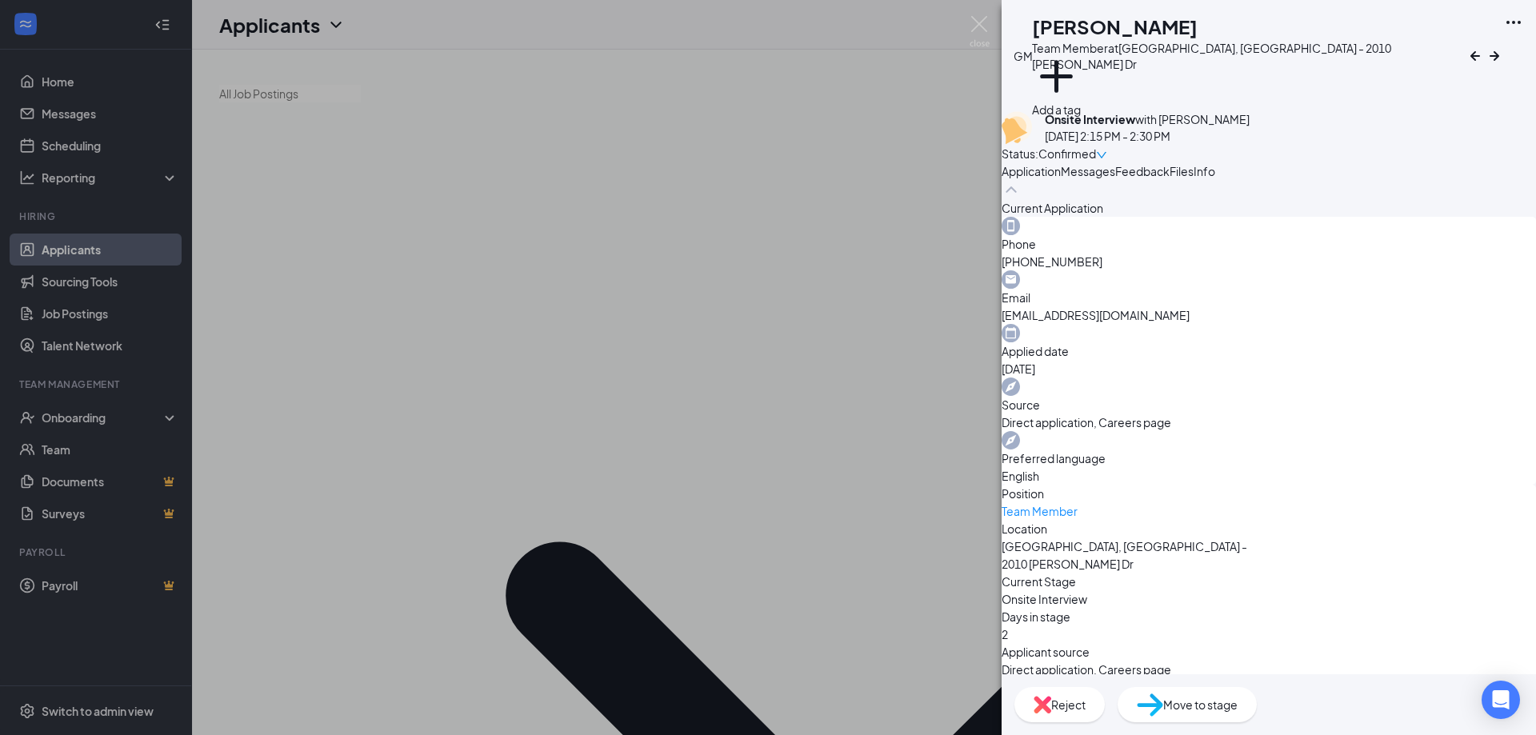
click at [1059, 178] on span "Application" at bounding box center [1031, 171] width 59 height 14
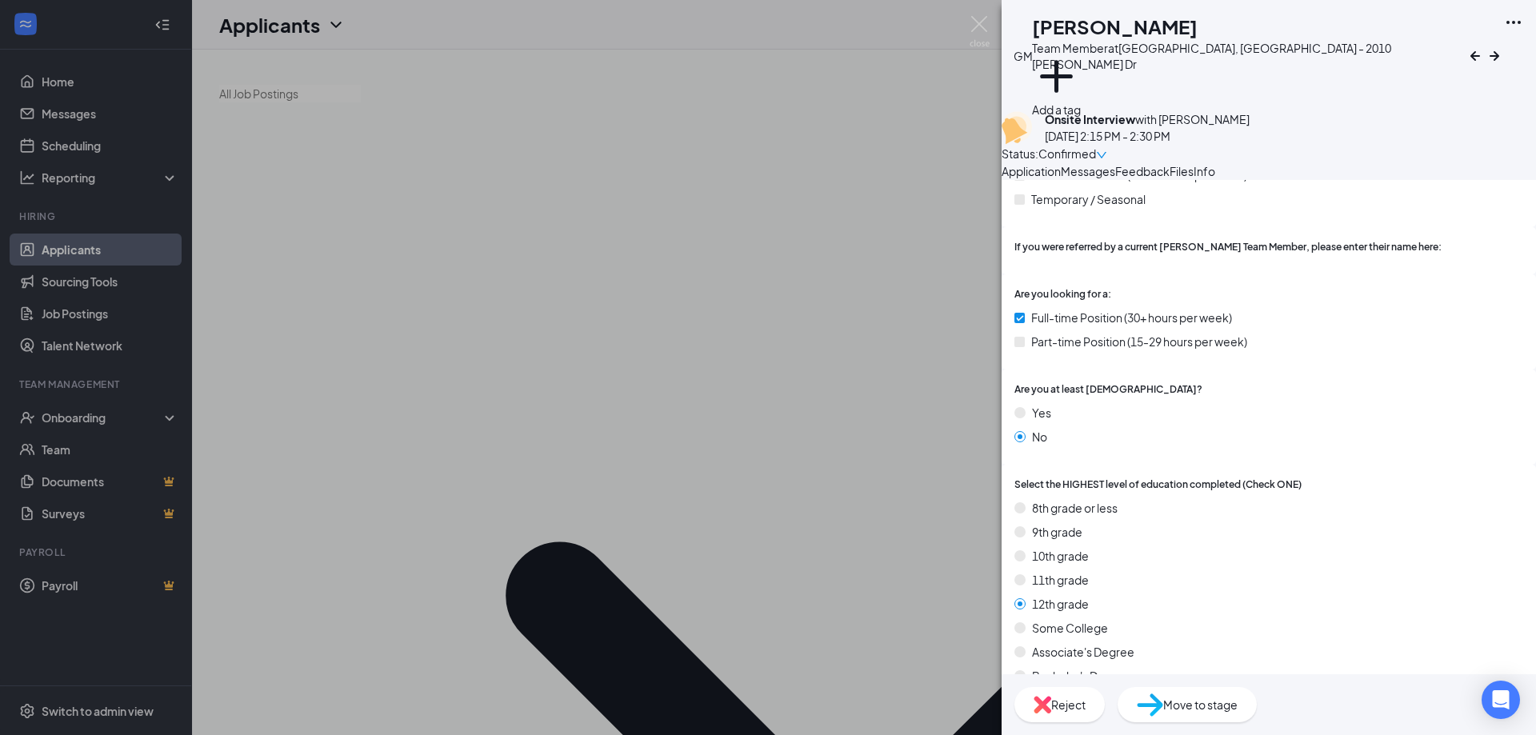
scroll to position [1040, 0]
click at [1129, 32] on h1 "[PERSON_NAME]" at bounding box center [1115, 26] width 166 height 27
click at [987, 21] on img at bounding box center [980, 31] width 20 height 31
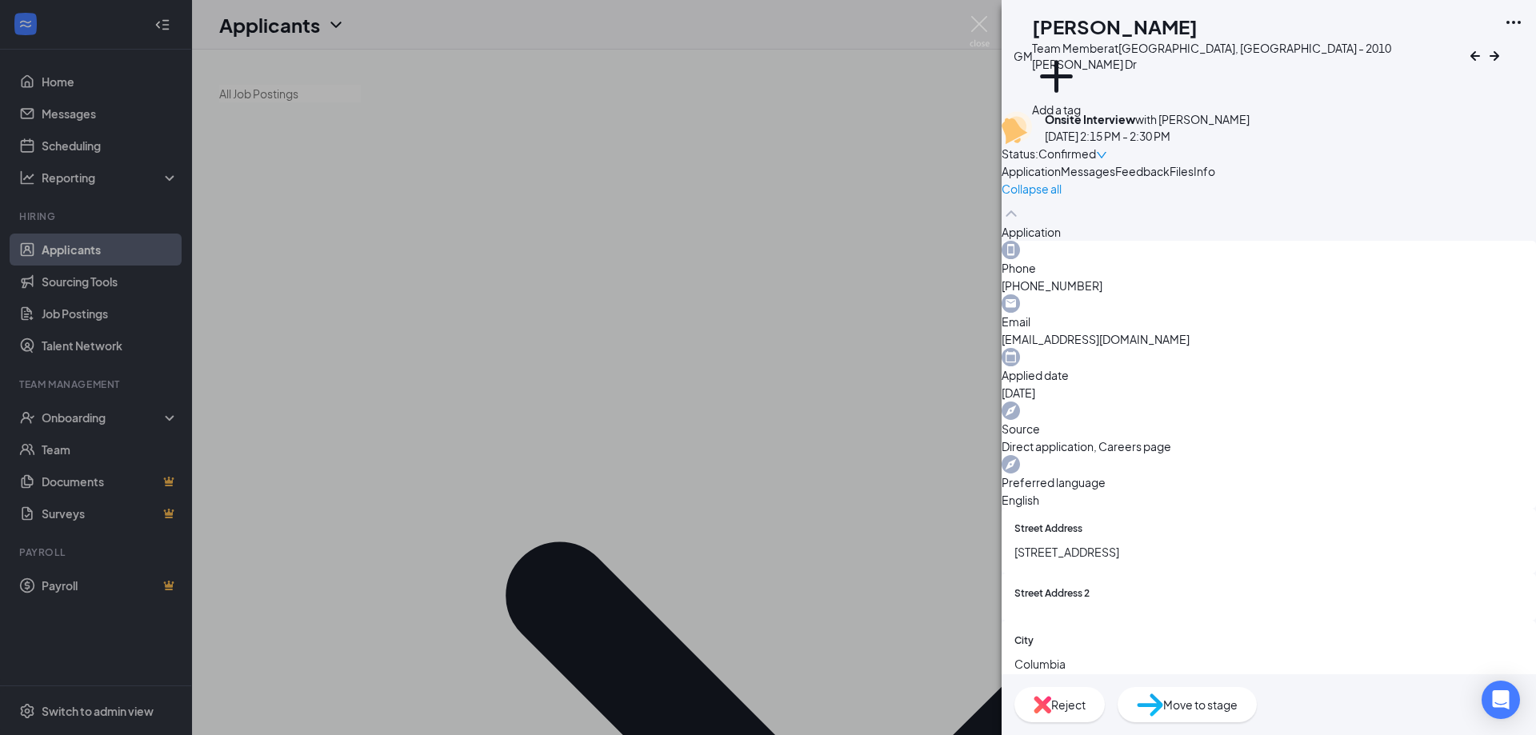
click at [1313, 48] on div "Team Member at Columbia, MO - 2010 Bernadette Dr" at bounding box center [1249, 56] width 434 height 32
click at [1520, 24] on icon "Ellipses" at bounding box center [1514, 22] width 14 height 3
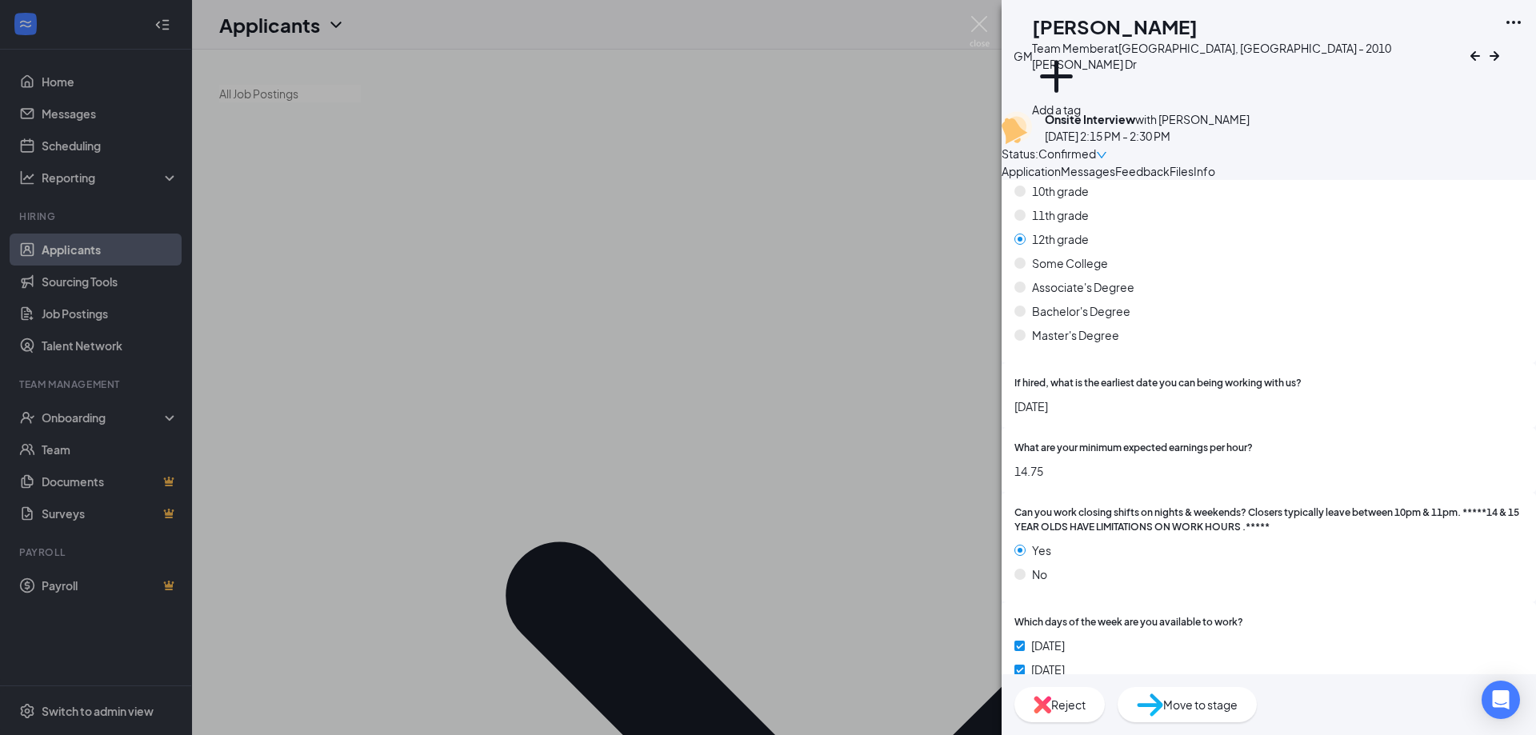
scroll to position [1440, 0]
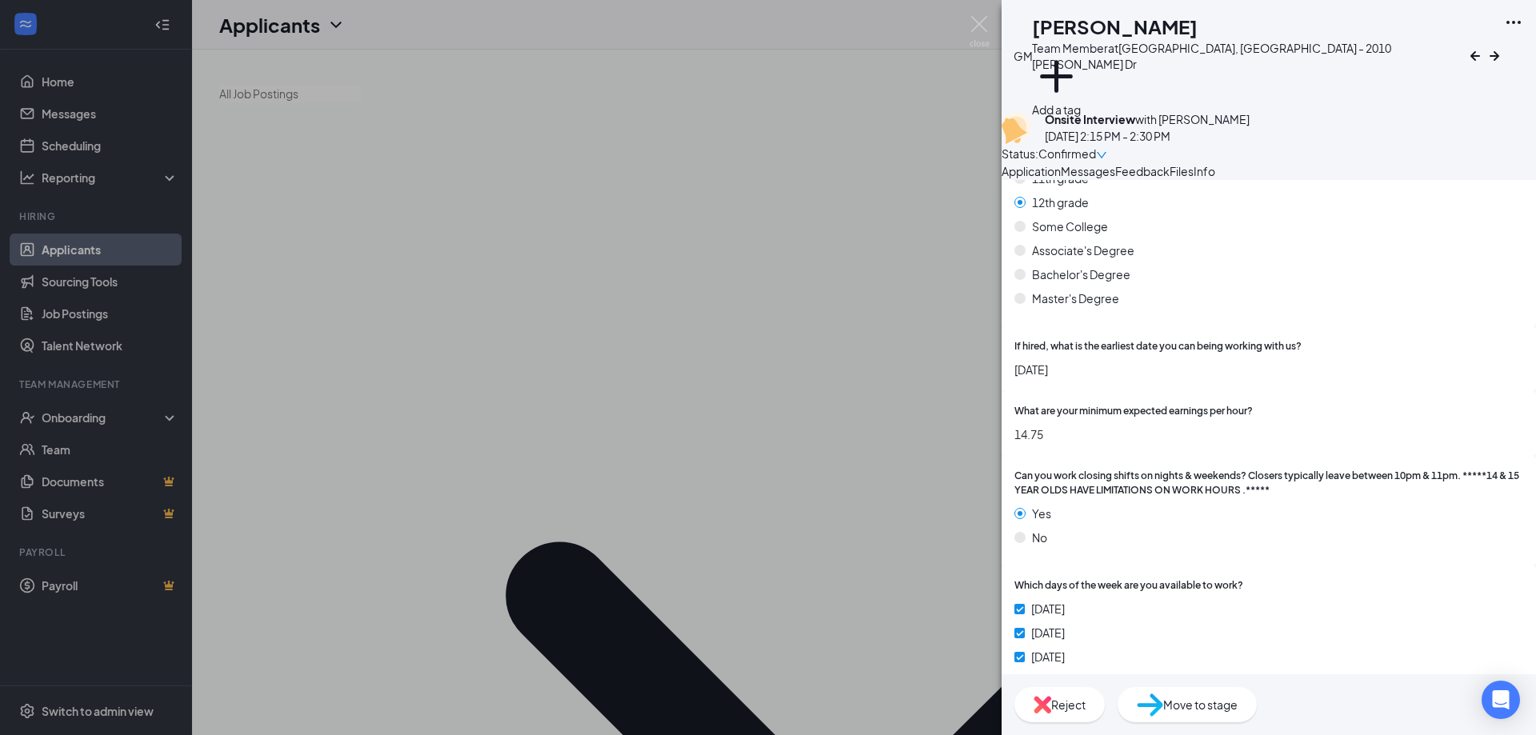
click at [791, 123] on div "GM Gabriel McTye Team Member at Columbia, MO - 2010 Bernadette Dr Add a tag Ons…" at bounding box center [768, 367] width 1536 height 735
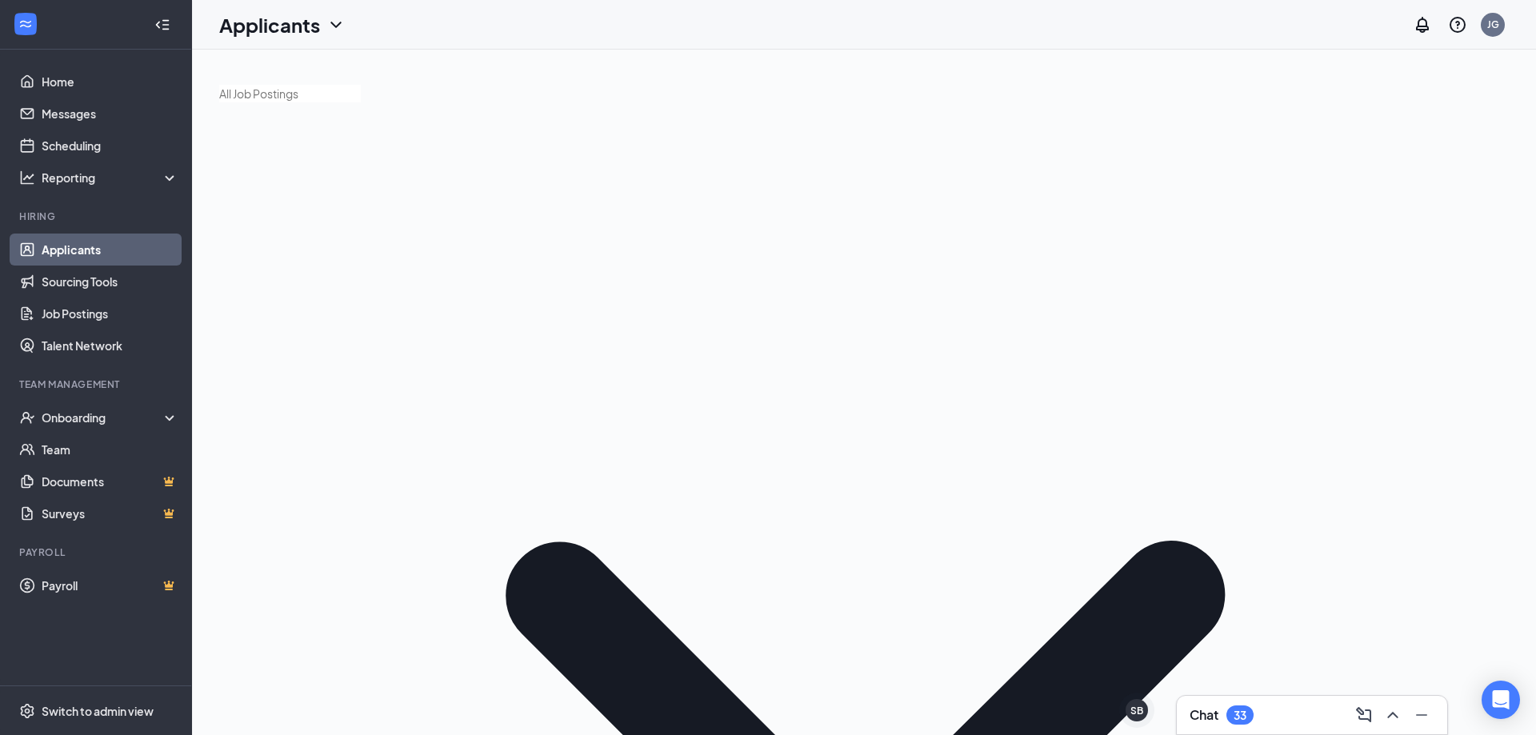
type input "robinson"
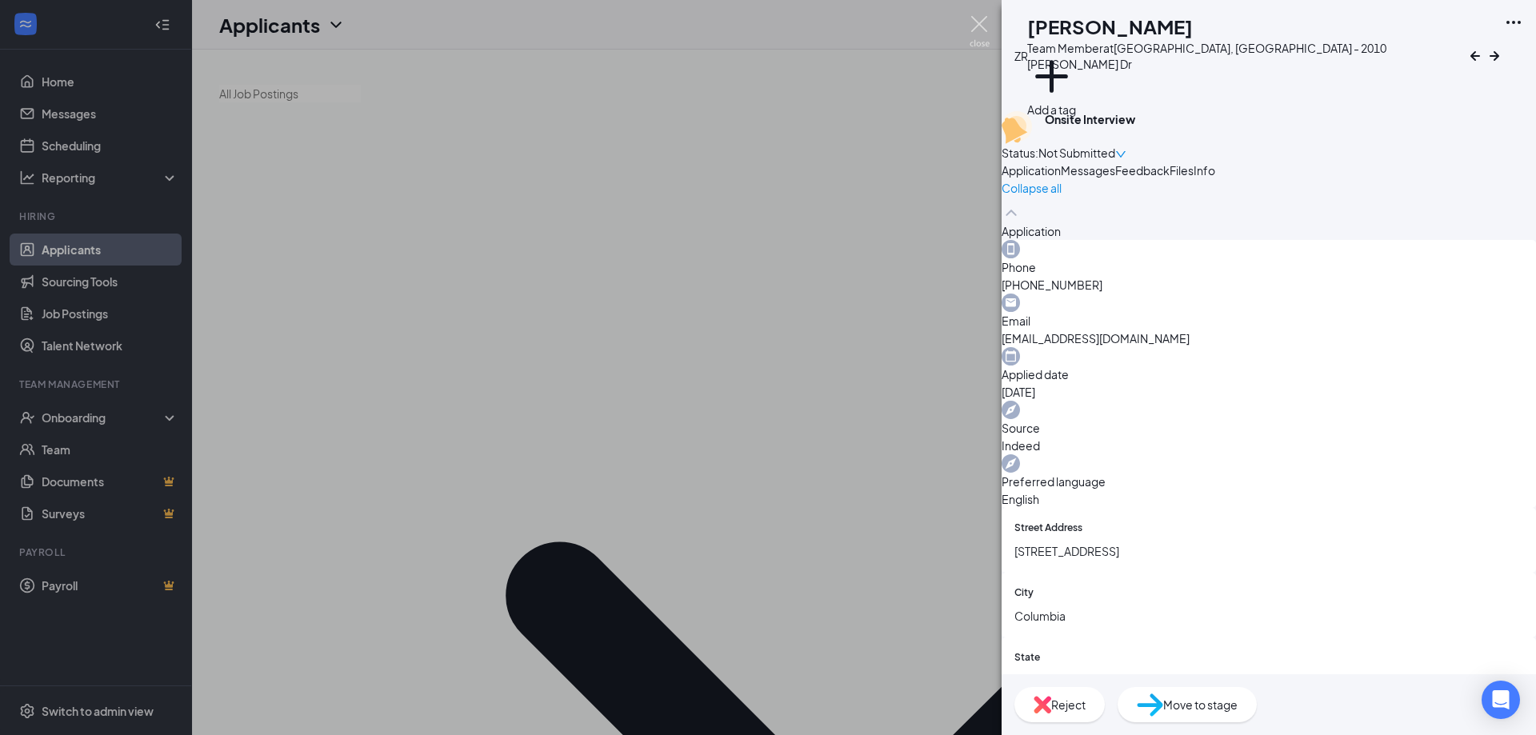
click at [983, 31] on img at bounding box center [980, 31] width 20 height 31
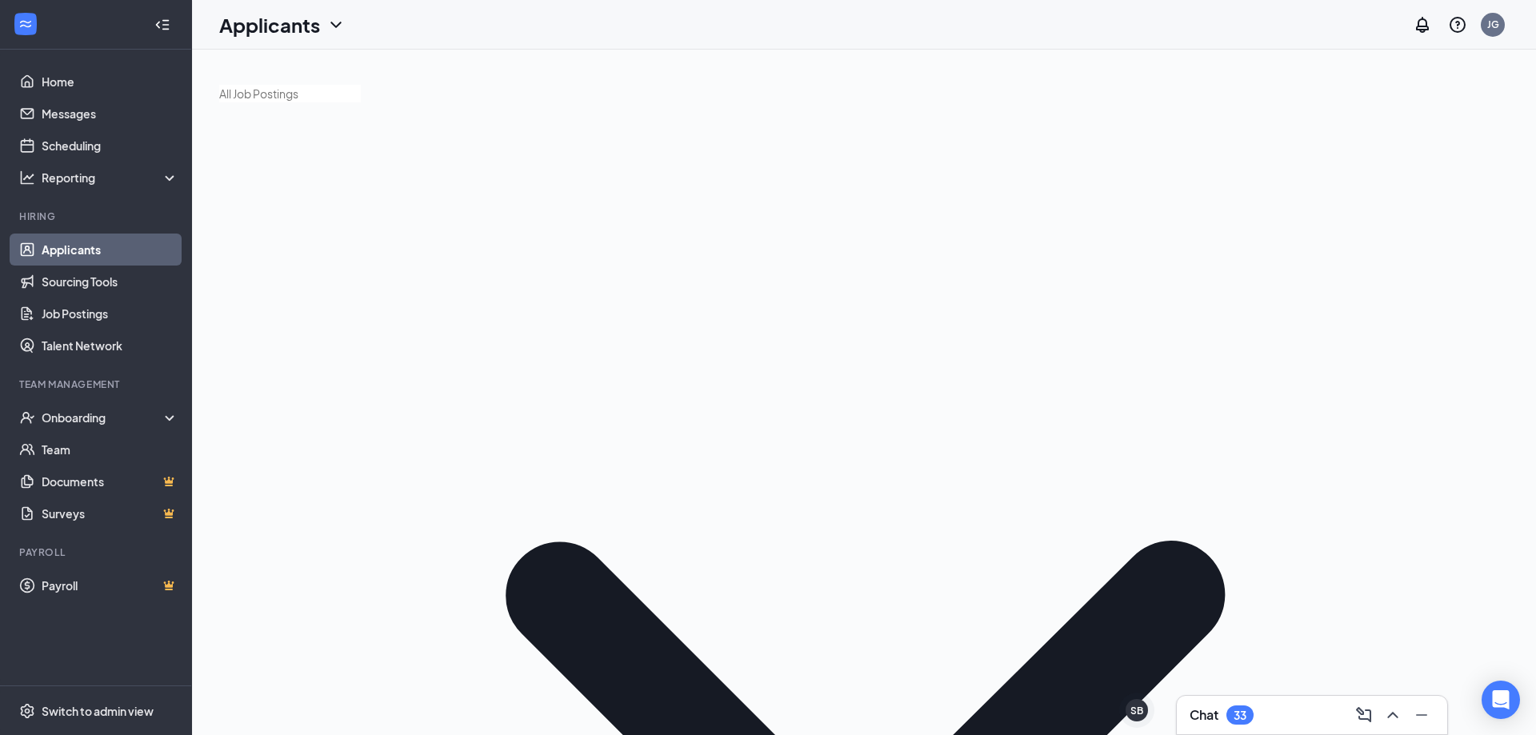
click at [75, 92] on link "Home" at bounding box center [110, 82] width 137 height 32
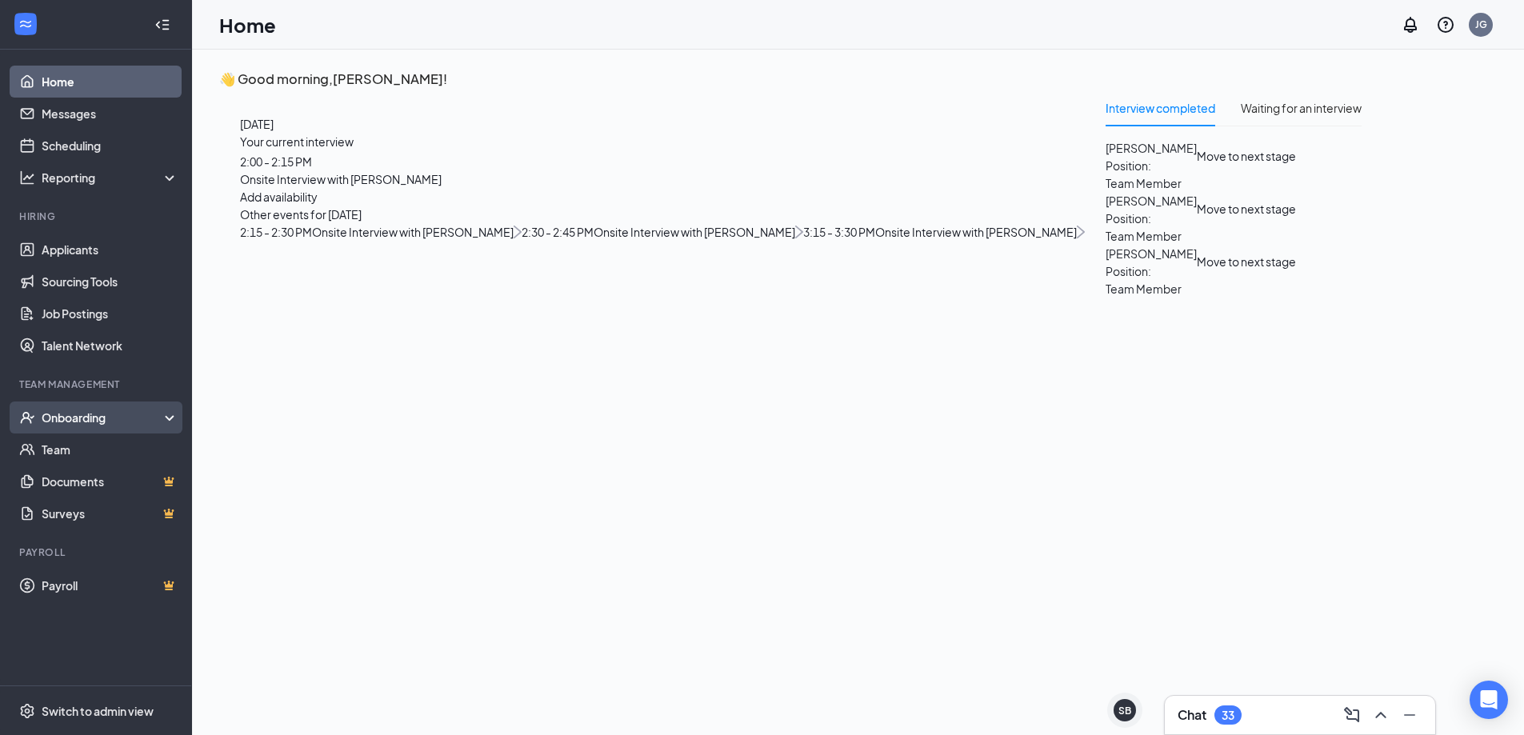
click at [86, 422] on div "Onboarding" at bounding box center [103, 418] width 123 height 16
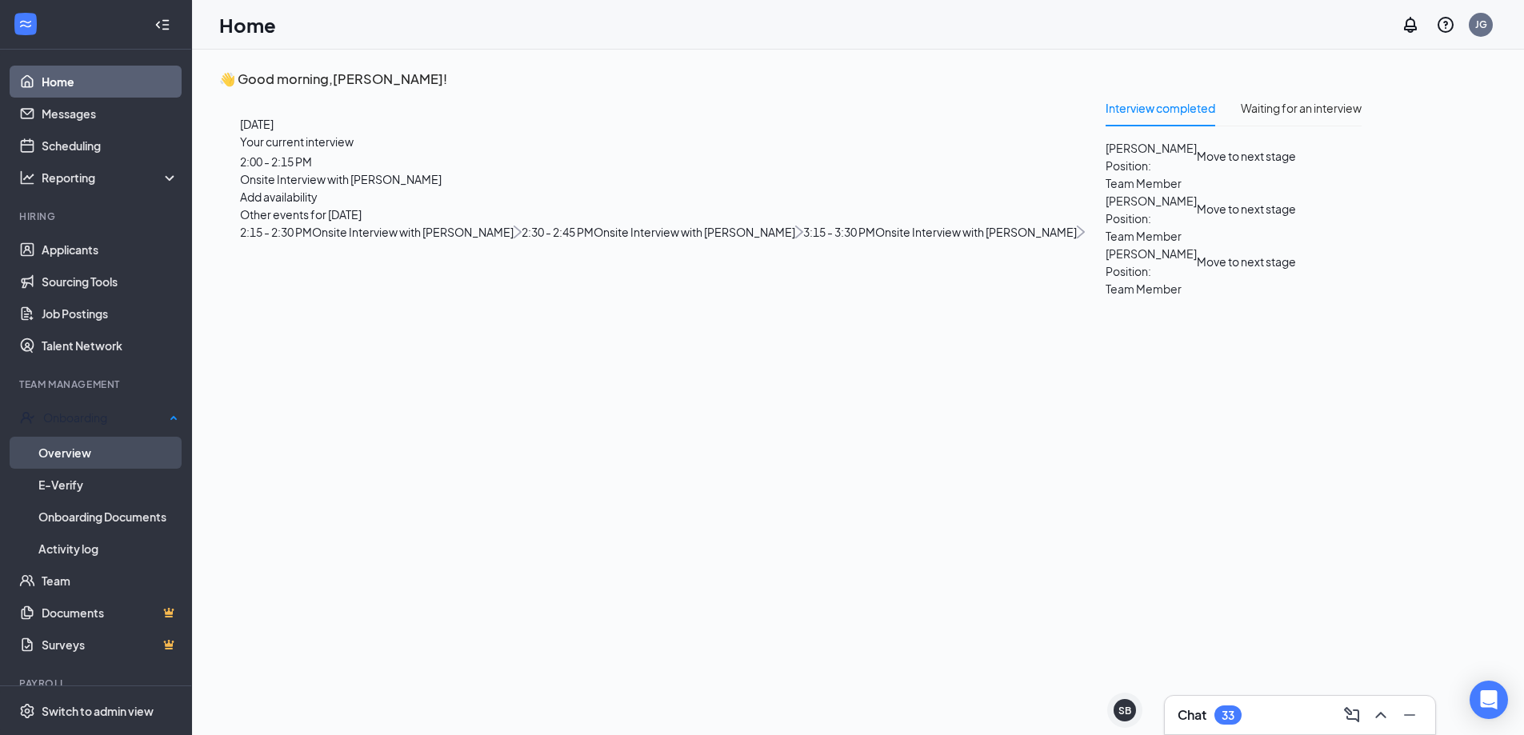
click at [98, 446] on link "Overview" at bounding box center [108, 453] width 140 height 32
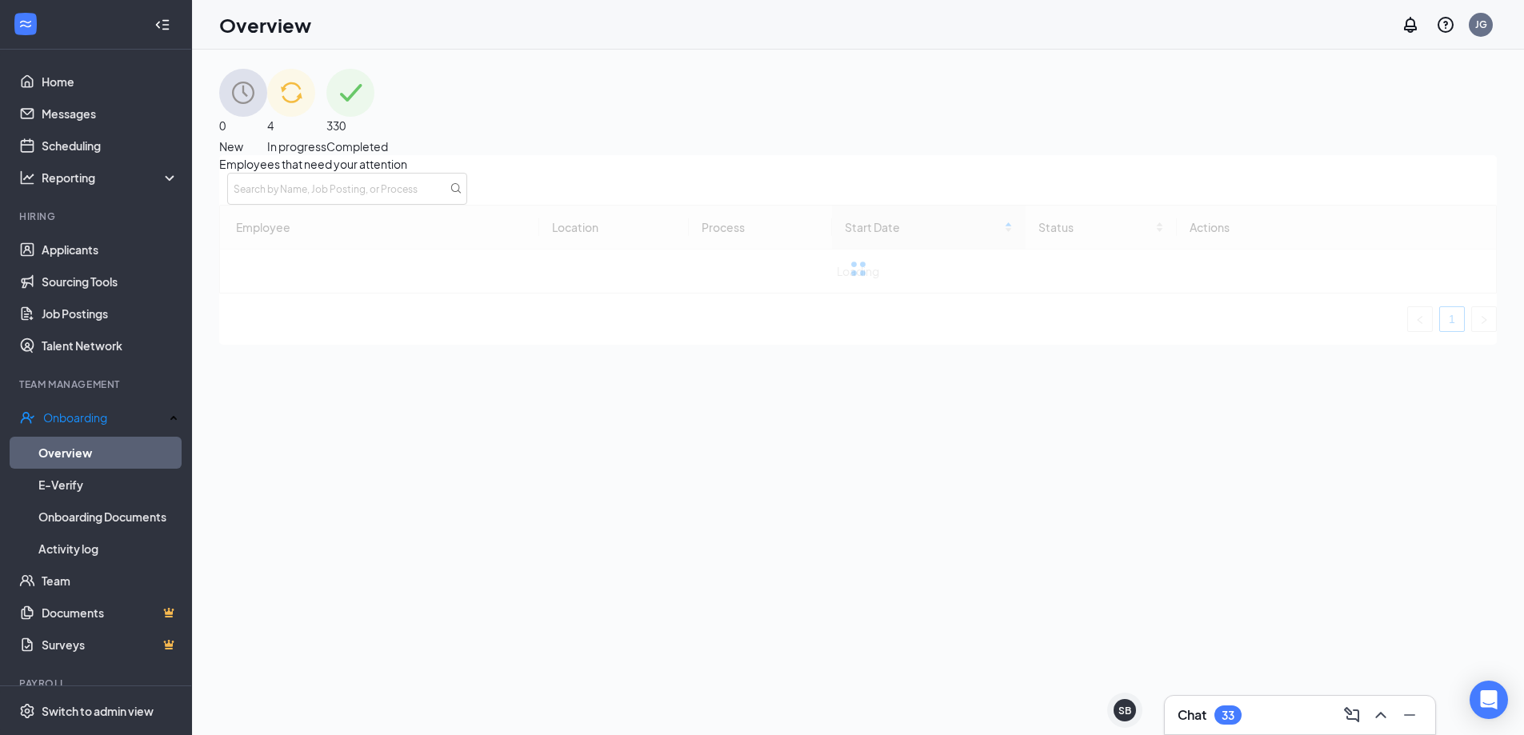
click at [326, 117] on span "4" at bounding box center [296, 126] width 59 height 18
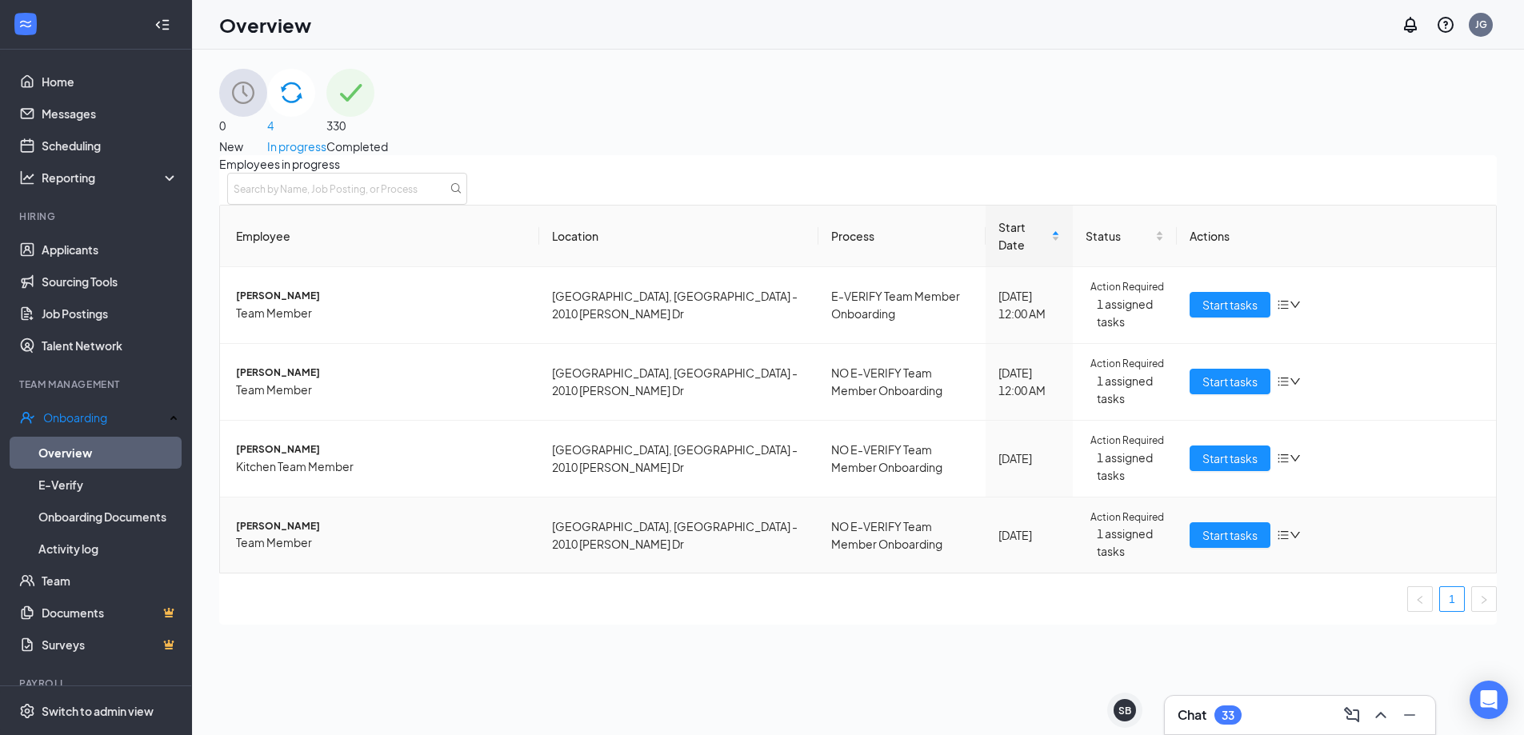
click at [322, 534] on span "Jack R whybrew" at bounding box center [381, 526] width 290 height 15
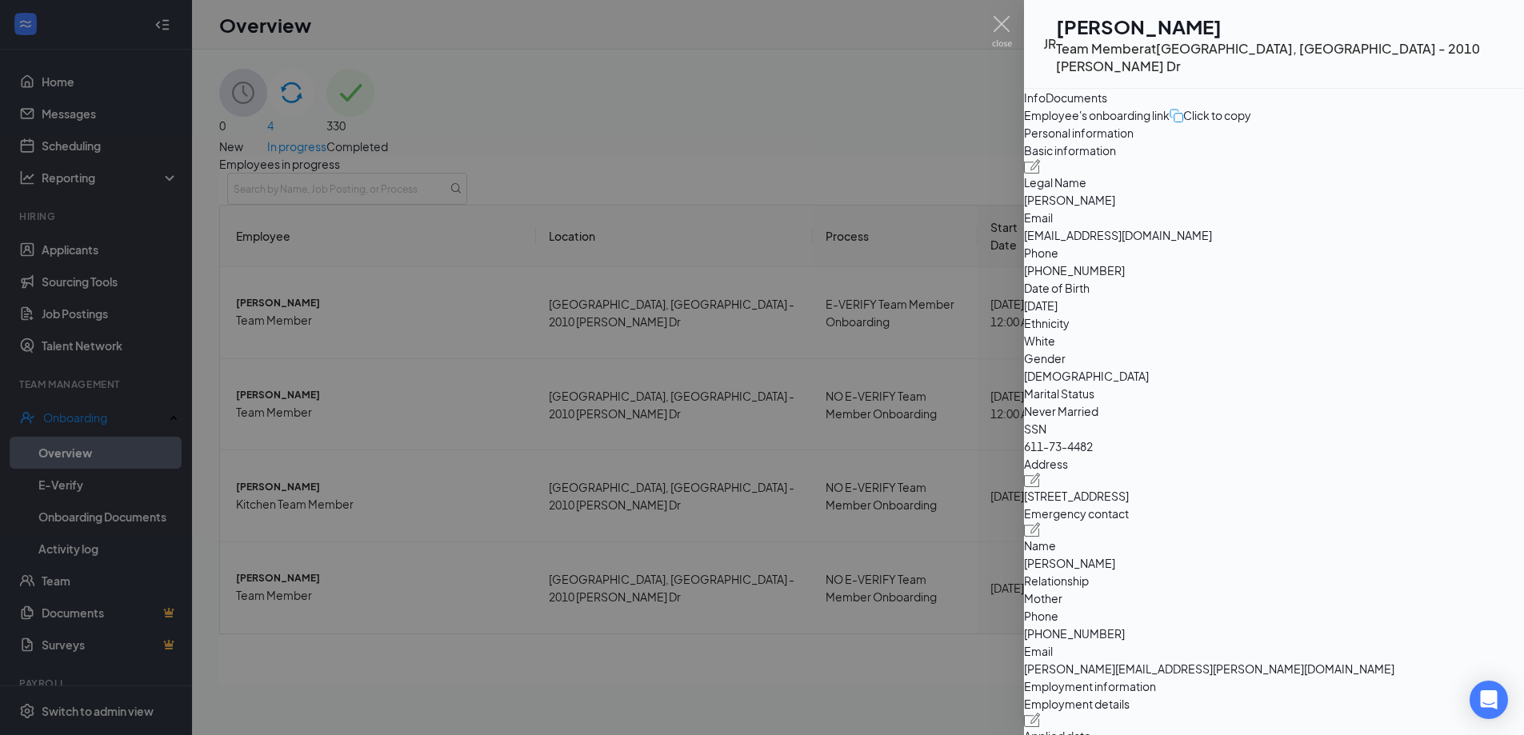
click at [977, 181] on div at bounding box center [762, 367] width 1524 height 735
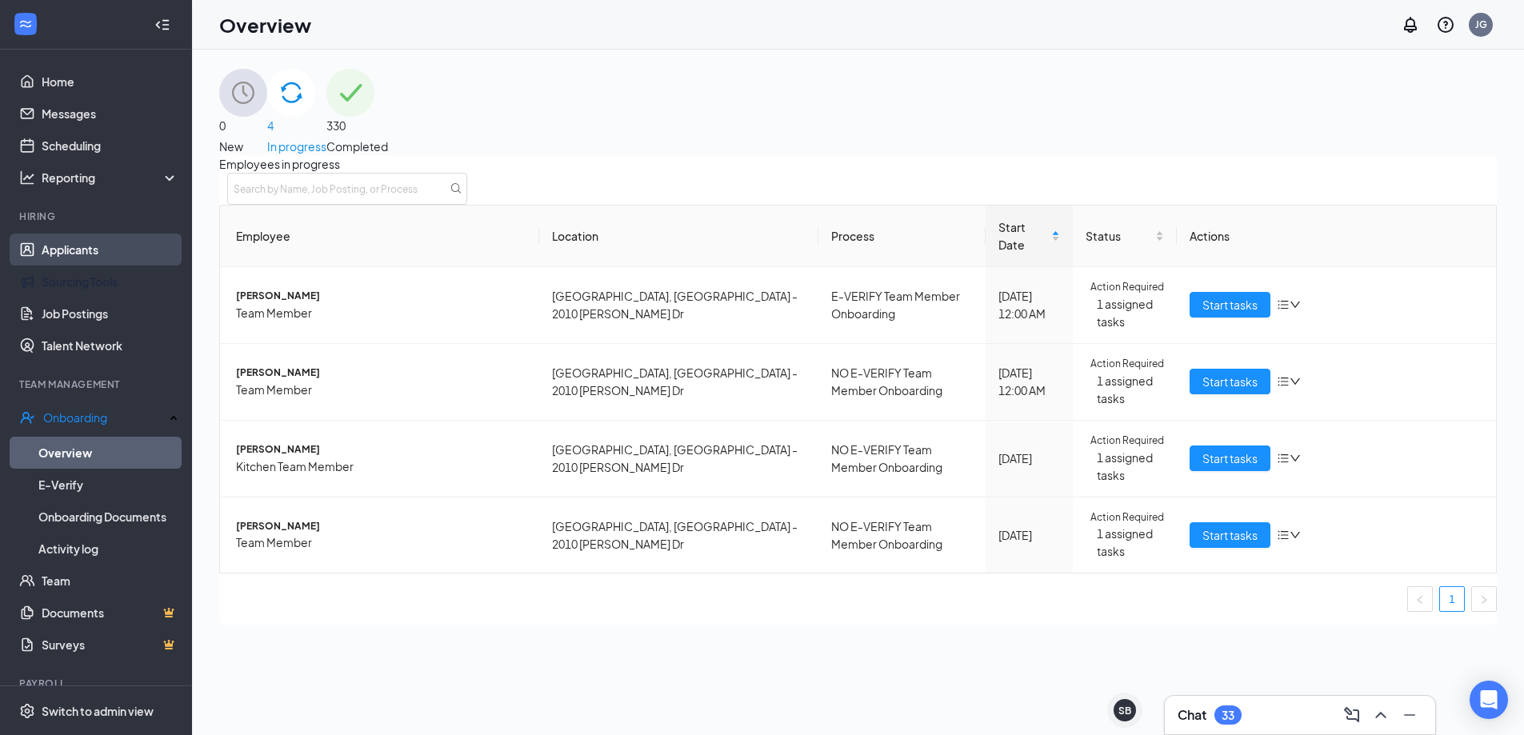
click at [54, 258] on link "Applicants" at bounding box center [110, 250] width 137 height 32
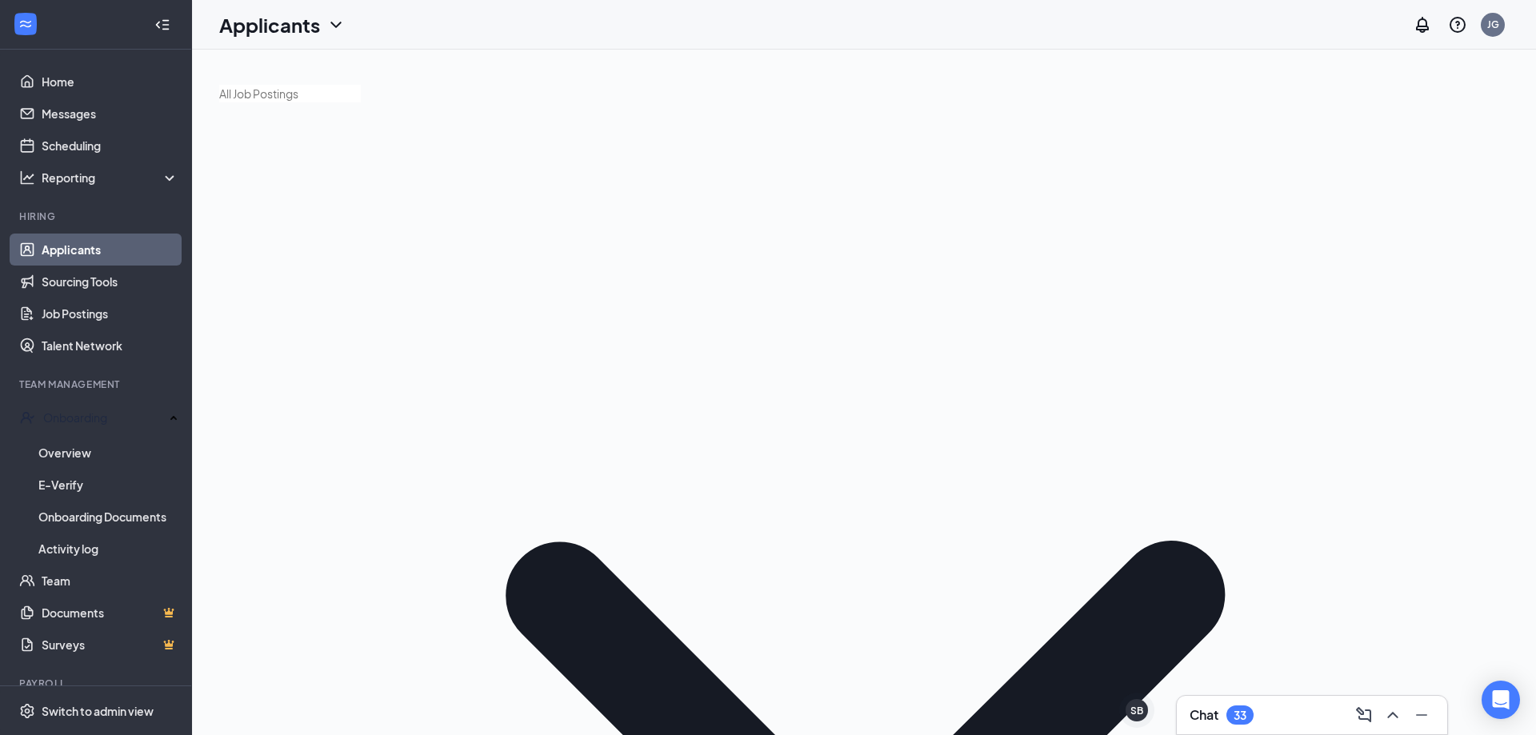
type input "jill"
type input "j"
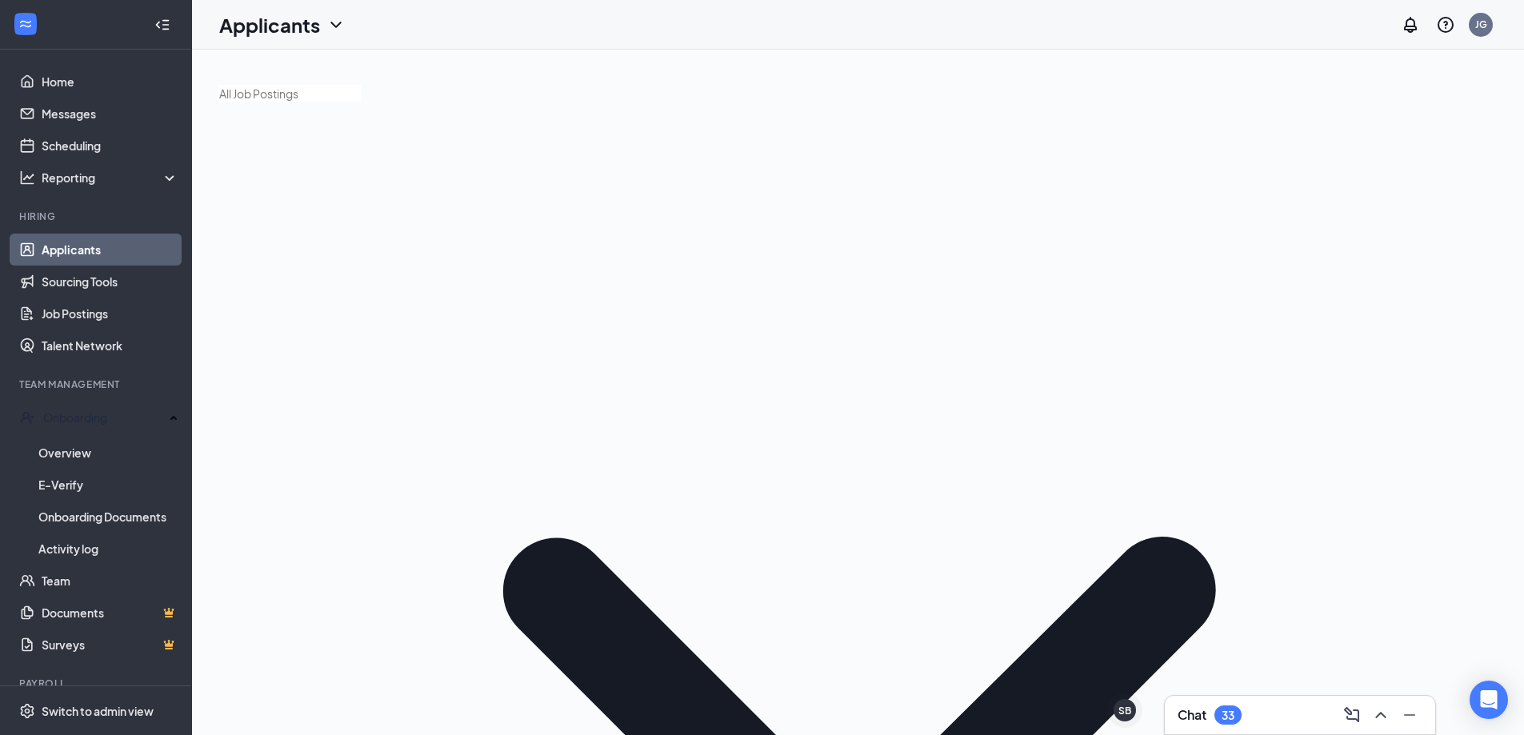
type input "j"
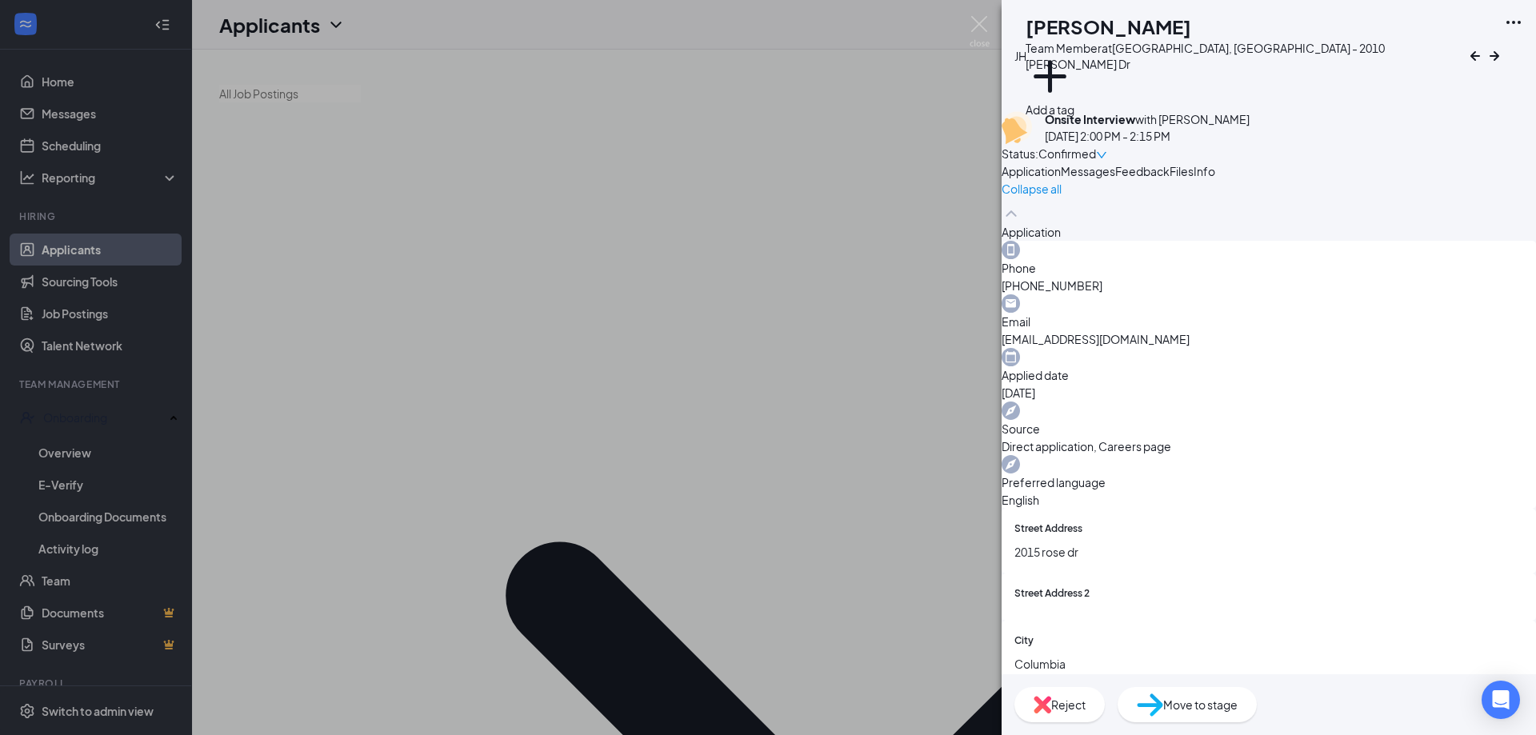
click at [262, 438] on div "JH Jewel Huffman Team Member at Columbia, MO - 2010 Bernadette Dr Add a tag Ons…" at bounding box center [768, 367] width 1536 height 735
click at [518, 333] on div "JH Jewel Huffman Team Member at Columbia, MO - 2010 Bernadette Dr Add a tag Ons…" at bounding box center [768, 367] width 1536 height 735
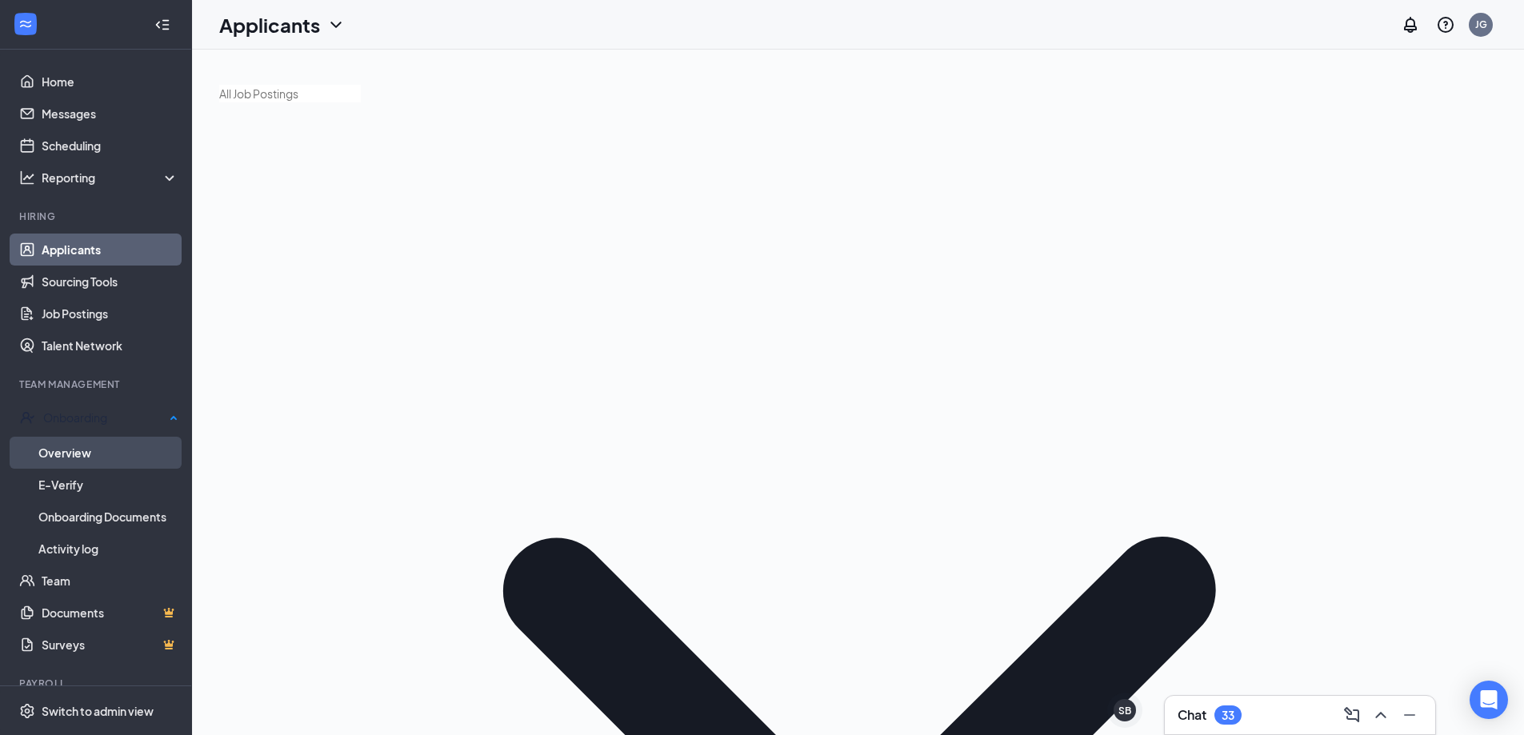
click at [126, 454] on link "Overview" at bounding box center [108, 453] width 140 height 32
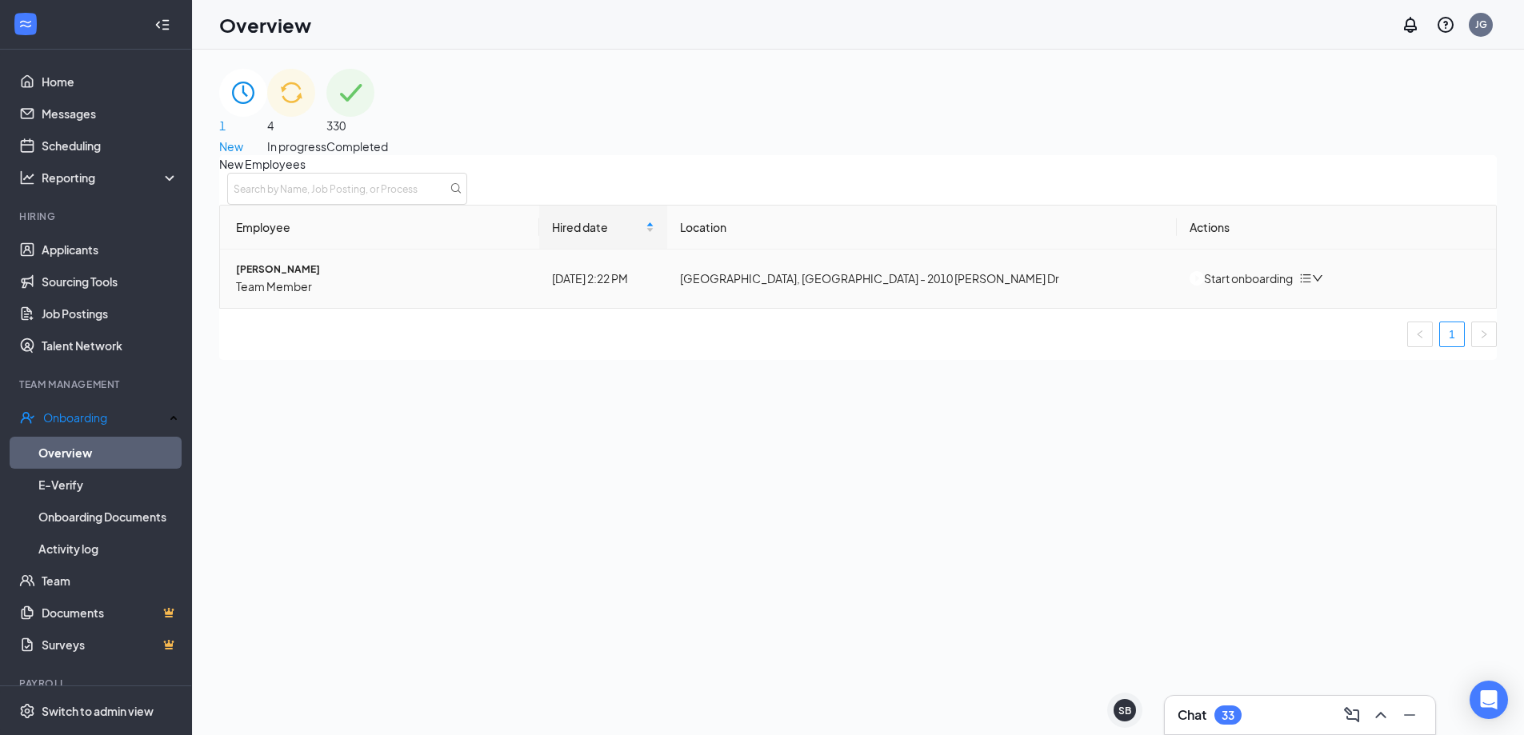
click at [1272, 287] on div "Start onboarding" at bounding box center [1241, 279] width 103 height 18
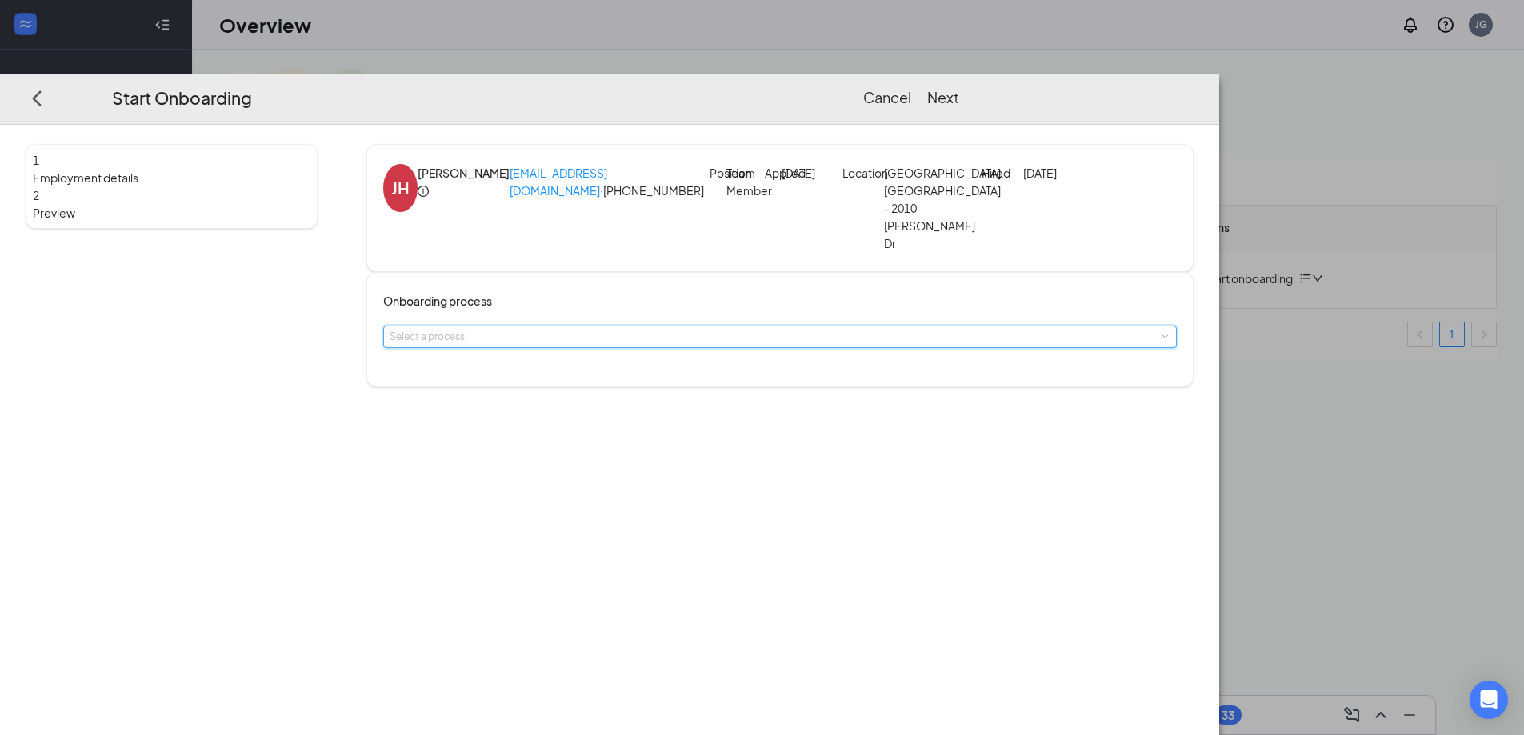
click at [669, 347] on div "Select a process" at bounding box center [780, 336] width 781 height 21
click at [669, 401] on span "NO E-VERIFY Team Member Onboarding" at bounding box center [633, 399] width 183 height 12
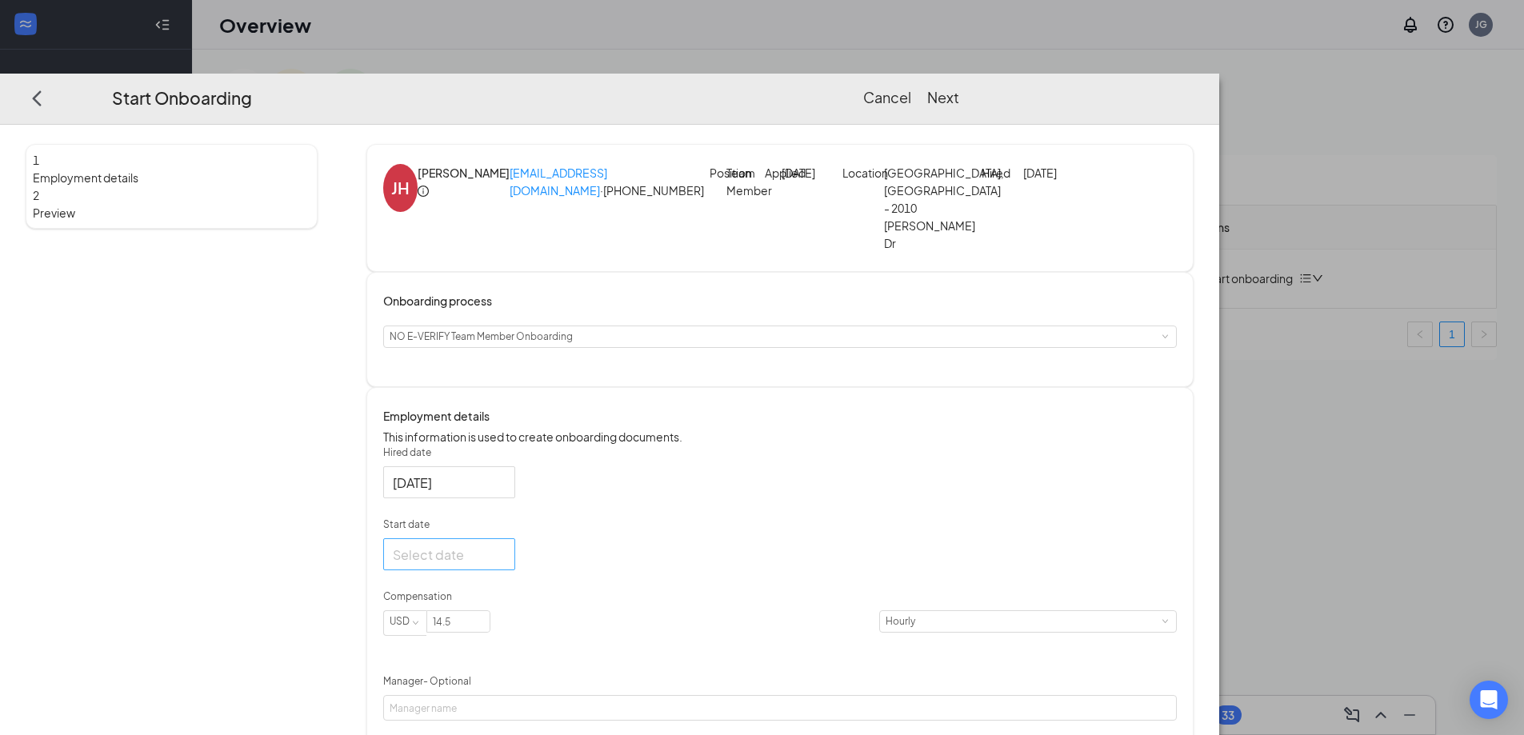
click at [506, 565] on div at bounding box center [449, 555] width 113 height 20
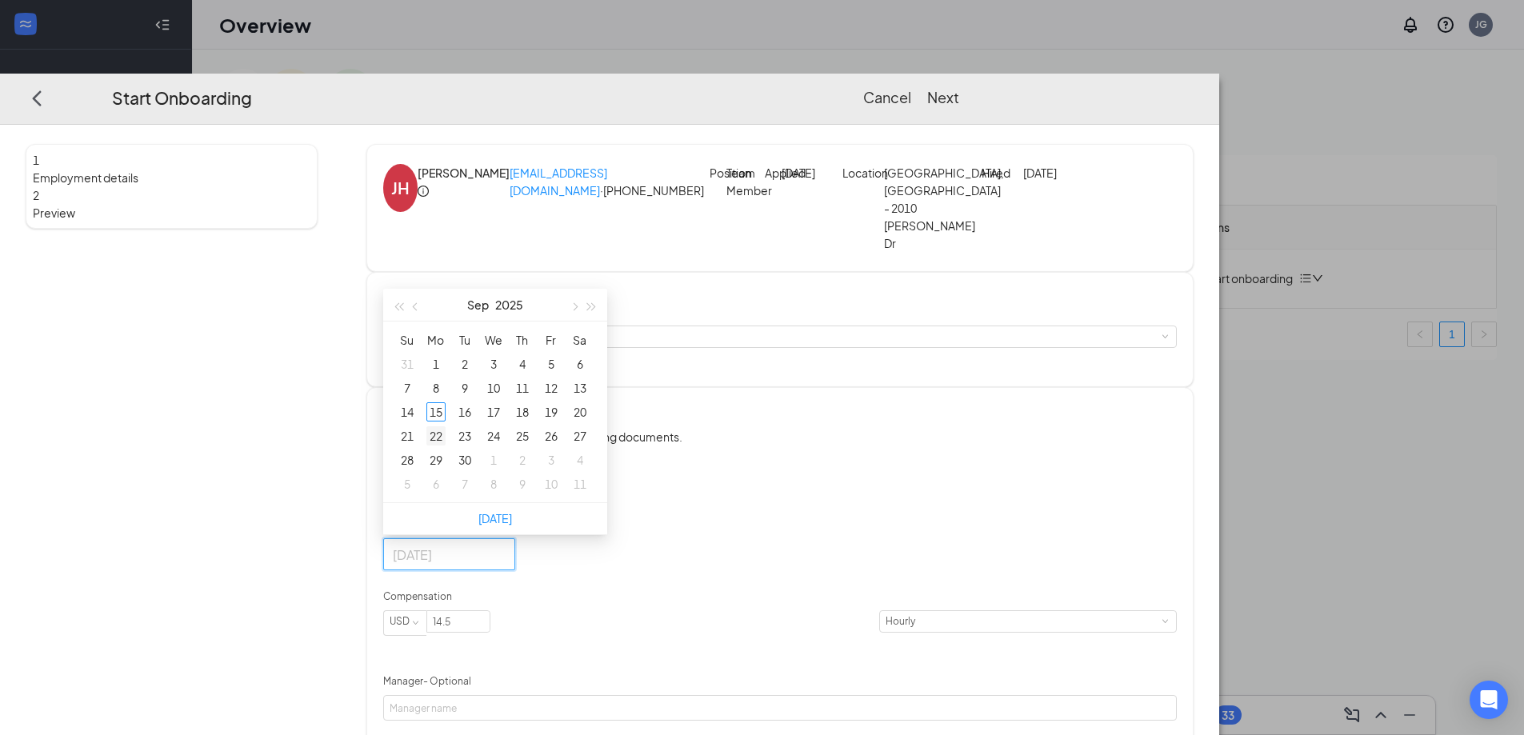
type input "Sep 22, 2025"
click at [446, 446] on div "22" at bounding box center [435, 435] width 19 height 19
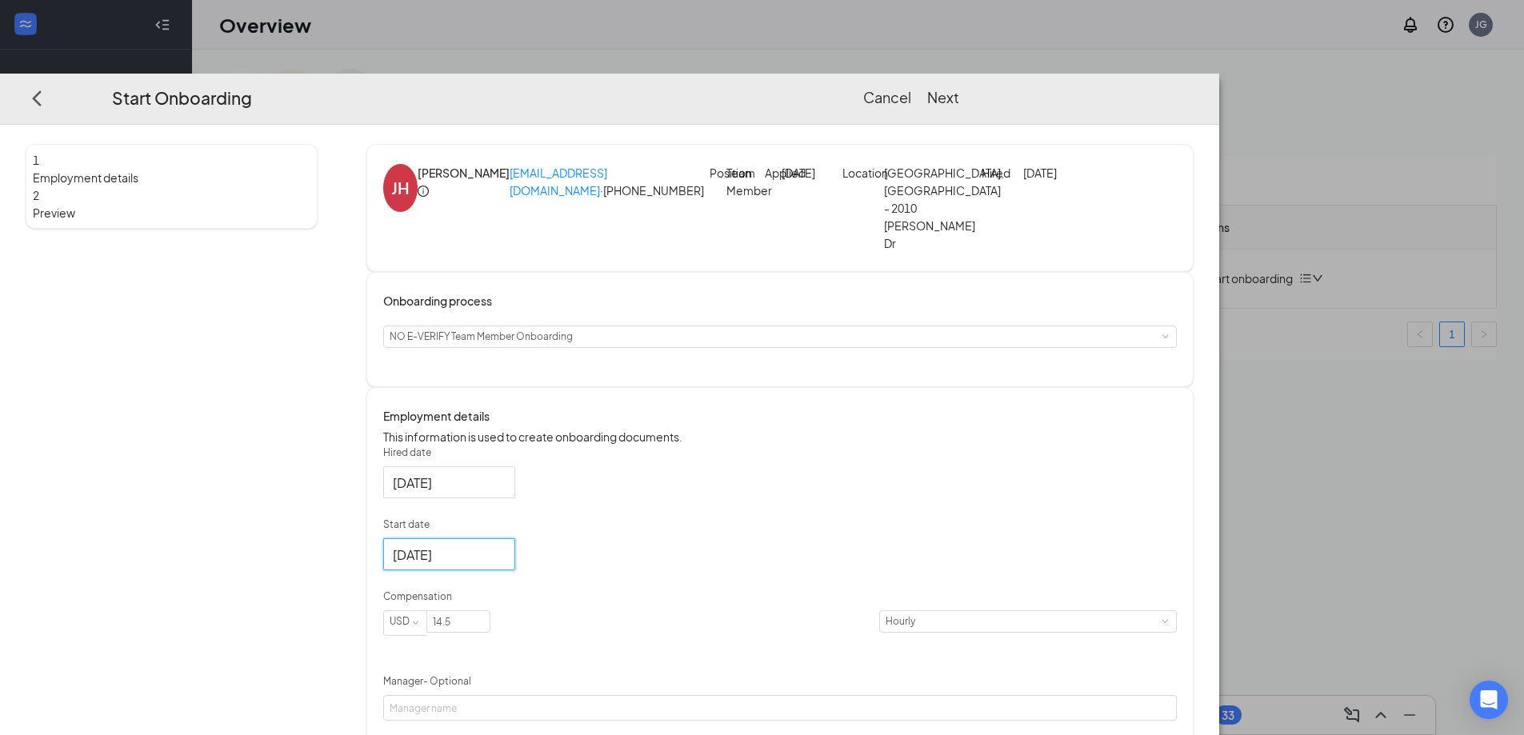
click at [959, 86] on button "Next" at bounding box center [943, 97] width 32 height 22
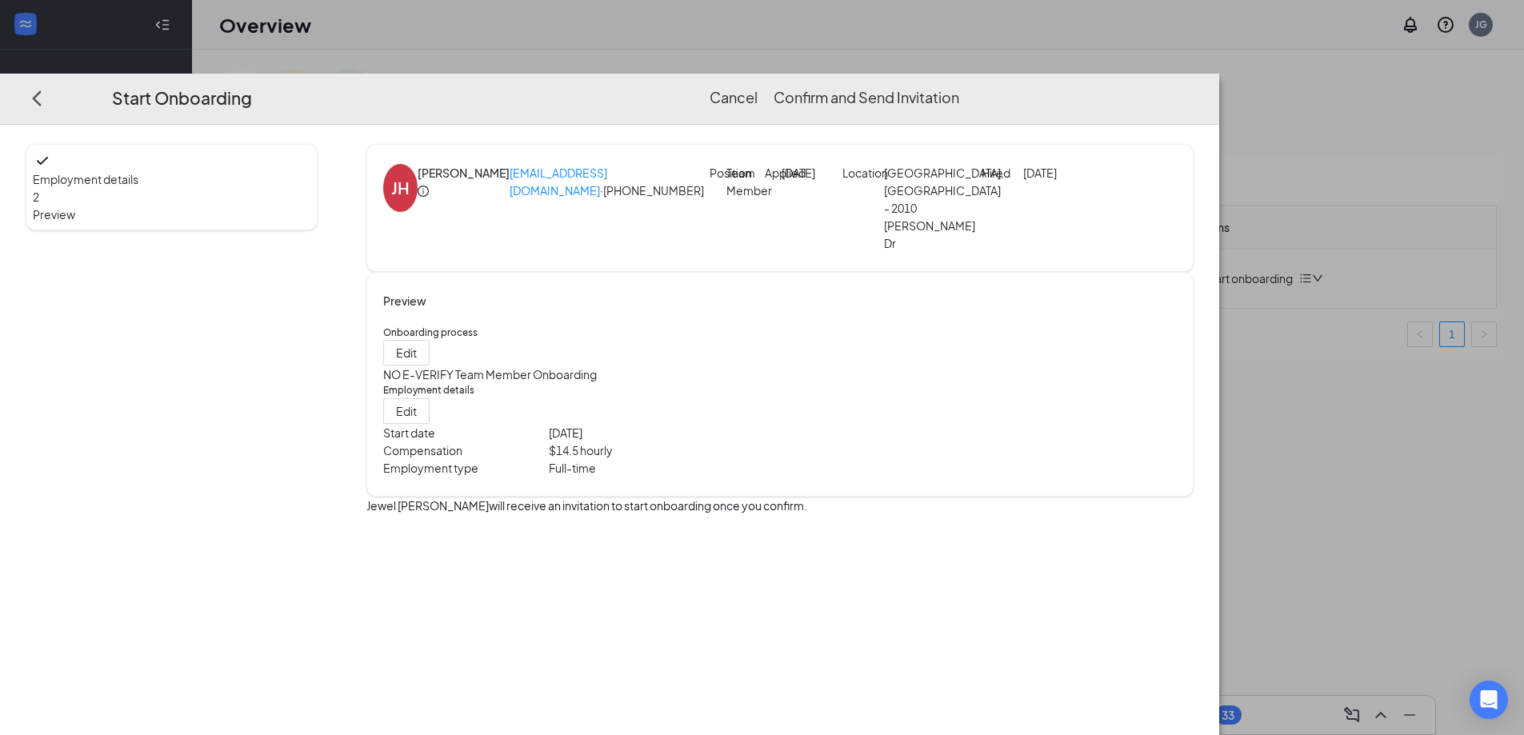
click at [959, 86] on button "Confirm and Send Invitation" at bounding box center [867, 97] width 186 height 22
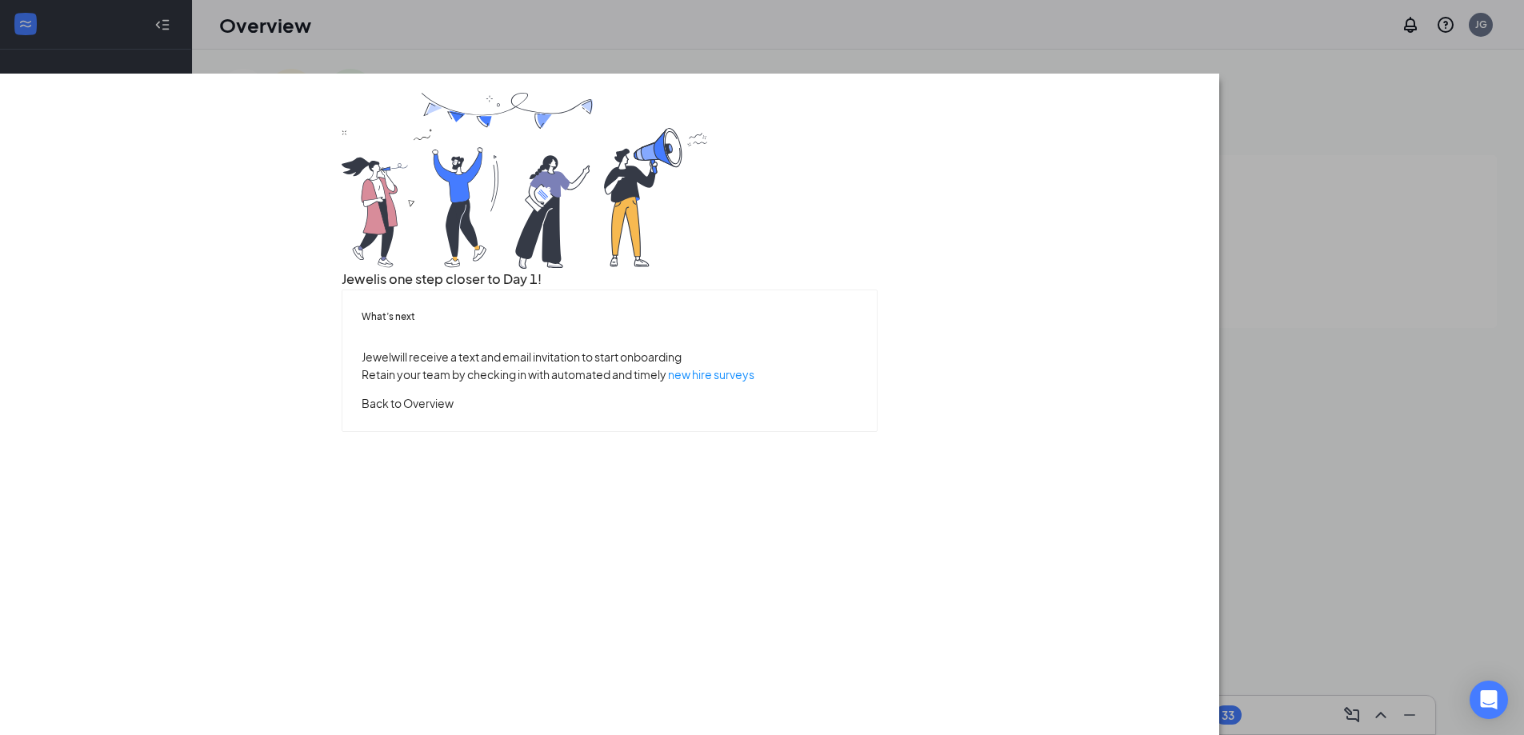
drag, startPoint x: 1074, startPoint y: 474, endPoint x: 739, endPoint y: 591, distance: 354.5
click at [454, 412] on button "Back to Overview" at bounding box center [408, 403] width 92 height 18
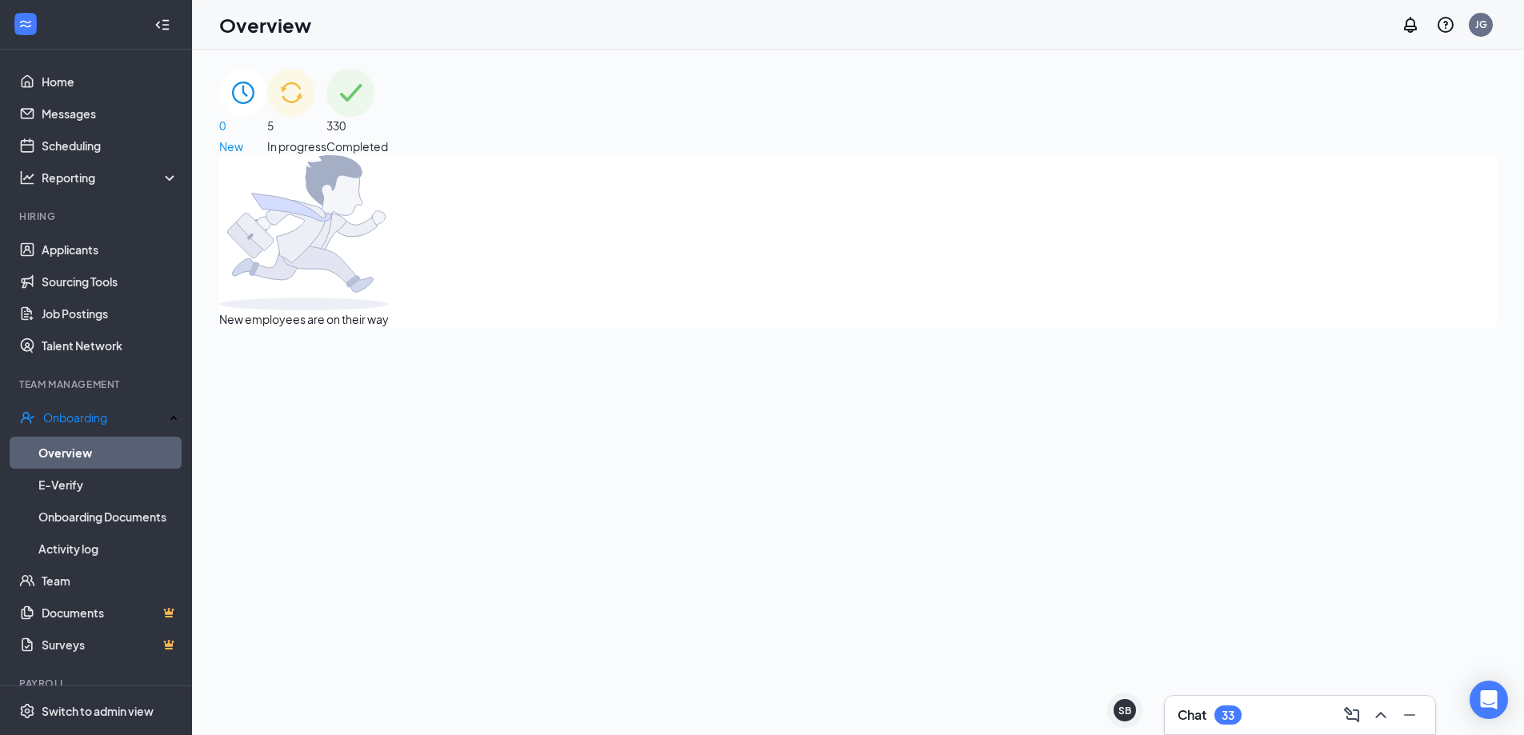
click at [326, 137] on div "5 In progress" at bounding box center [296, 112] width 59 height 86
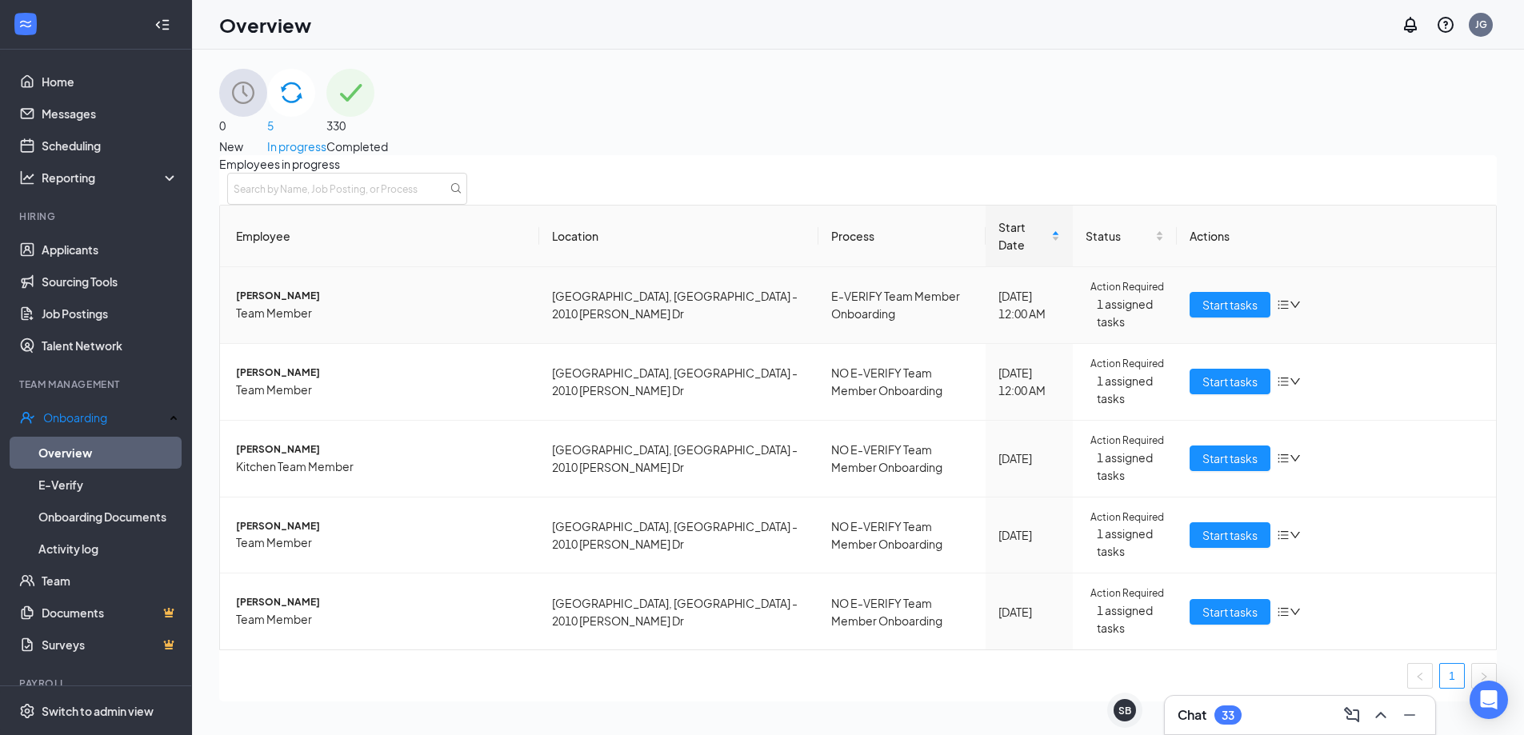
click at [1290, 310] on icon "down" at bounding box center [1295, 304] width 11 height 11
click at [303, 173] on span "Employees in progress" at bounding box center [858, 164] width 1278 height 18
click at [306, 155] on span "Employees in progress" at bounding box center [858, 164] width 1278 height 18
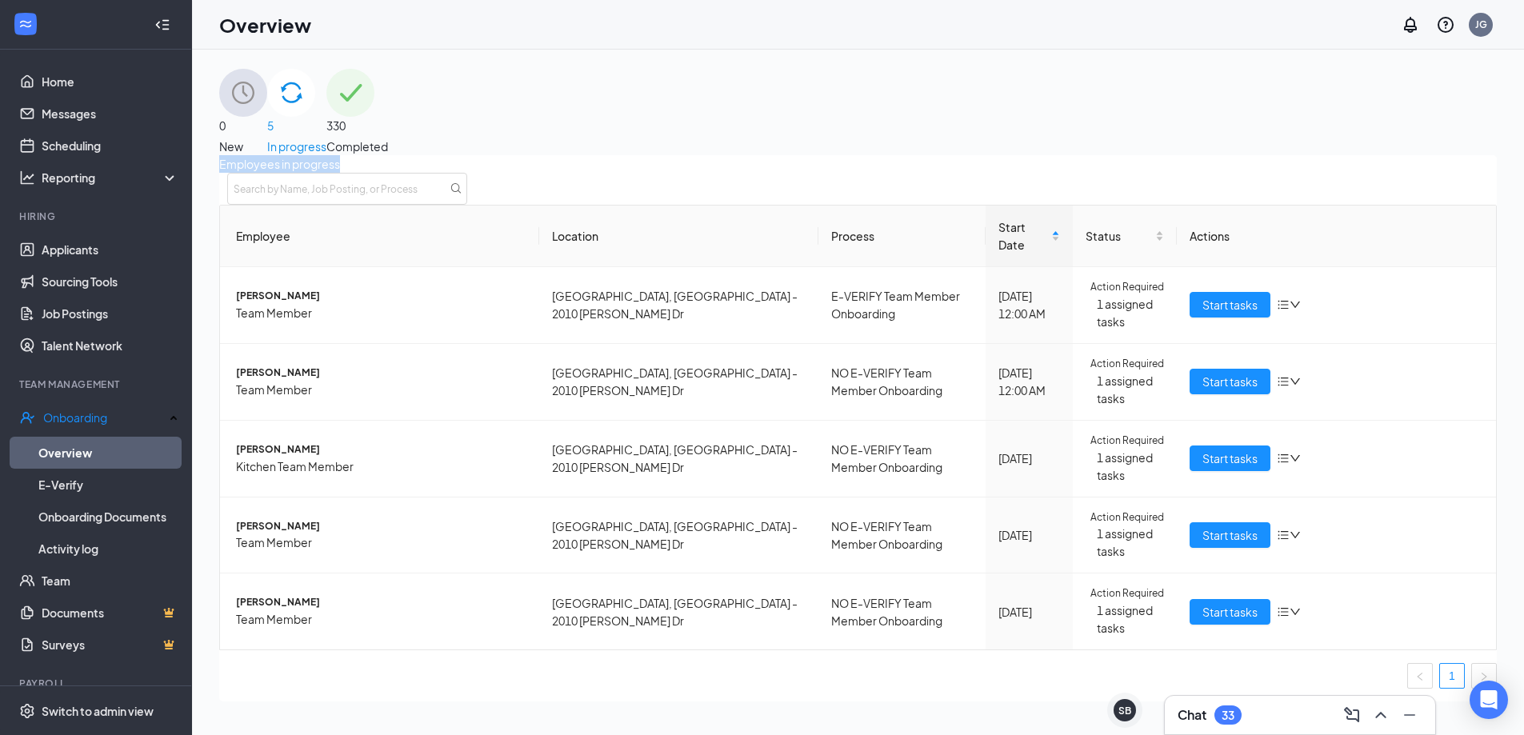
click at [306, 155] on span "Employees in progress" at bounding box center [858, 164] width 1278 height 18
click at [299, 155] on span "Employees in progress" at bounding box center [858, 164] width 1278 height 18
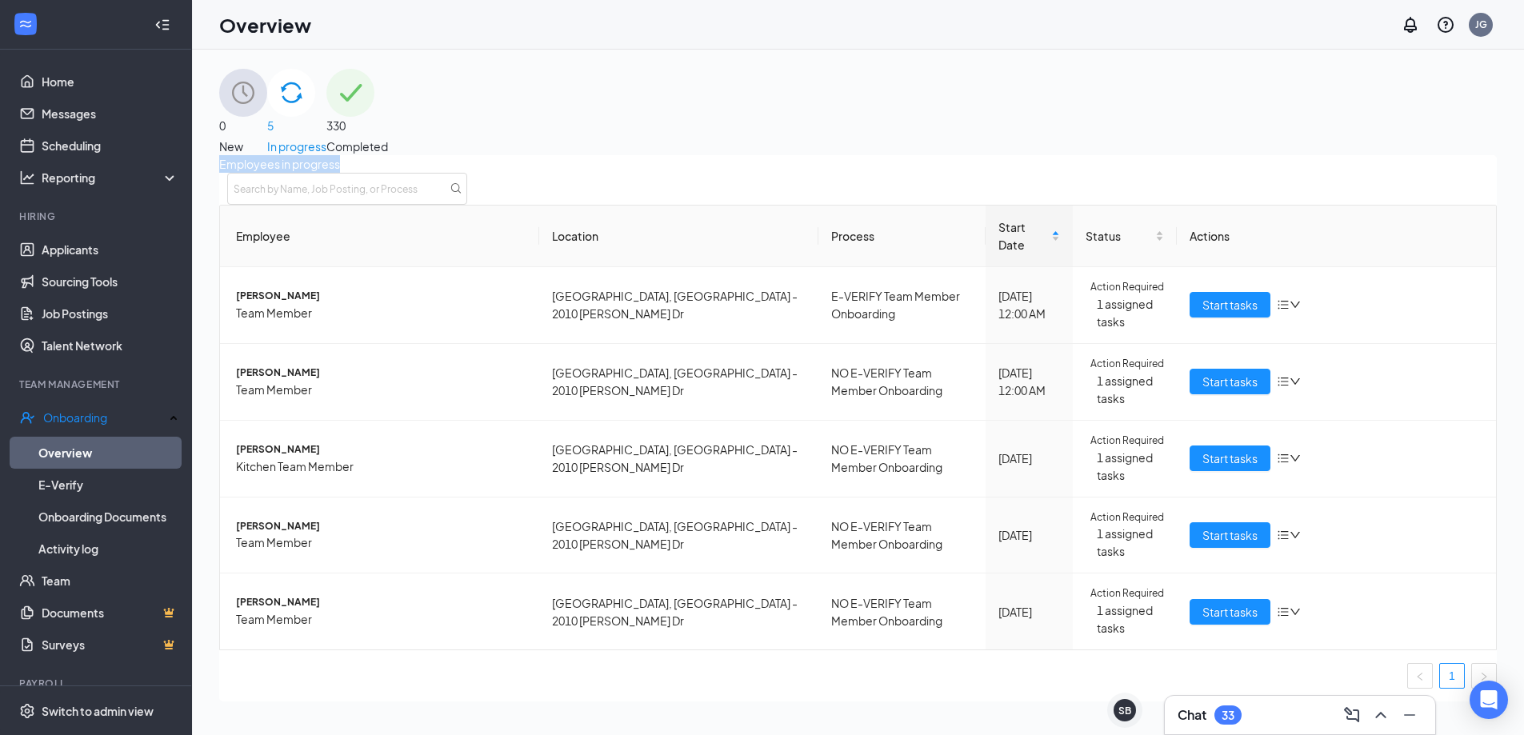
click at [299, 155] on span "Employees in progress" at bounding box center [858, 164] width 1278 height 18
click at [302, 155] on span "Employees in progress" at bounding box center [858, 164] width 1278 height 18
click at [308, 159] on span "Employees in progress" at bounding box center [858, 164] width 1278 height 18
click at [551, 155] on div "Employees in progress" at bounding box center [858, 180] width 1278 height 50
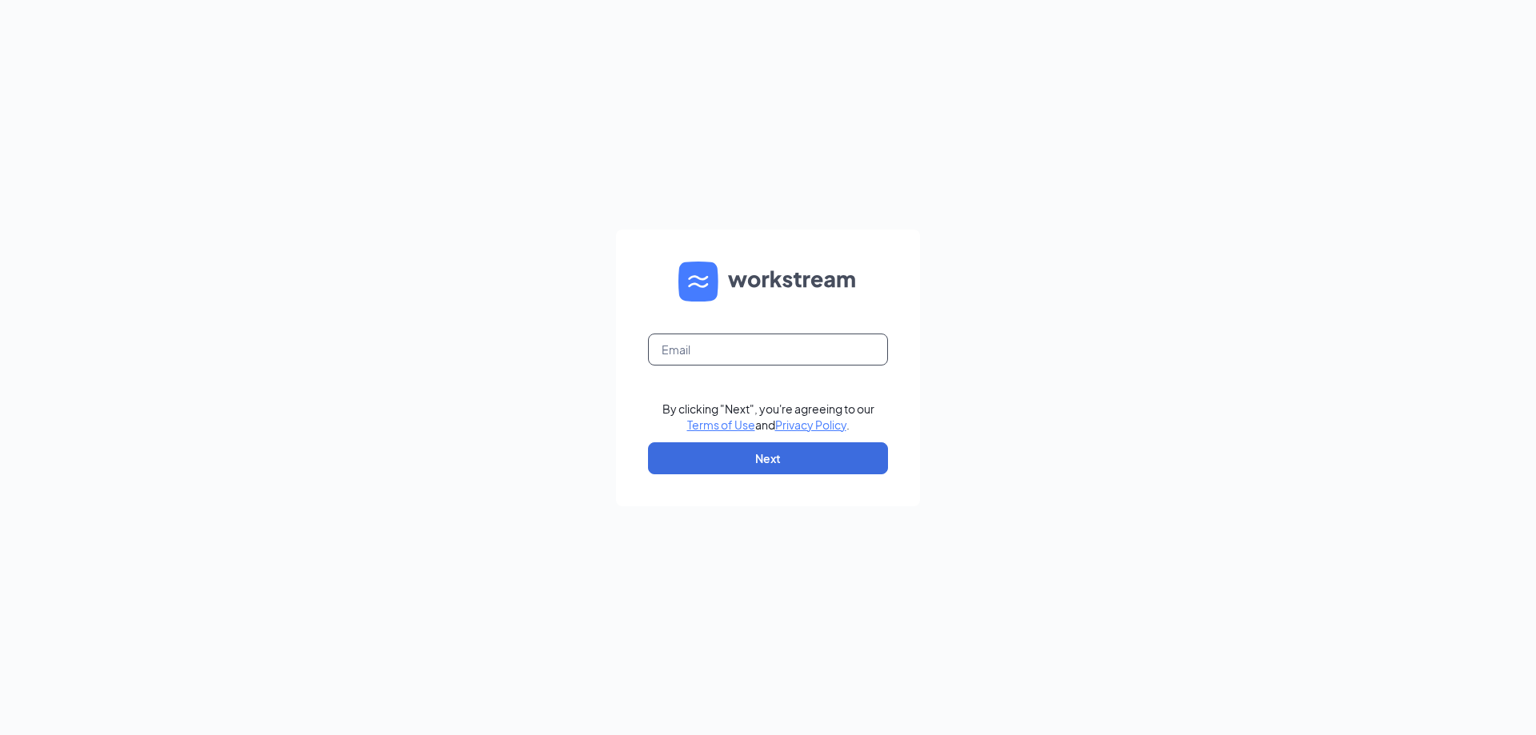
click at [750, 358] on input "text" at bounding box center [768, 350] width 240 height 32
type input "josh@morristrueblue.com"
click at [775, 463] on button "Next" at bounding box center [768, 458] width 240 height 32
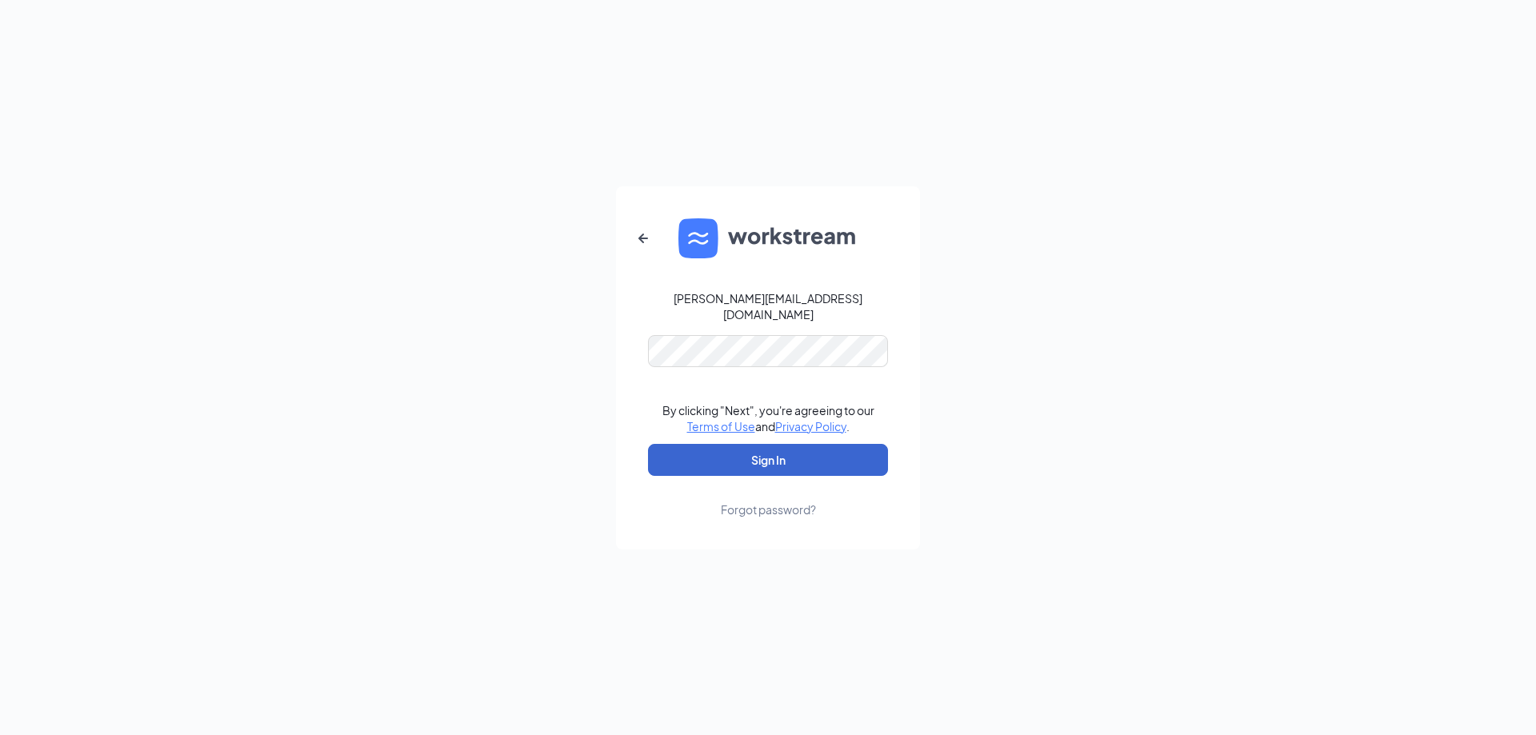
click at [746, 436] on form "josh@morristrueblue.com By clicking "Next", you're agreeing to our Terms of Use…" at bounding box center [768, 367] width 304 height 363
click at [745, 448] on button "Sign In" at bounding box center [768, 460] width 240 height 32
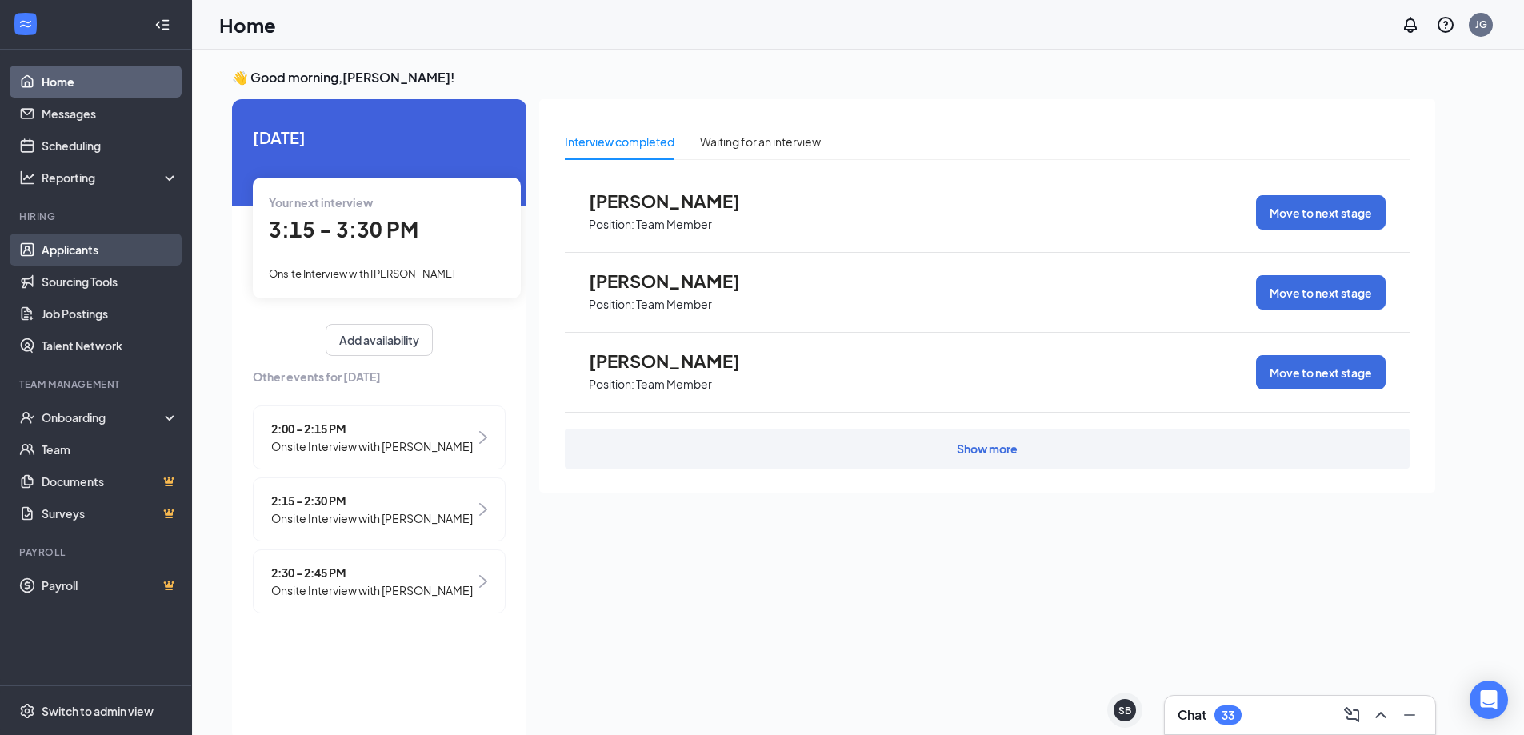
click at [146, 253] on link "Applicants" at bounding box center [110, 250] width 137 height 32
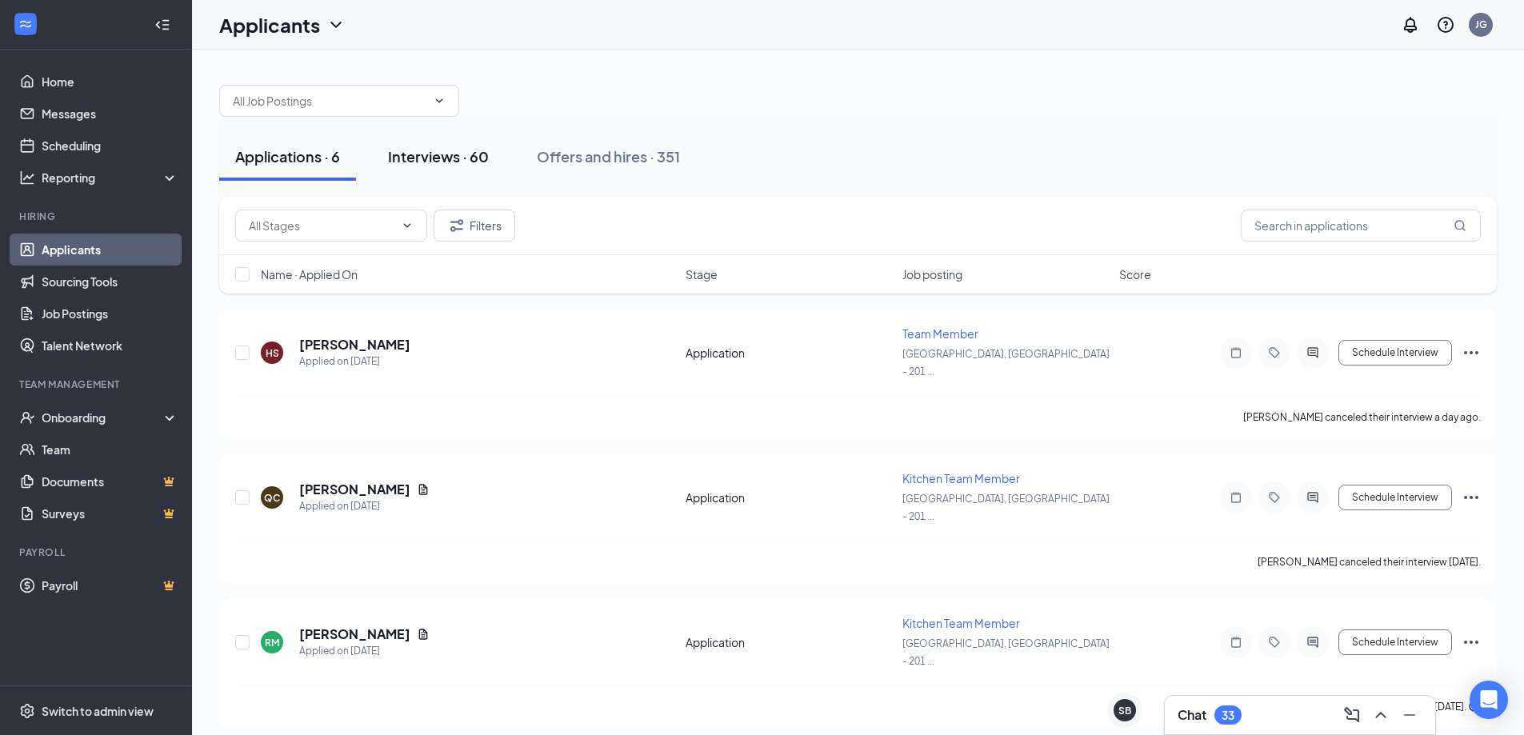
click at [410, 156] on div "Interviews · 60" at bounding box center [438, 156] width 101 height 20
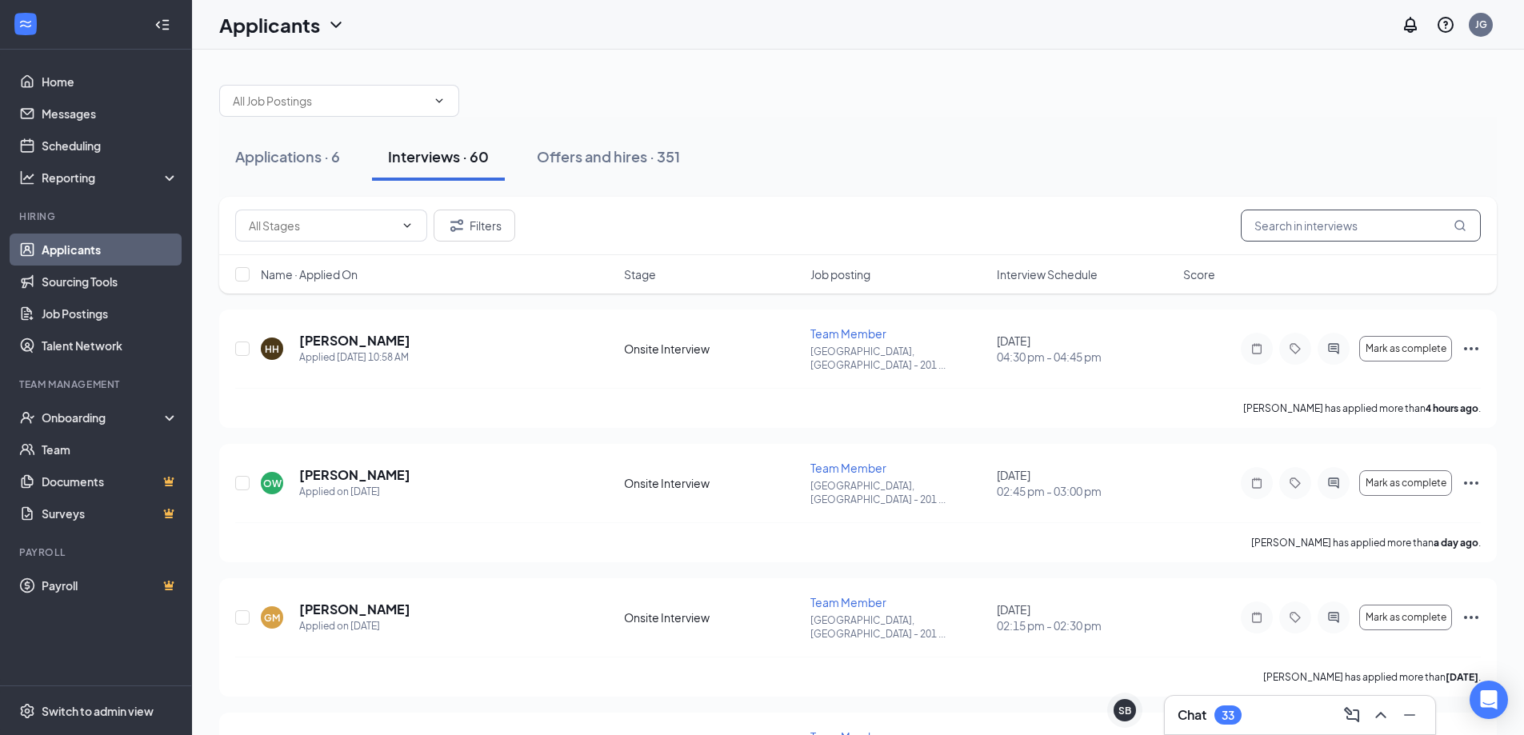
click at [1342, 230] on input "text" at bounding box center [1361, 226] width 240 height 32
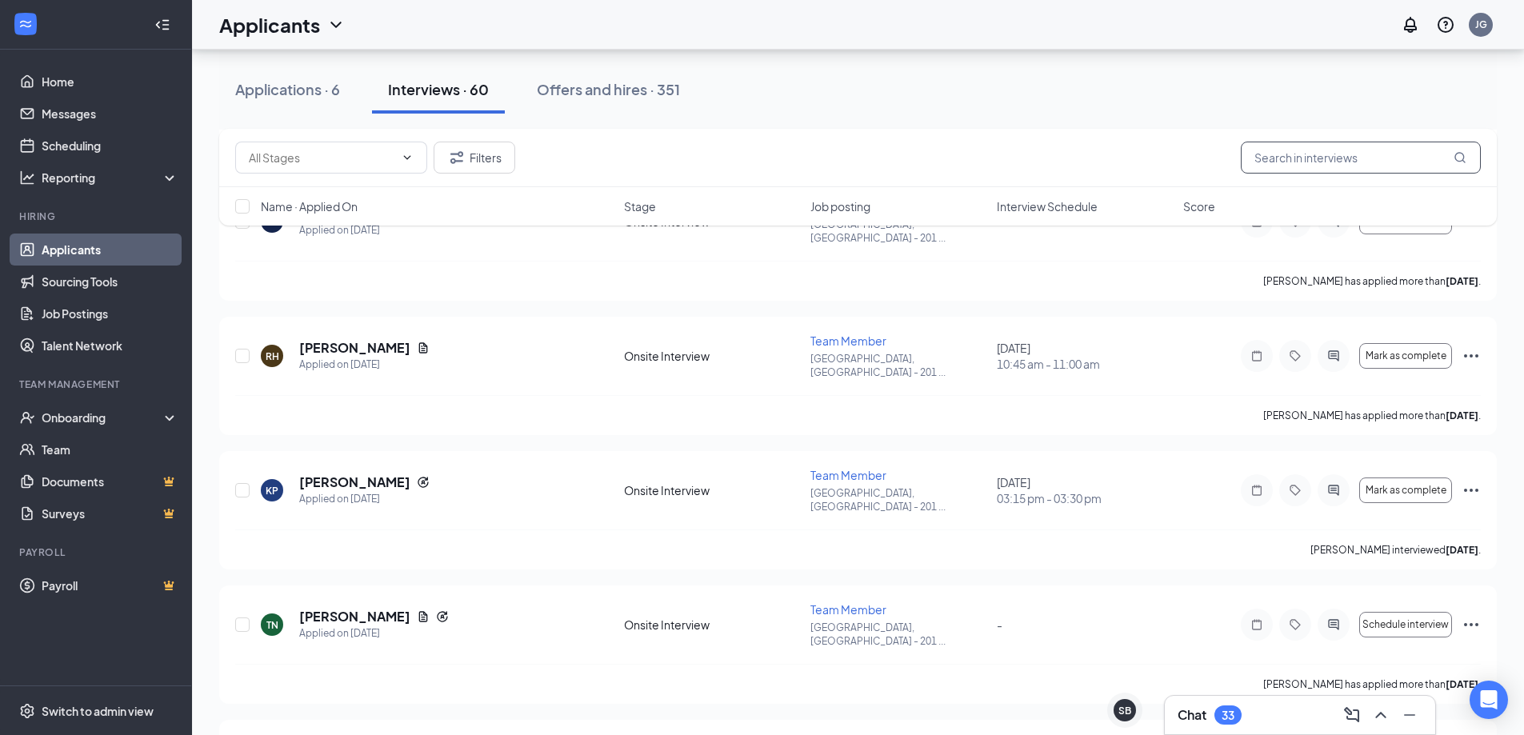
scroll to position [1120, 0]
